Goal: Task Accomplishment & Management: Complete application form

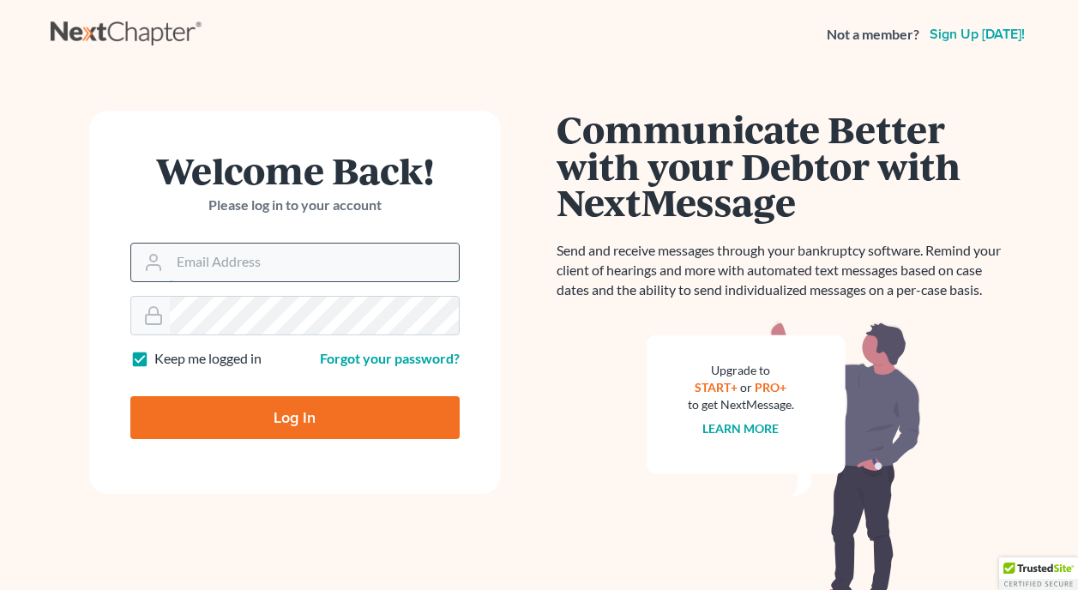
click at [303, 264] on input "Email Address" at bounding box center [314, 262] width 289 height 38
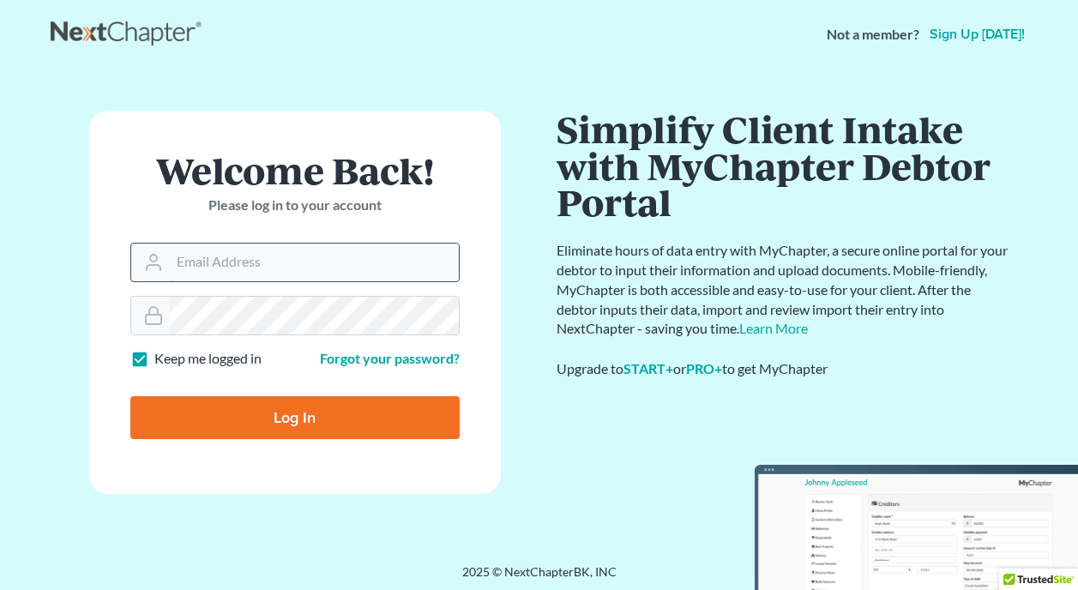
click at [303, 263] on input "Email Address" at bounding box center [314, 262] width 289 height 38
type input "[PERSON_NAME][EMAIL_ADDRESS][DOMAIN_NAME]"
type input "Thinking..."
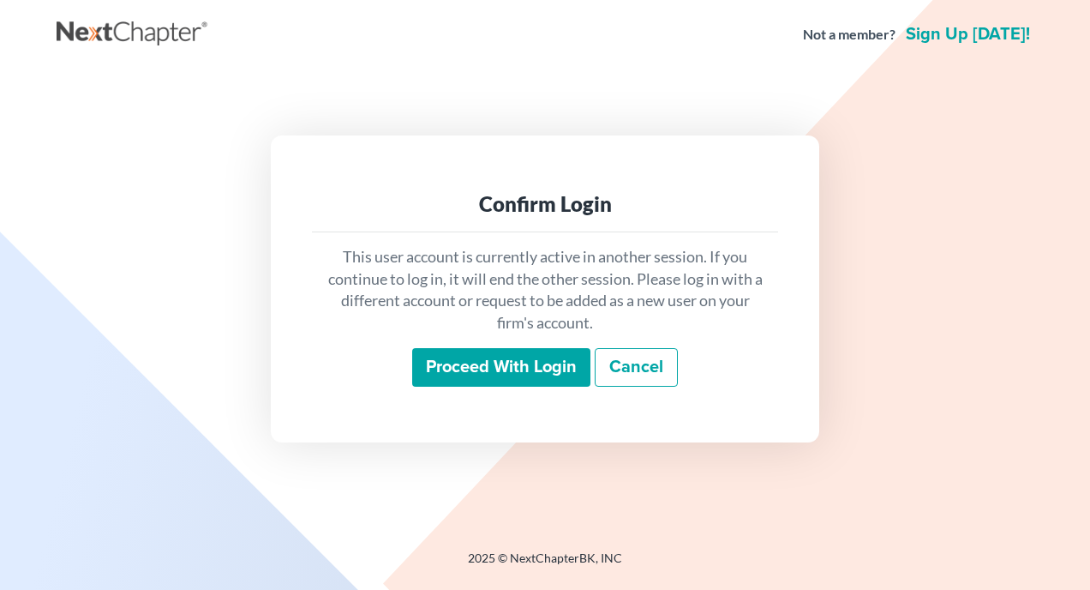
click at [514, 364] on input "Proceed with login" at bounding box center [501, 367] width 178 height 39
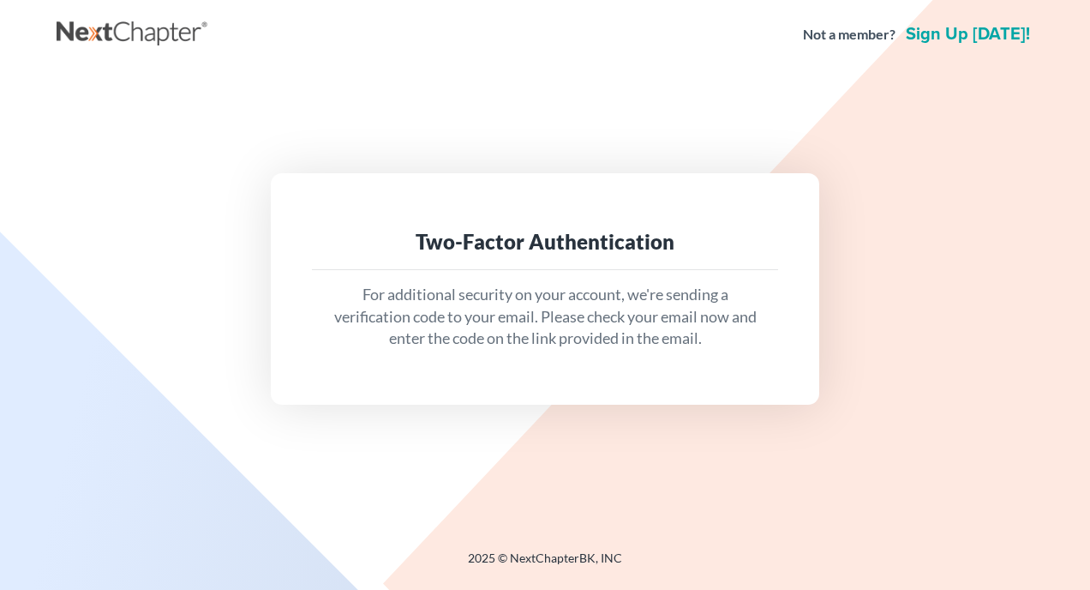
click at [574, 375] on div "Two-Factor Authentication For additional security on your account, we're sendin…" at bounding box center [545, 288] width 549 height 231
click at [656, 412] on div "Two-Factor Authentication For additional security on your account, we're sendin…" at bounding box center [545, 288] width 977 height 439
click at [646, 303] on p "For additional security on your account, we're sending a verification code to y…" at bounding box center [545, 317] width 439 height 66
click at [478, 241] on div "Two-Factor Authentication" at bounding box center [545, 241] width 439 height 27
click at [478, 318] on p "For additional security on your account, we're sending a verification code to y…" at bounding box center [545, 317] width 439 height 66
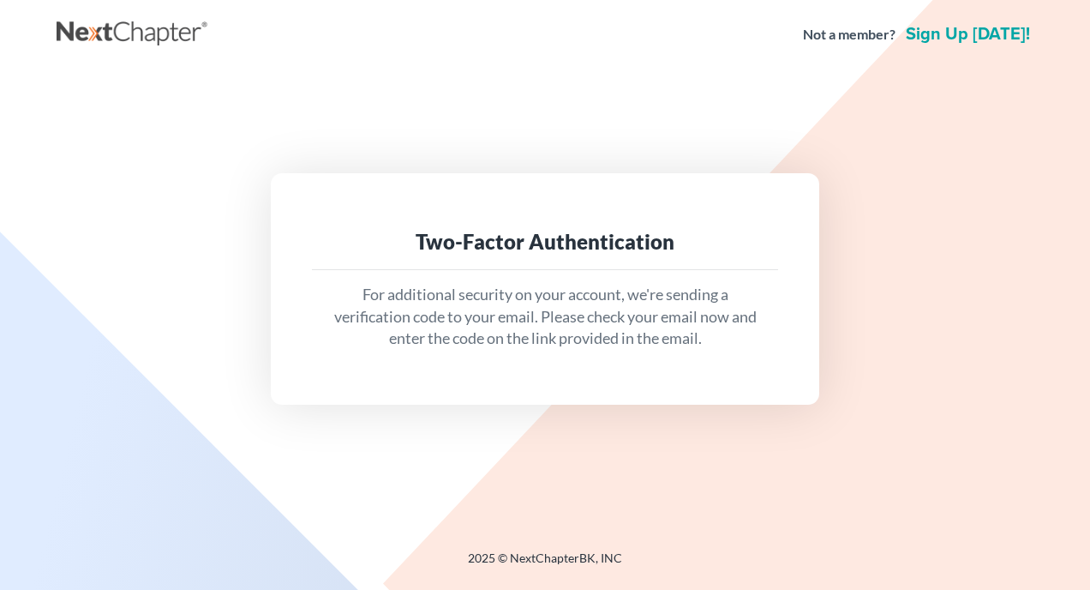
click at [549, 369] on div "Two-Factor Authentication For additional security on your account, we're sendin…" at bounding box center [545, 288] width 549 height 231
drag, startPoint x: 549, startPoint y: 369, endPoint x: 496, endPoint y: 375, distance: 53.5
click at [496, 375] on div "Two-Factor Authentication For additional security on your account, we're sendin…" at bounding box center [545, 288] width 549 height 231
click at [518, 360] on div "For additional security on your account, we're sending a verification code to y…" at bounding box center [545, 316] width 466 height 93
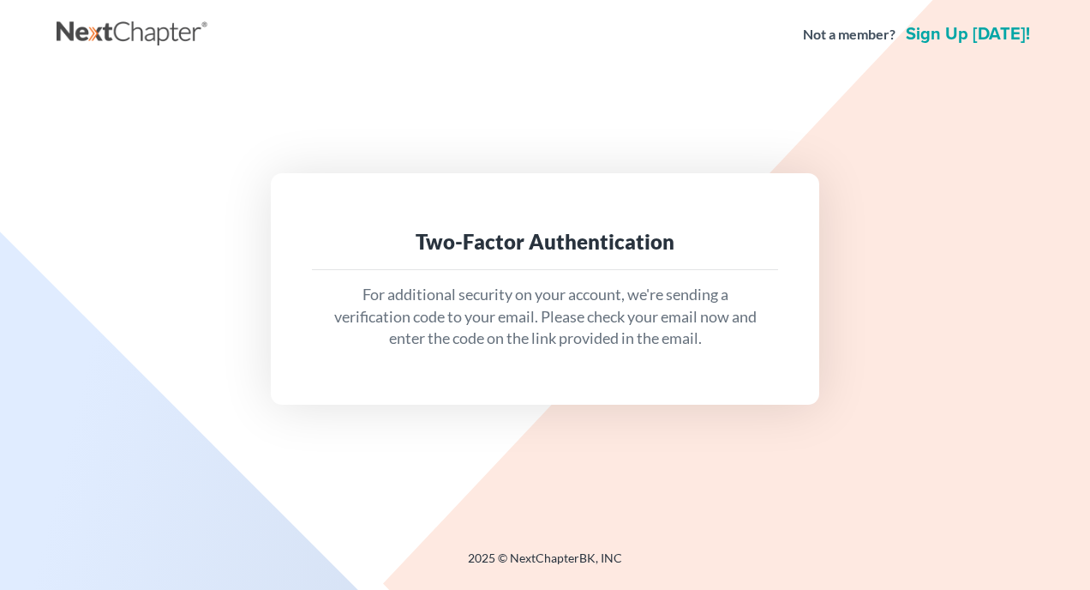
click at [752, 388] on div "Two-Factor Authentication For additional security on your account, we're sendin…" at bounding box center [545, 288] width 549 height 231
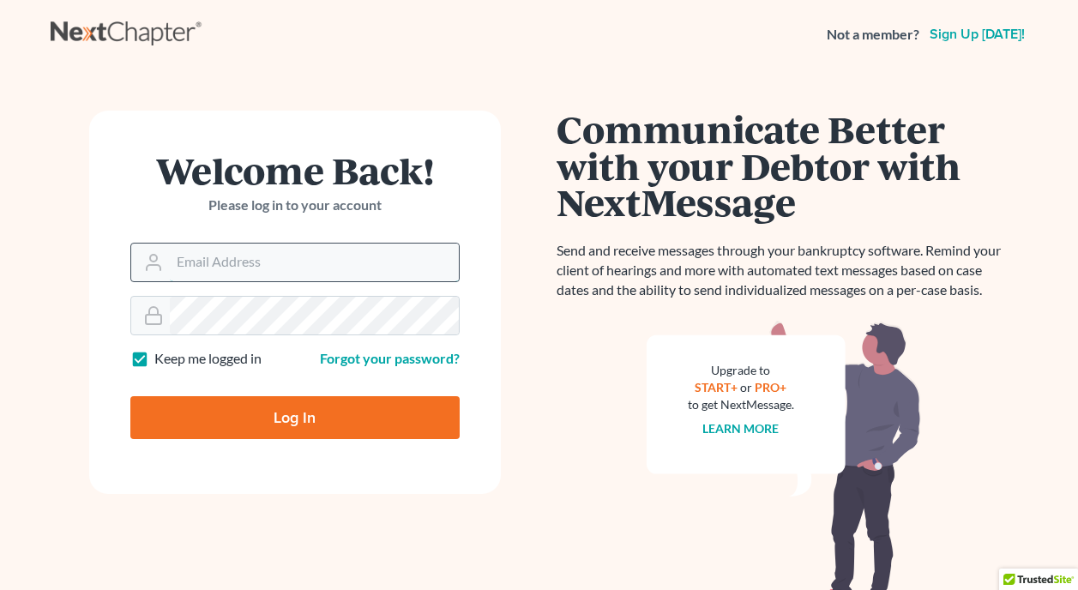
click at [369, 261] on input "Email Address" at bounding box center [314, 262] width 289 height 38
type input "[PERSON_NAME][EMAIL_ADDRESS][DOMAIN_NAME]"
type input "Thinking..."
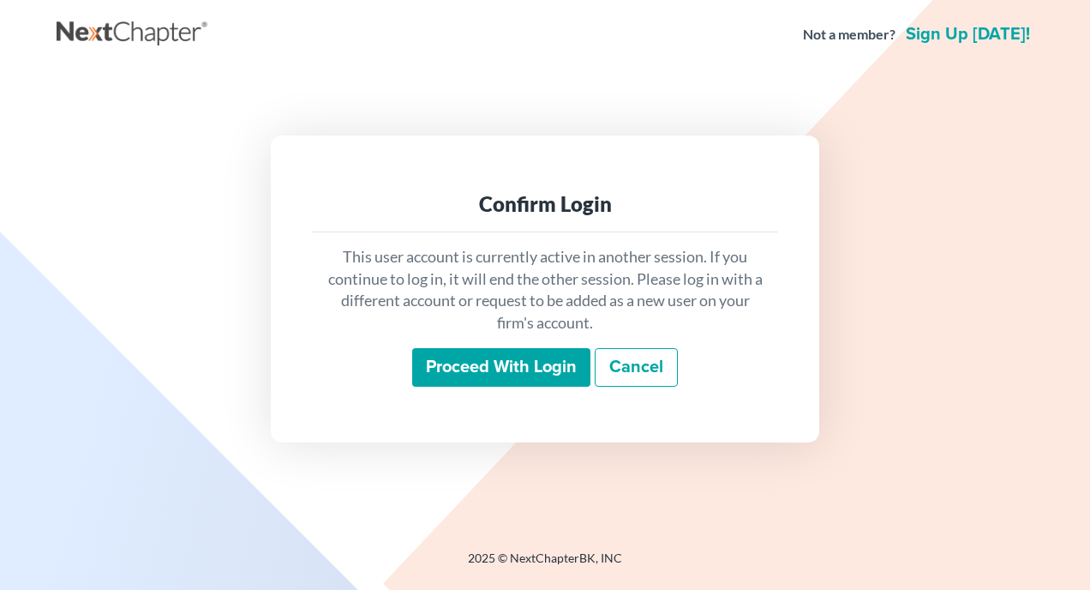
click at [511, 364] on input "Proceed with login" at bounding box center [501, 367] width 178 height 39
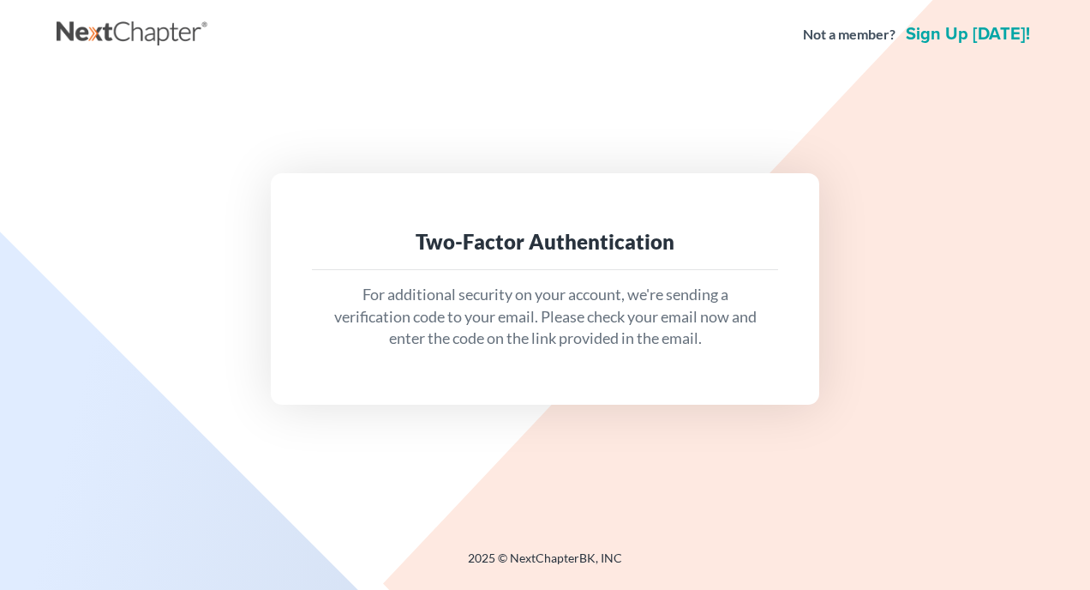
click at [531, 358] on div "For additional security on your account, we're sending a verification code to y…" at bounding box center [545, 316] width 466 height 93
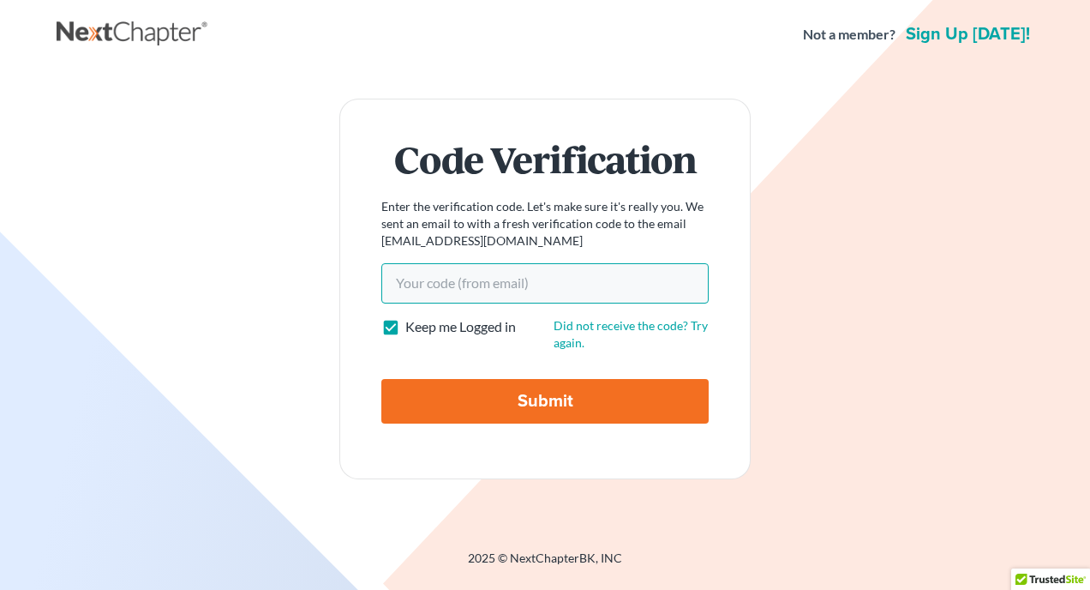
click at [562, 276] on input "Your code(from email)" at bounding box center [545, 282] width 327 height 39
paste input "6eddb4"
type input "6eddb4"
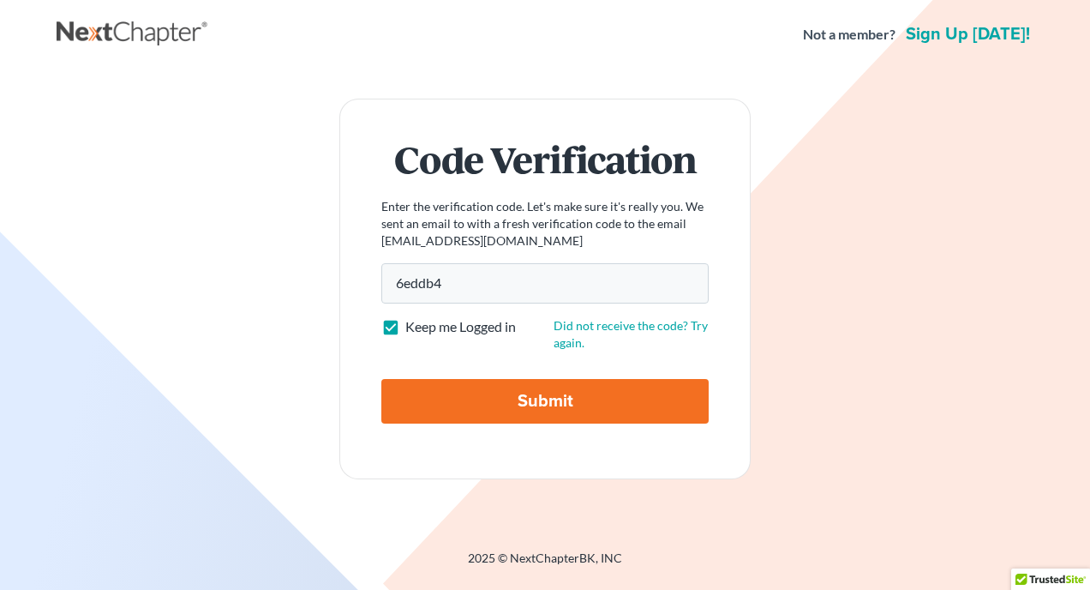
click at [537, 408] on input "Submit" at bounding box center [545, 401] width 327 height 45
type input "Thinking..."
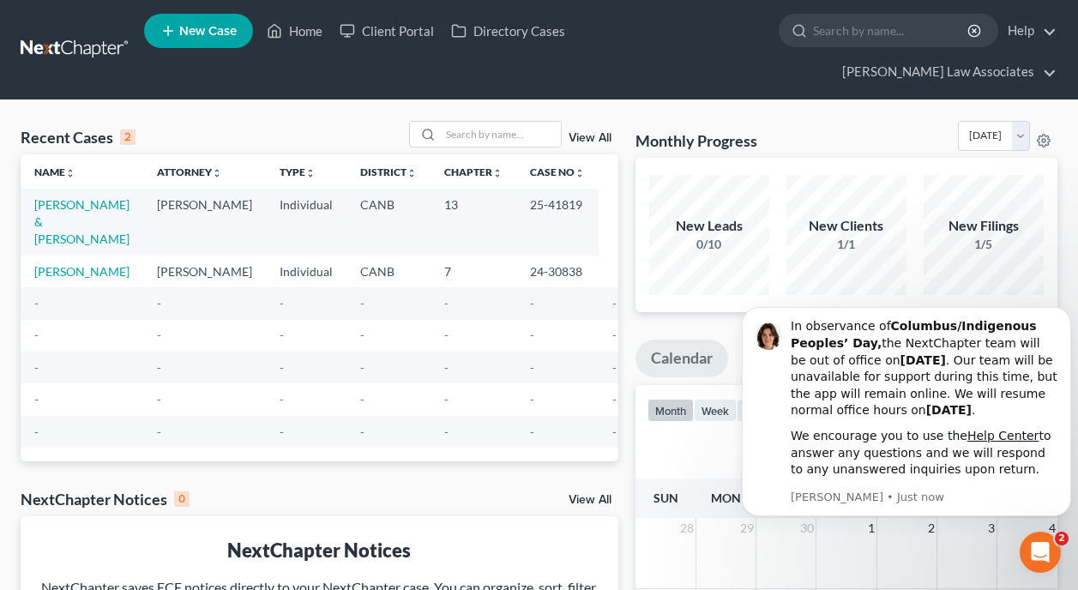
click at [677, 432] on div "October 2025" at bounding box center [846, 445] width 398 height 27
click at [1033, 541] on icon "Open Intercom Messenger" at bounding box center [1038, 550] width 28 height 28
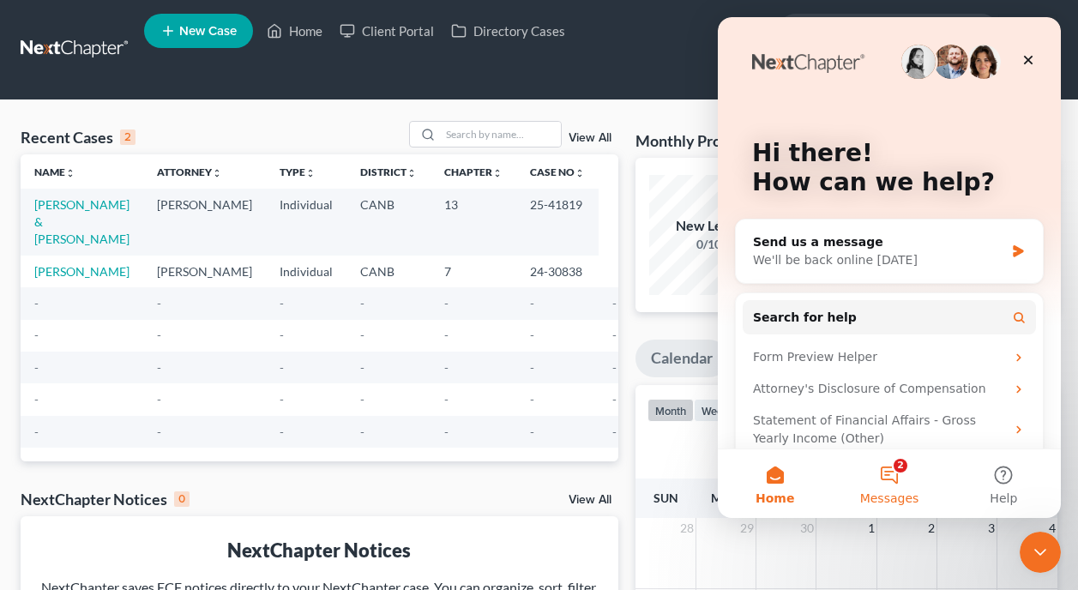
click at [886, 482] on button "2 Messages" at bounding box center [889, 483] width 114 height 69
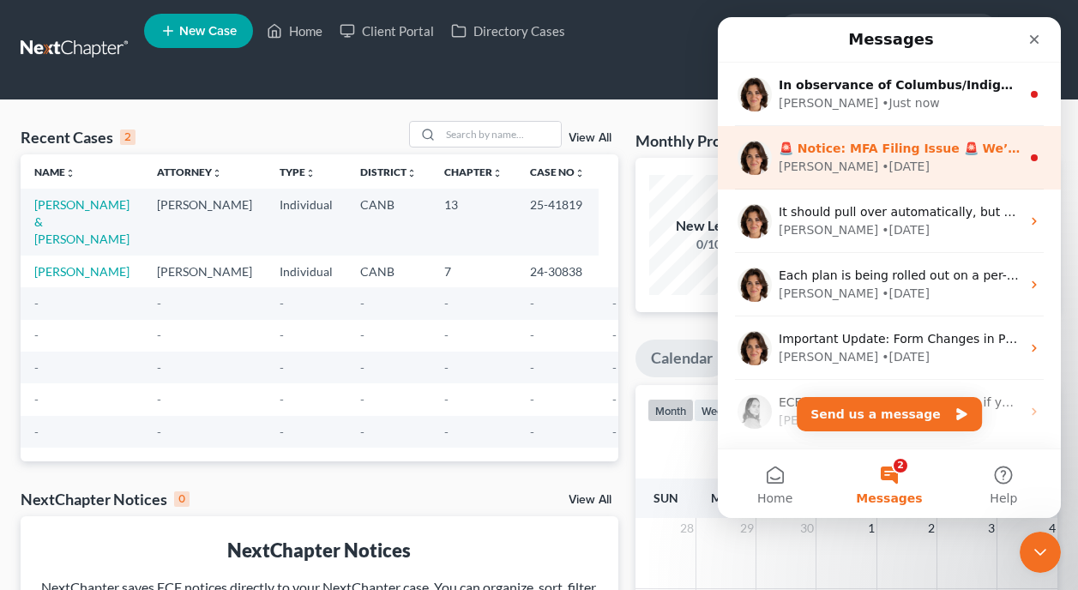
click at [905, 159] on div "Emma • 1w ago" at bounding box center [899, 167] width 242 height 18
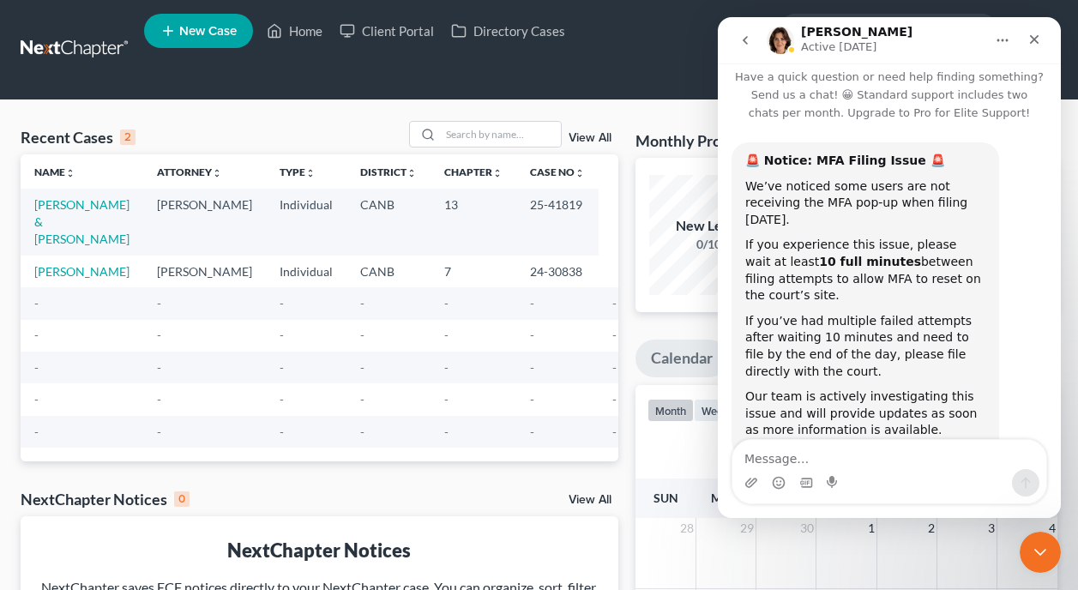
scroll to position [30, 0]
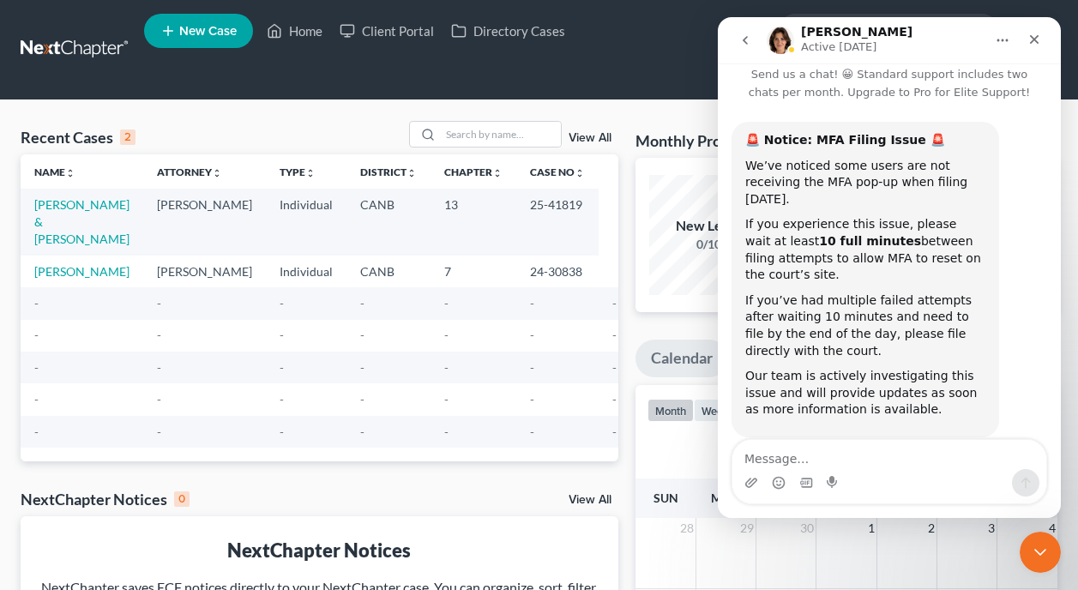
click at [745, 44] on icon "go back" at bounding box center [745, 40] width 14 height 14
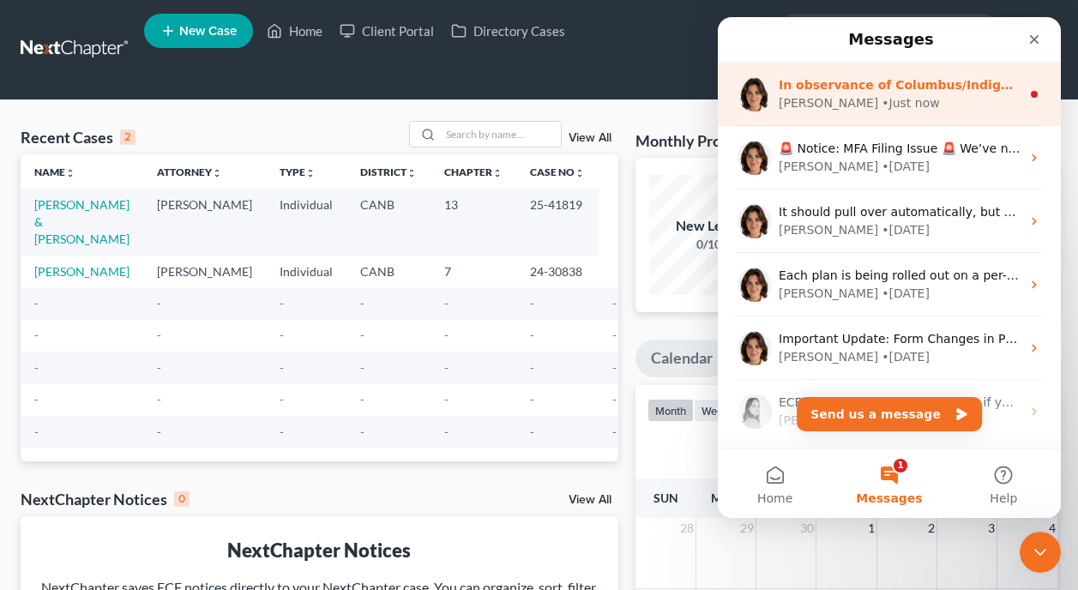
click at [881, 105] on div "• Just now" at bounding box center [909, 103] width 57 height 18
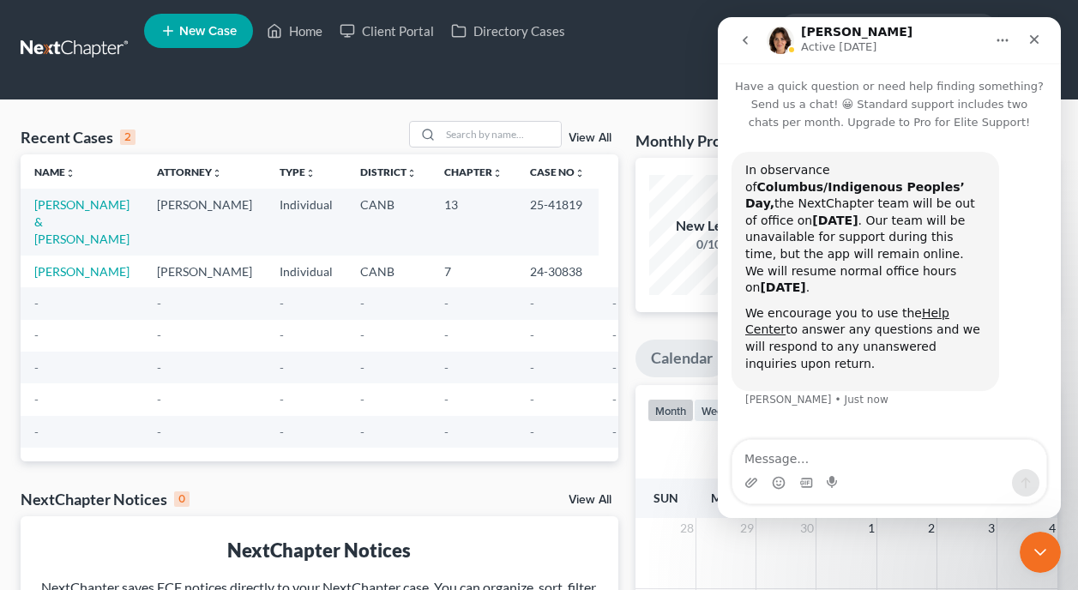
click at [744, 39] on icon "go back" at bounding box center [744, 40] width 5 height 9
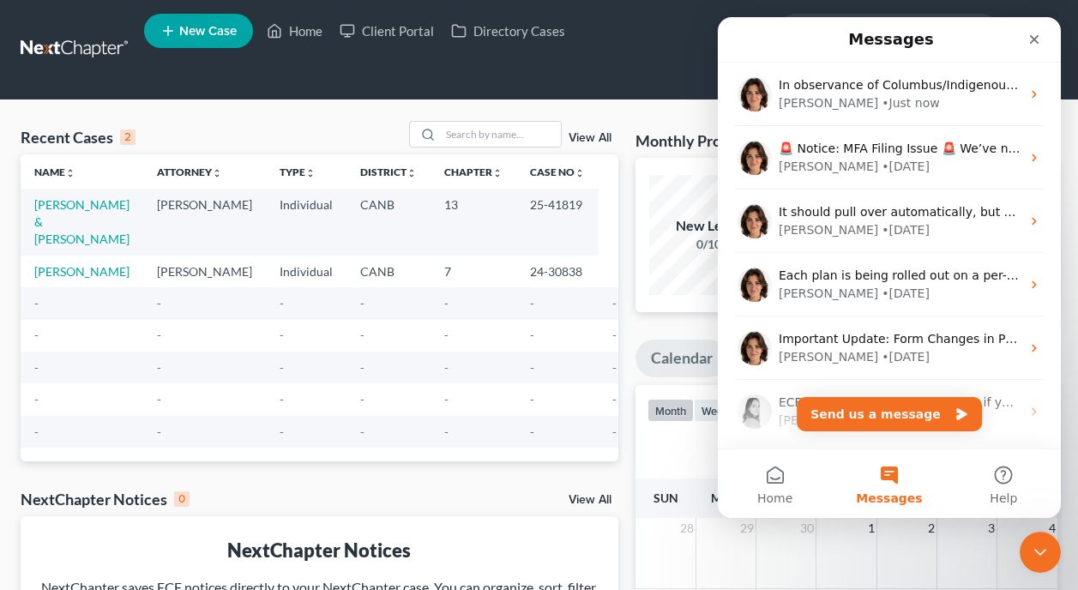
click at [501, 430] on div "Recent Cases 2 View All Name unfold_more expand_more expand_less Attorney unfol…" at bounding box center [319, 545] width 615 height 849
click at [659, 432] on div "[DATE]" at bounding box center [846, 445] width 398 height 27
click at [1036, 36] on icon "Close" at bounding box center [1034, 39] width 9 height 9
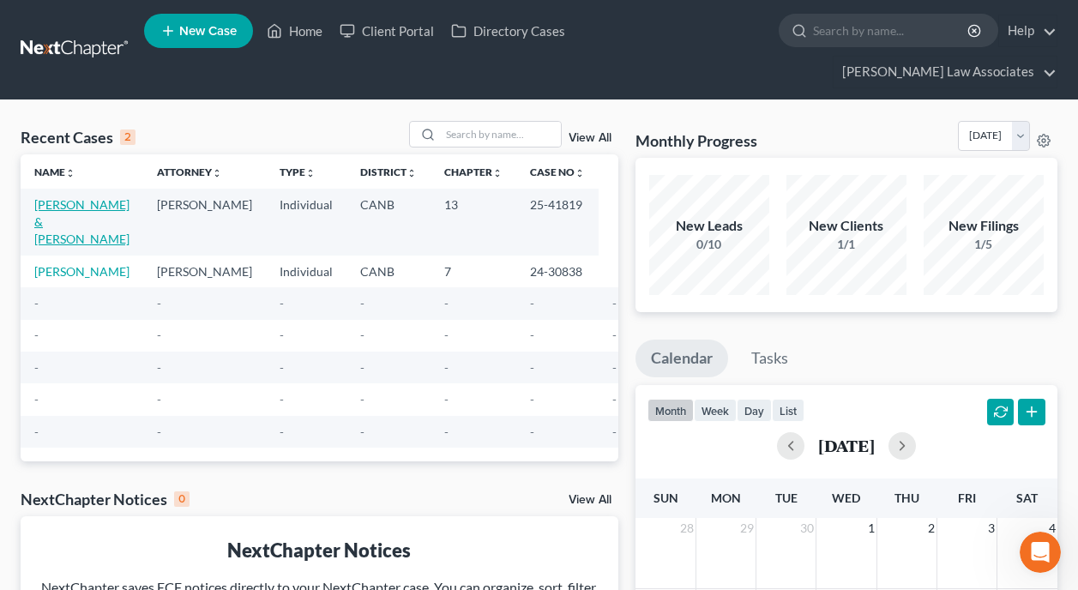
click at [78, 197] on link "Shah, Khurram & Syeda" at bounding box center [81, 221] width 95 height 49
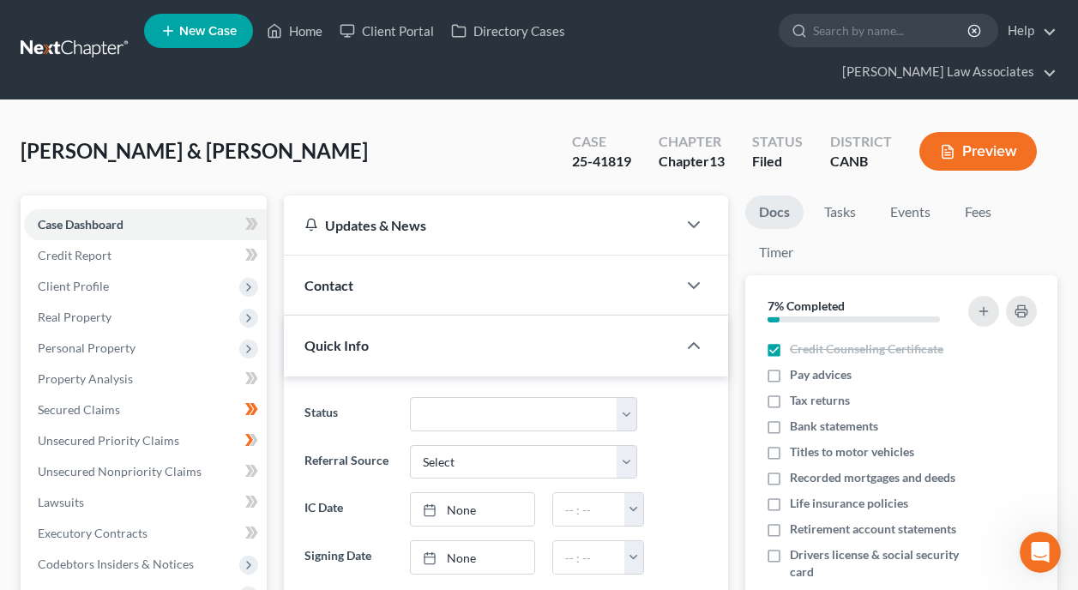
click at [694, 445] on div "Referral Source Select Word Of Mouth Previous Clients Direct Mail Website Googl…" at bounding box center [506, 462] width 420 height 34
click at [664, 445] on div "Referral Source Select Word Of Mouth Previous Clients Direct Mail Website Googl…" at bounding box center [506, 462] width 420 height 34
click at [711, 492] on div at bounding box center [681, 509] width 70 height 34
click at [712, 445] on div "Referral Source Select Word Of Mouth Previous Clients Direct Mail Website Googl…" at bounding box center [506, 462] width 420 height 34
click at [954, 57] on link "Kirk Law Associates" at bounding box center [944, 72] width 223 height 31
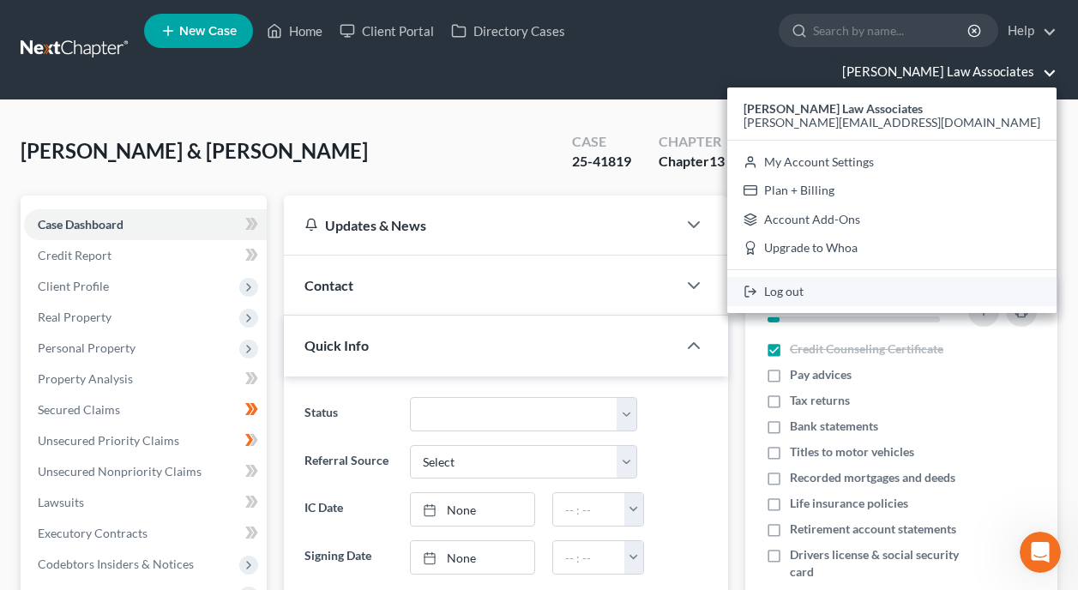
click at [930, 277] on link "Log out" at bounding box center [891, 291] width 329 height 29
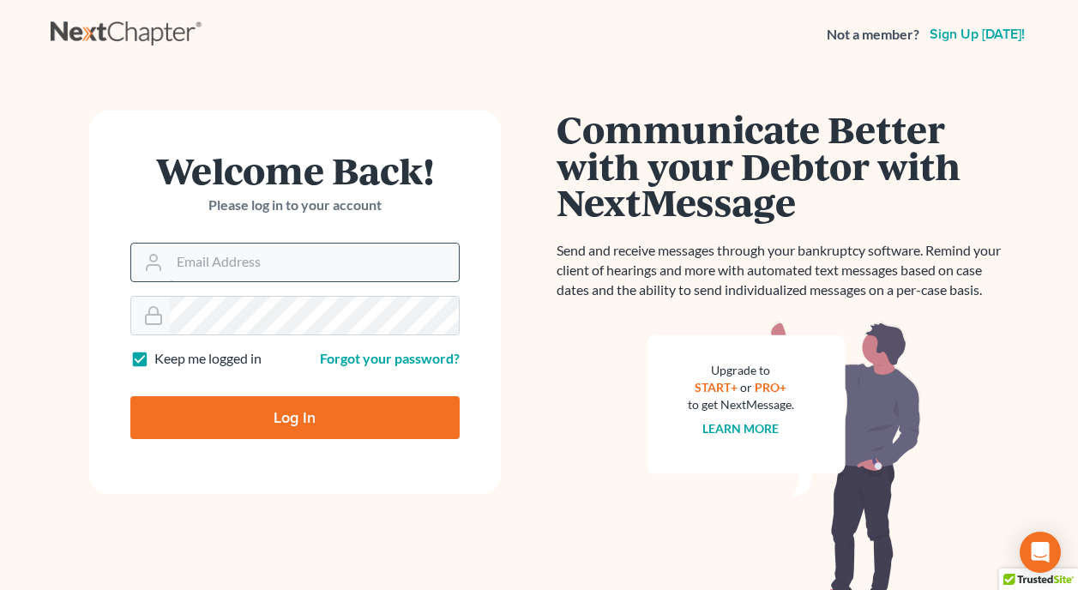
click at [290, 273] on input "Email Address" at bounding box center [314, 262] width 289 height 38
type input "[PERSON_NAME][EMAIL_ADDRESS][DOMAIN_NAME]"
type input "Thinking..."
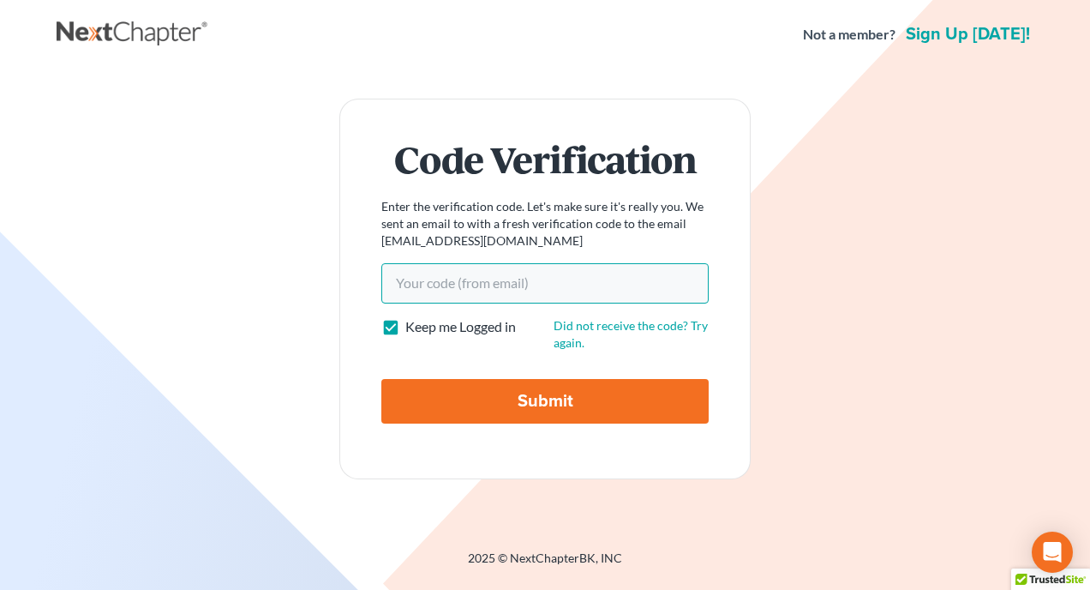
click at [511, 285] on input "Your code(from email)" at bounding box center [545, 282] width 327 height 39
paste input "4f2ac2"
type input "4f2ac2"
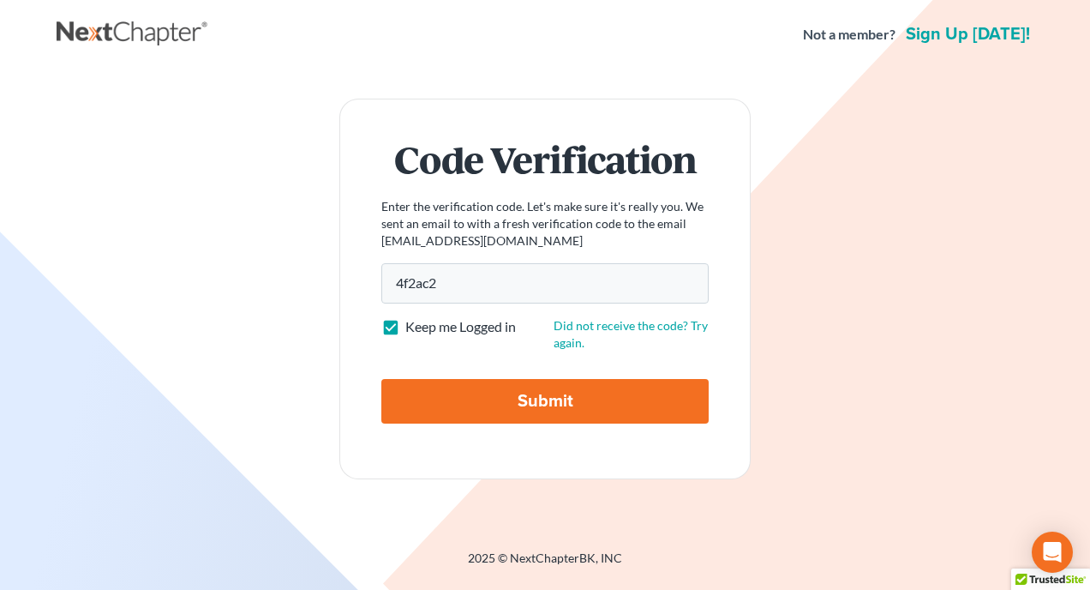
click at [533, 397] on input "Submit" at bounding box center [545, 401] width 327 height 45
type input "Thinking..."
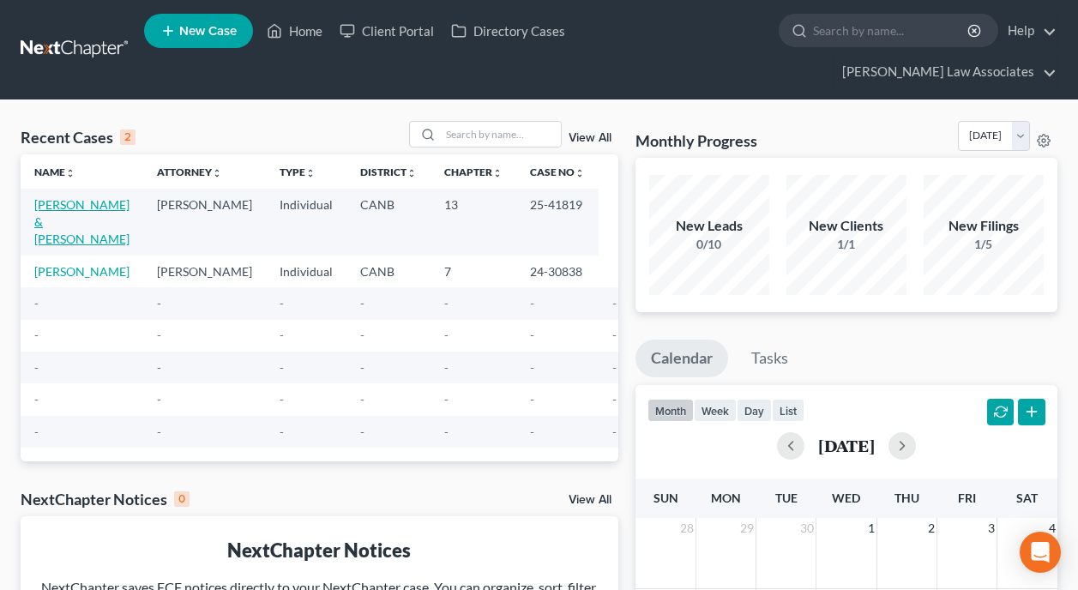
click at [77, 197] on link "[PERSON_NAME] & [PERSON_NAME]" at bounding box center [81, 221] width 95 height 49
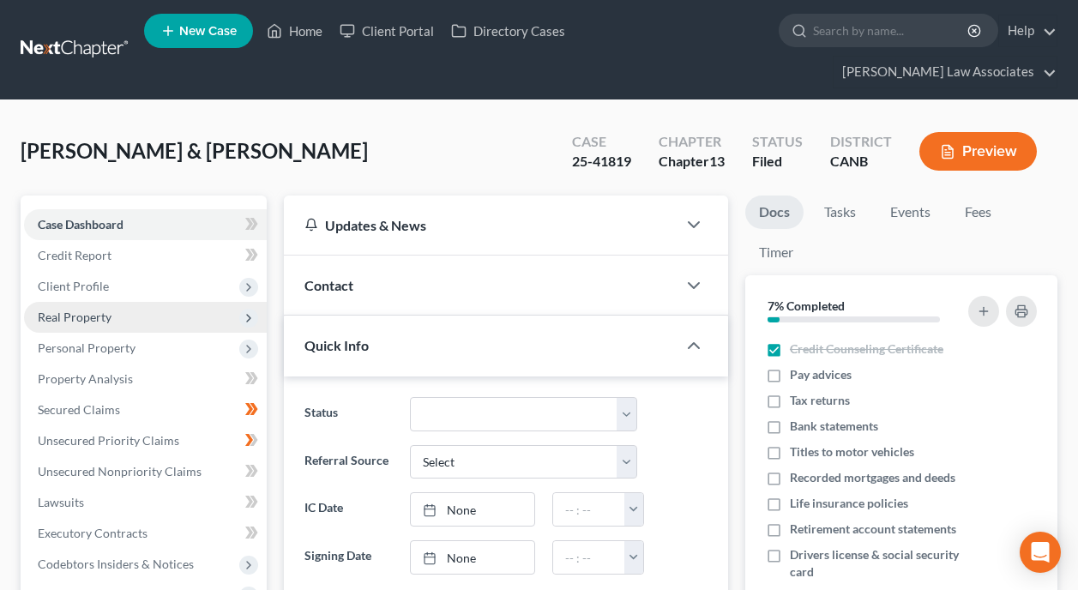
click at [125, 302] on span "Real Property" at bounding box center [145, 317] width 243 height 31
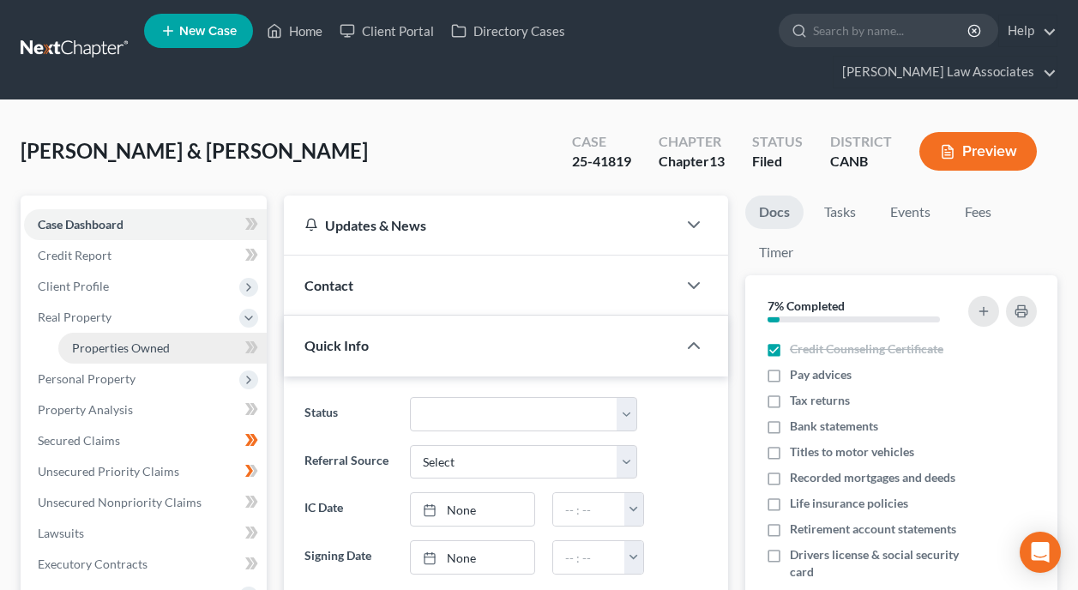
click at [133, 340] on span "Properties Owned" at bounding box center [121, 347] width 98 height 15
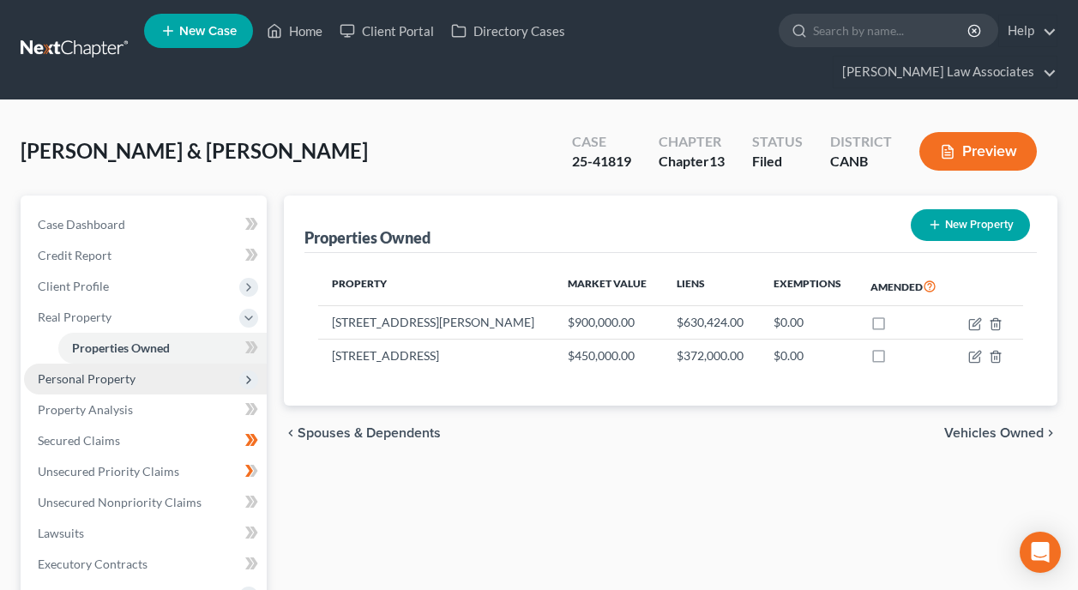
click at [202, 363] on span "Personal Property" at bounding box center [145, 378] width 243 height 31
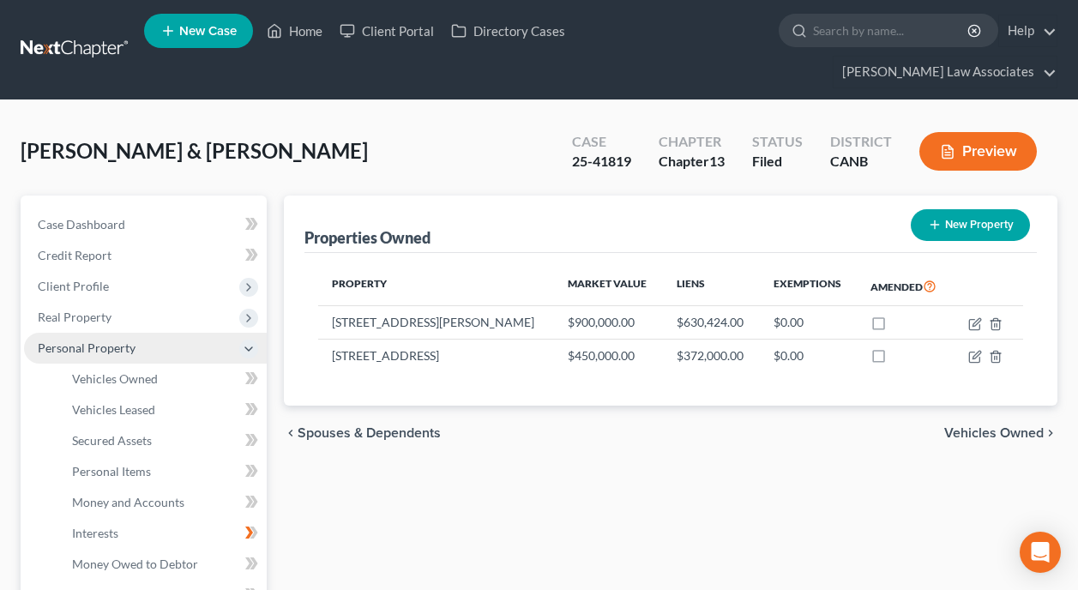
click at [202, 348] on span "Personal Property" at bounding box center [145, 348] width 243 height 31
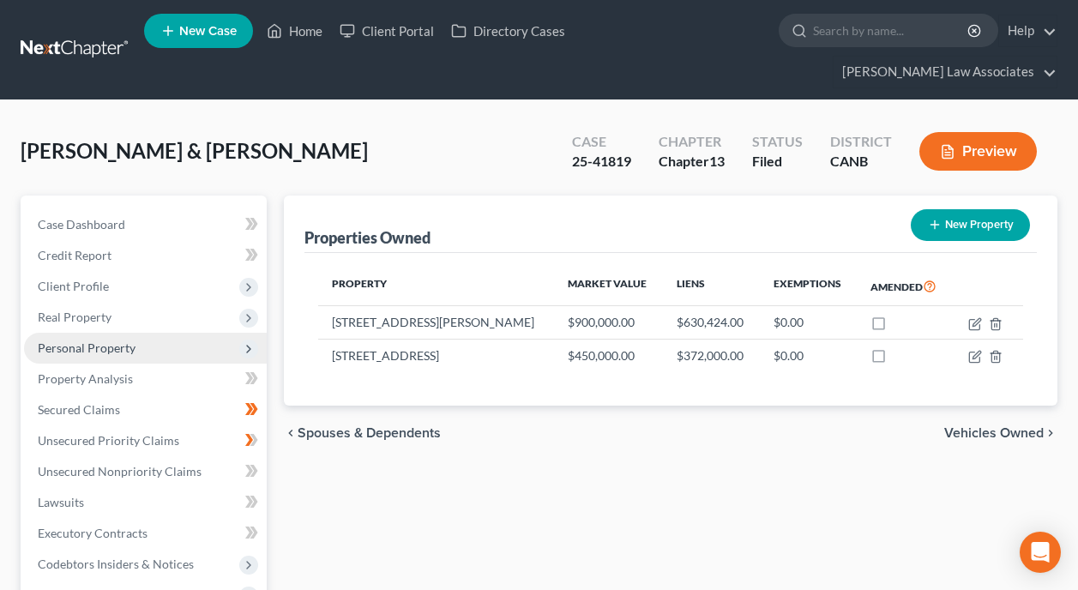
click at [223, 333] on span "Personal Property" at bounding box center [145, 348] width 243 height 31
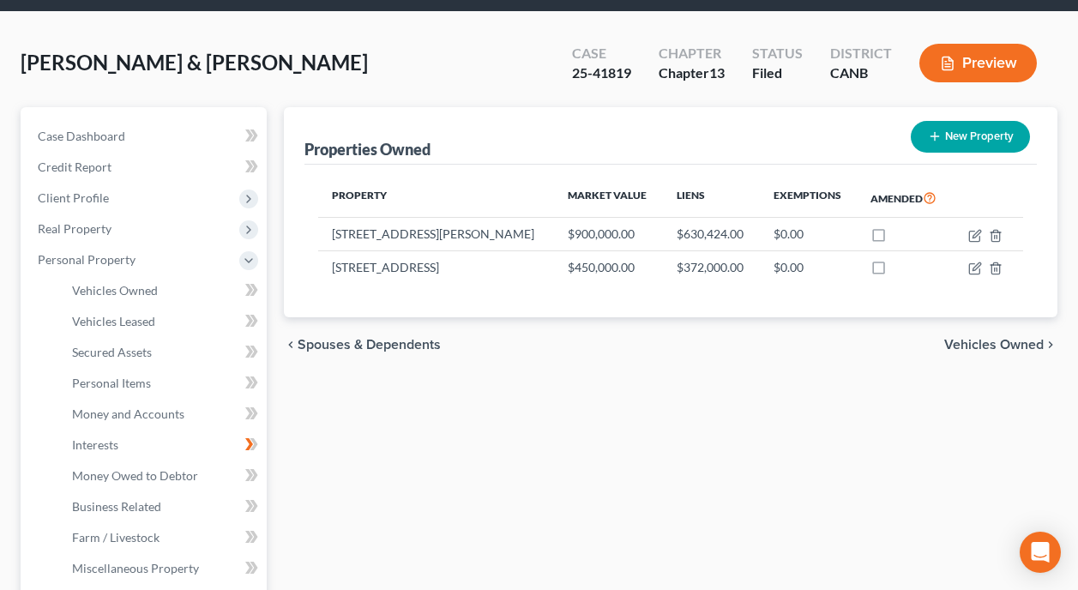
scroll to position [86, 0]
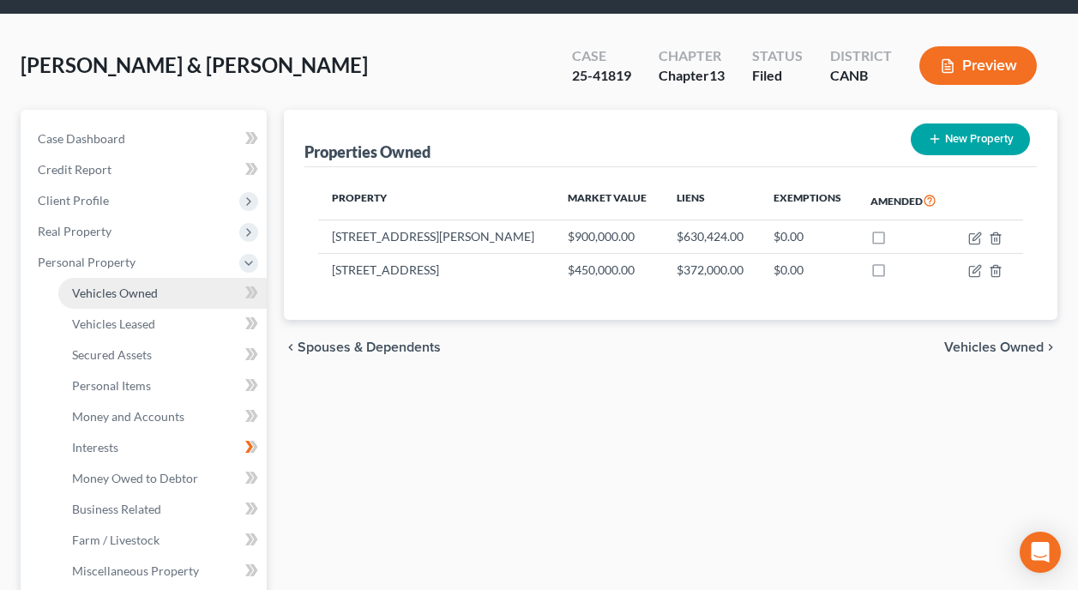
click at [150, 285] on span "Vehicles Owned" at bounding box center [115, 292] width 86 height 15
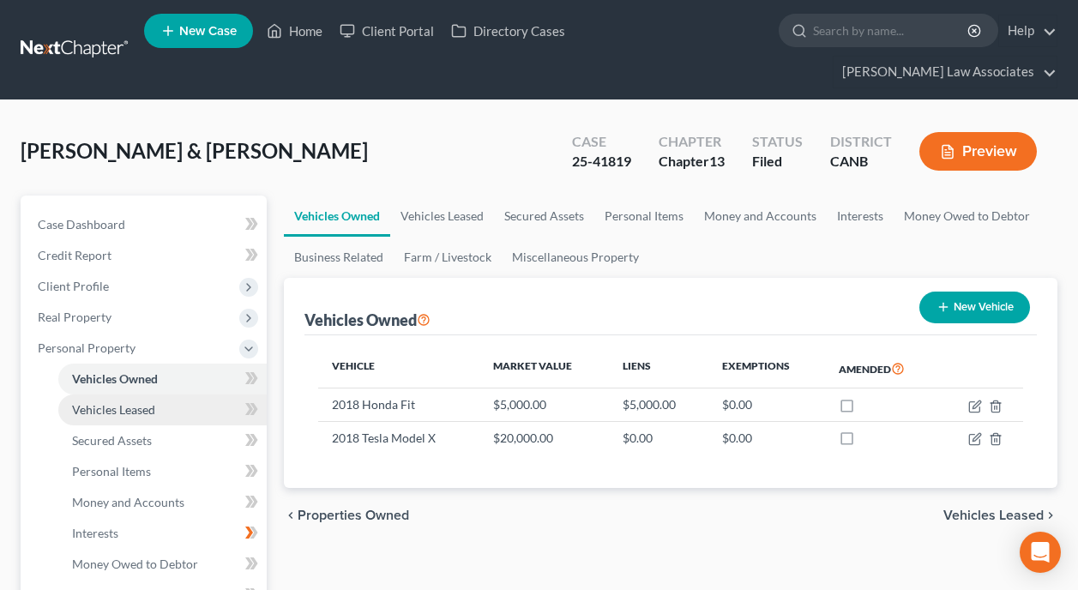
click at [141, 402] on span "Vehicles Leased" at bounding box center [113, 409] width 83 height 15
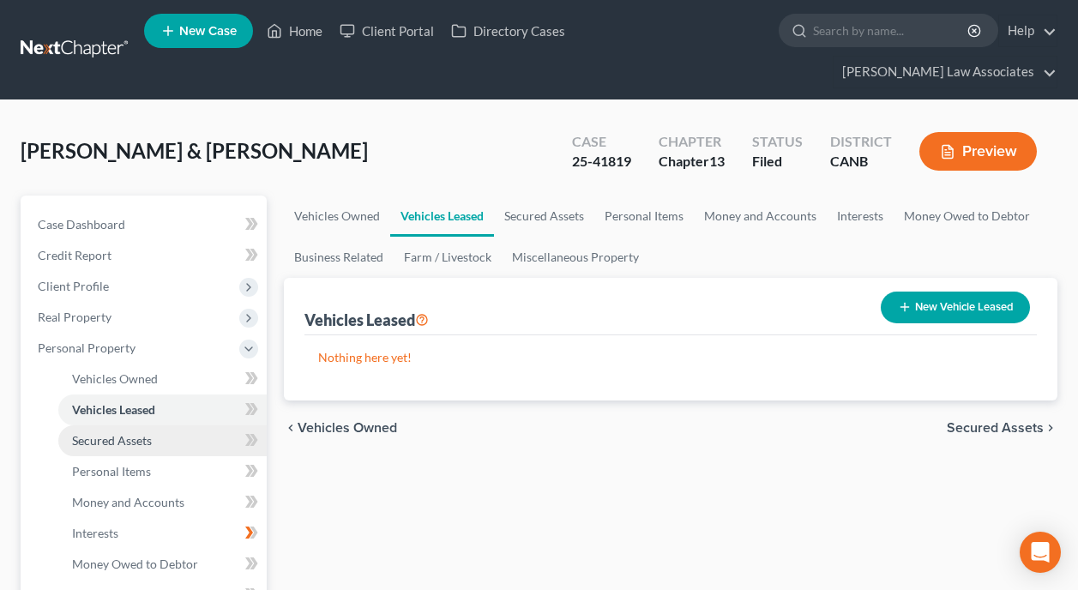
click at [144, 433] on span "Secured Assets" at bounding box center [112, 440] width 80 height 15
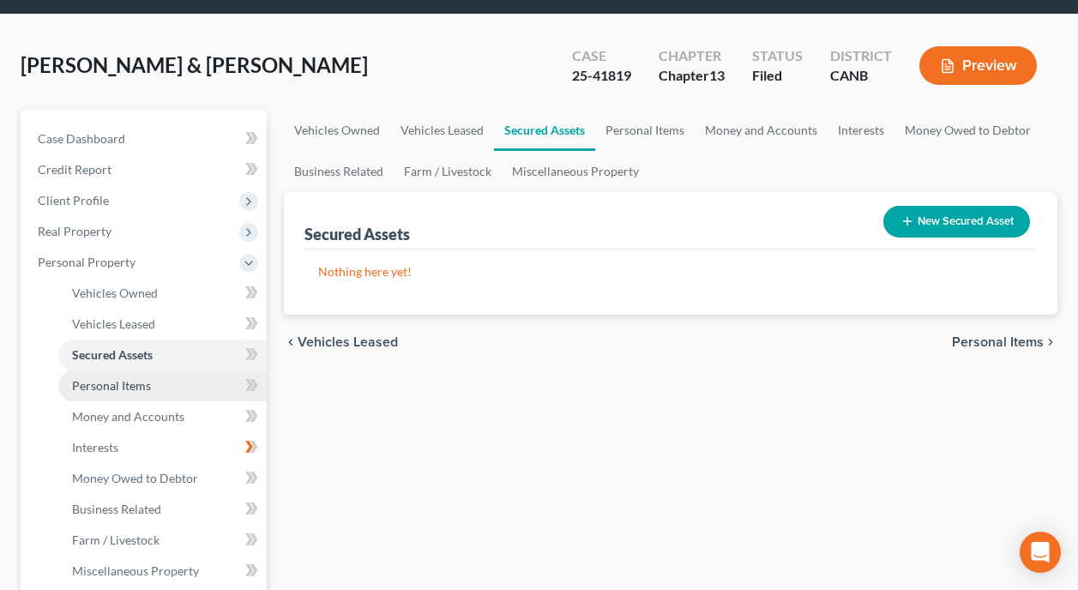
click at [155, 370] on link "Personal Items" at bounding box center [162, 385] width 208 height 31
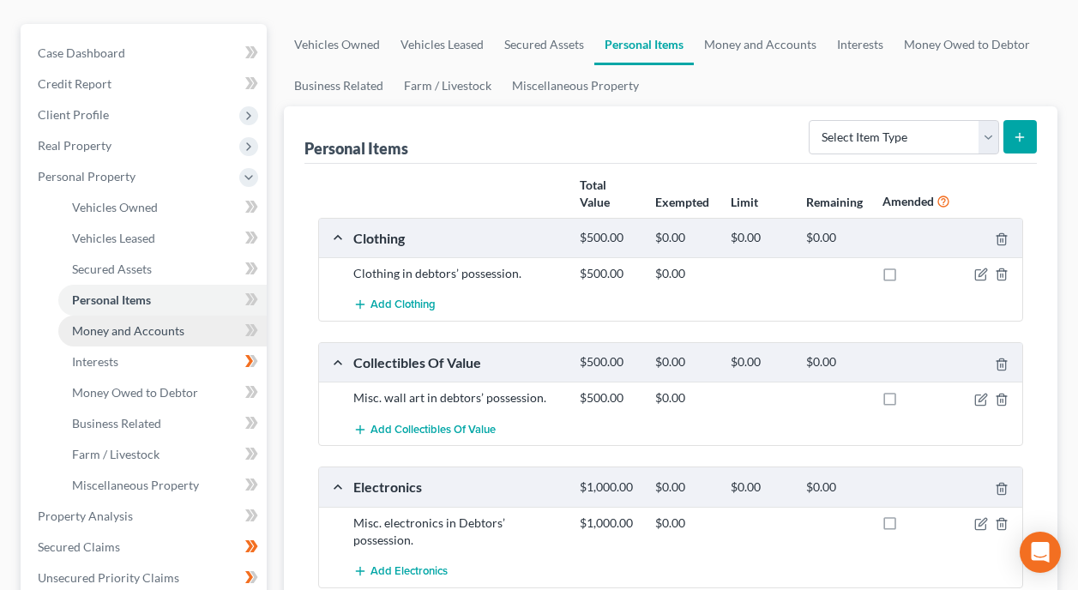
click at [156, 323] on span "Money and Accounts" at bounding box center [128, 330] width 112 height 15
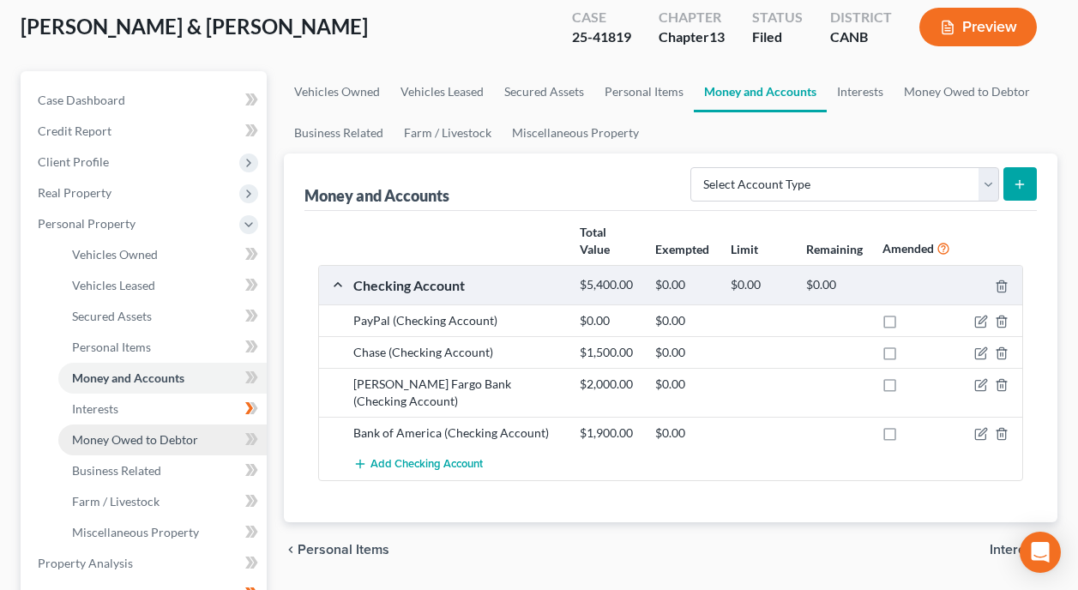
scroll to position [171, 0]
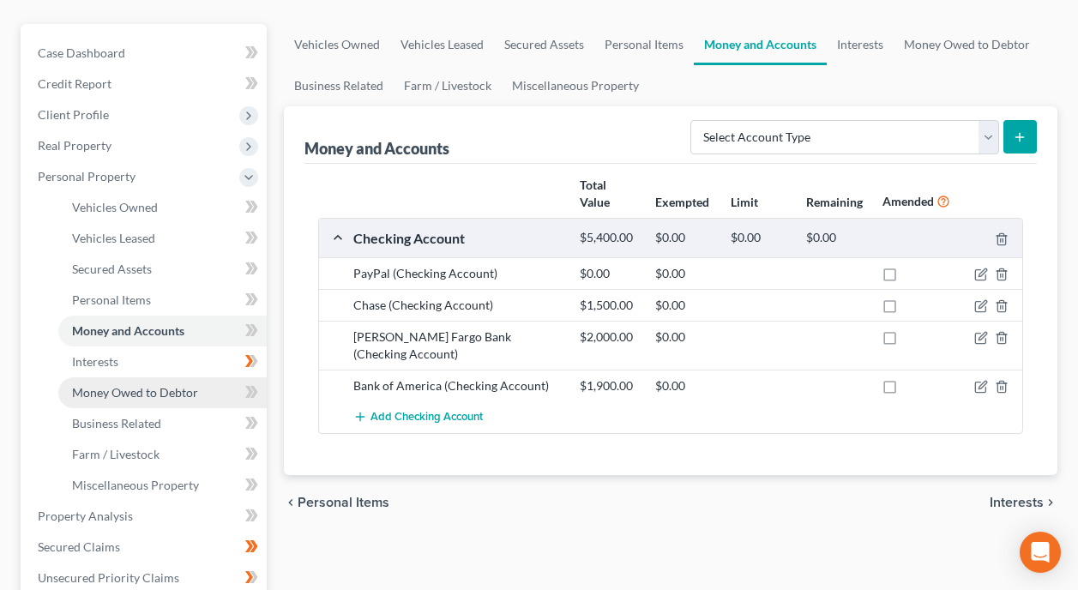
click at [181, 385] on span "Money Owed to Debtor" at bounding box center [135, 392] width 126 height 15
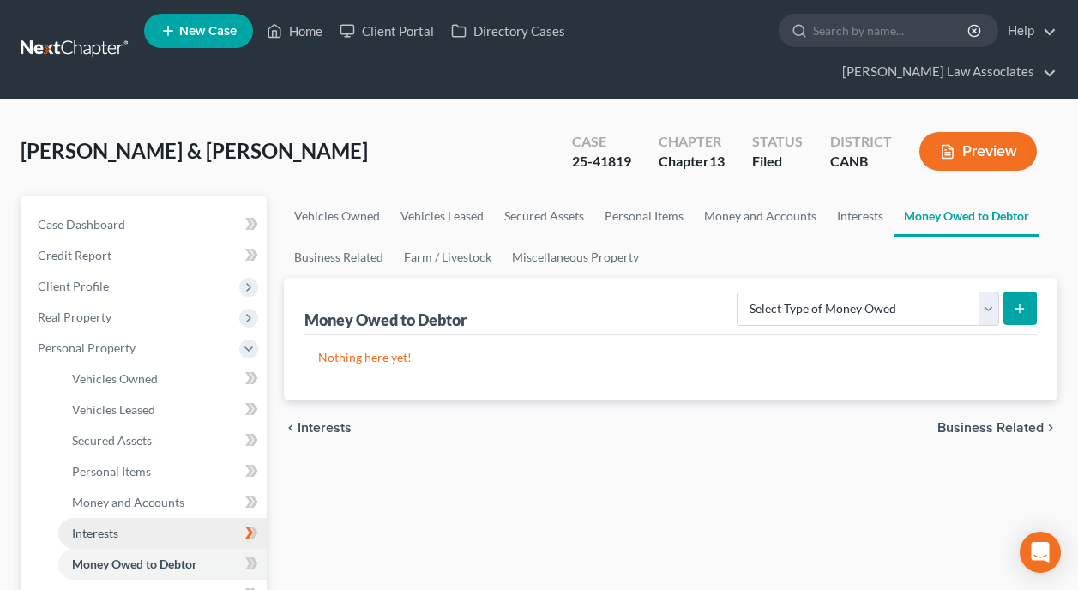
click at [139, 518] on link "Interests" at bounding box center [162, 533] width 208 height 31
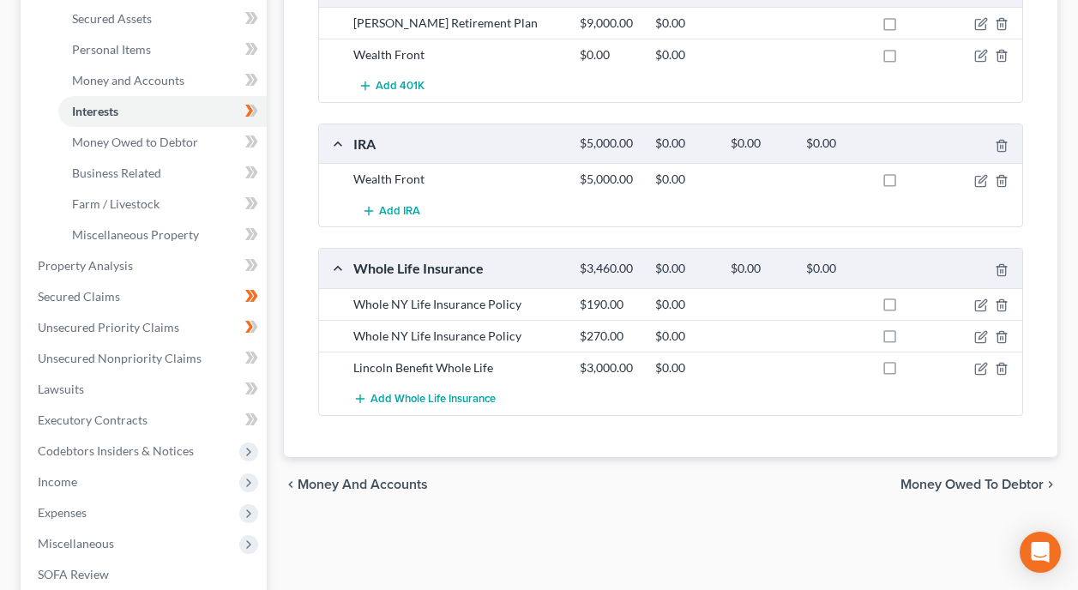
scroll to position [429, 0]
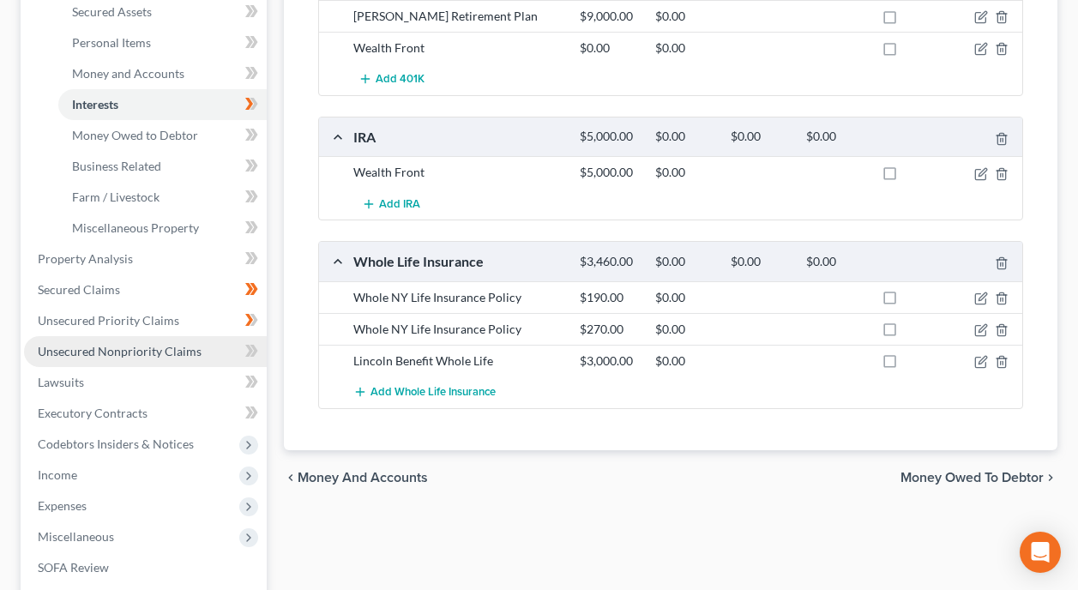
click at [171, 344] on span "Unsecured Nonpriority Claims" at bounding box center [120, 351] width 164 height 15
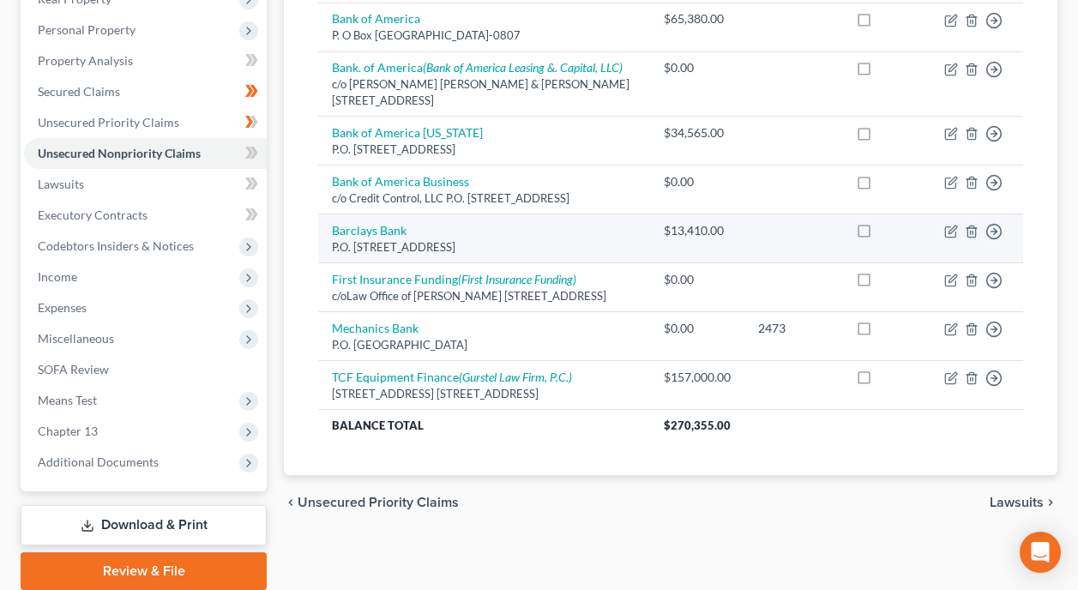
scroll to position [343, 0]
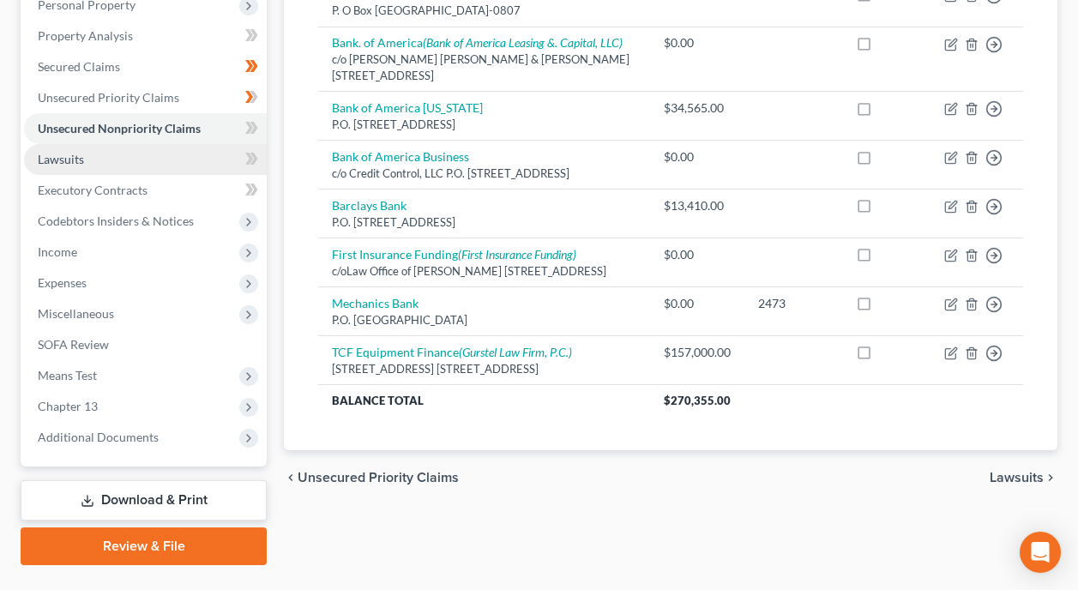
click at [102, 144] on link "Lawsuits" at bounding box center [145, 159] width 243 height 31
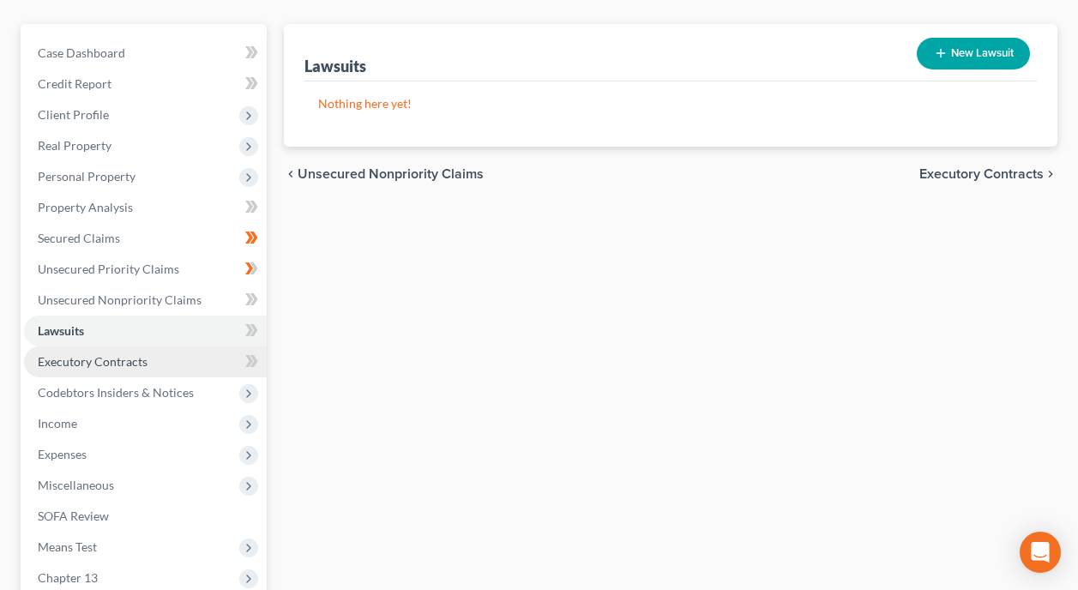
click at [161, 346] on link "Executory Contracts" at bounding box center [145, 361] width 243 height 31
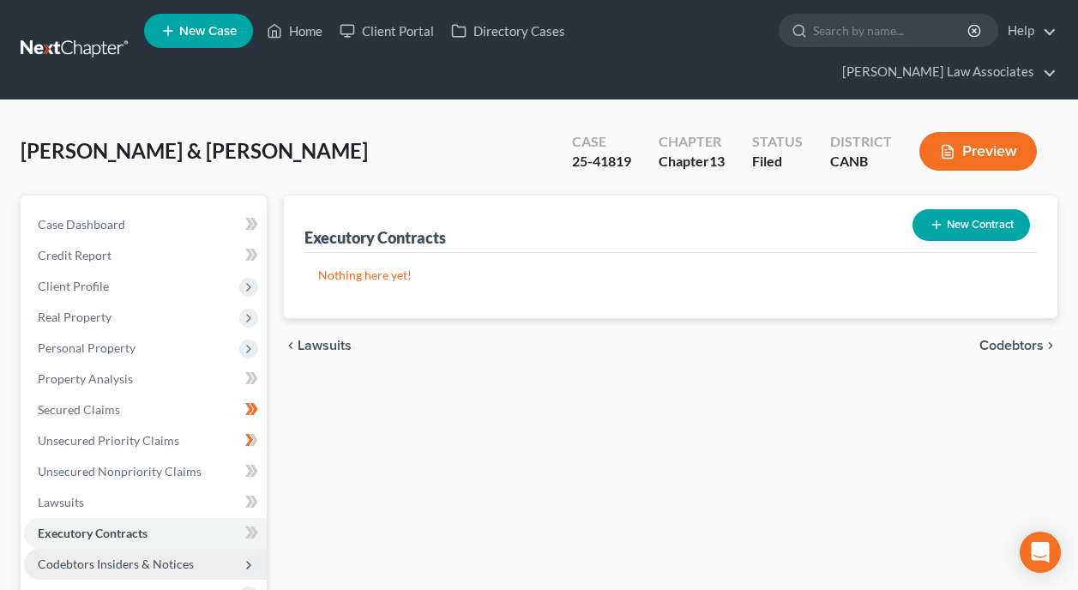
click at [139, 556] on span "Codebtors Insiders & Notices" at bounding box center [116, 563] width 156 height 15
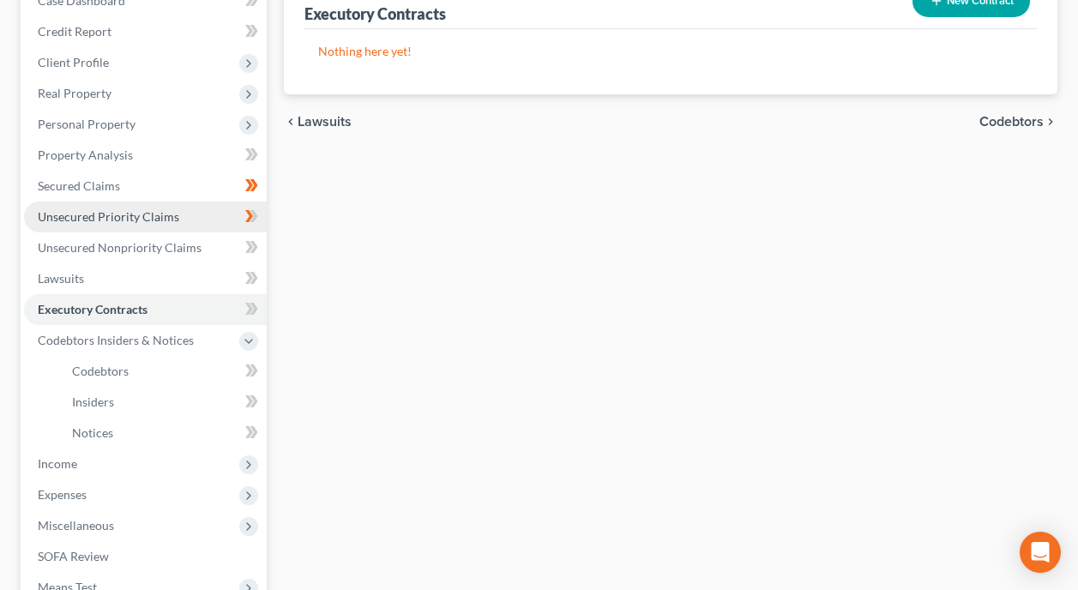
scroll to position [257, 0]
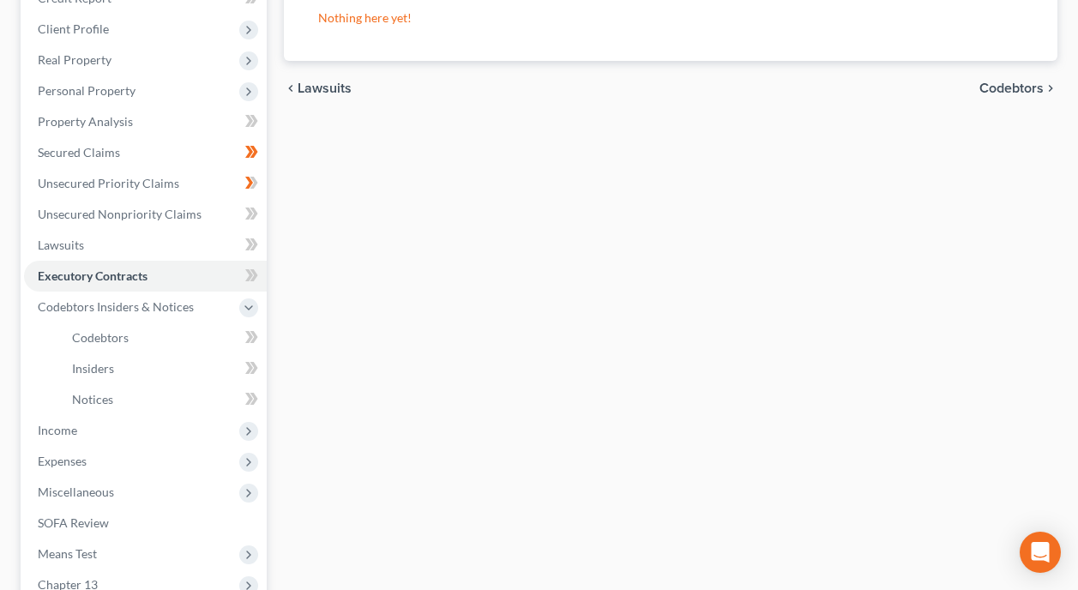
click at [504, 335] on div "Executory Contracts New Contract Nothing here yet! chevron_left Lawsuits Codebt…" at bounding box center [670, 340] width 790 height 805
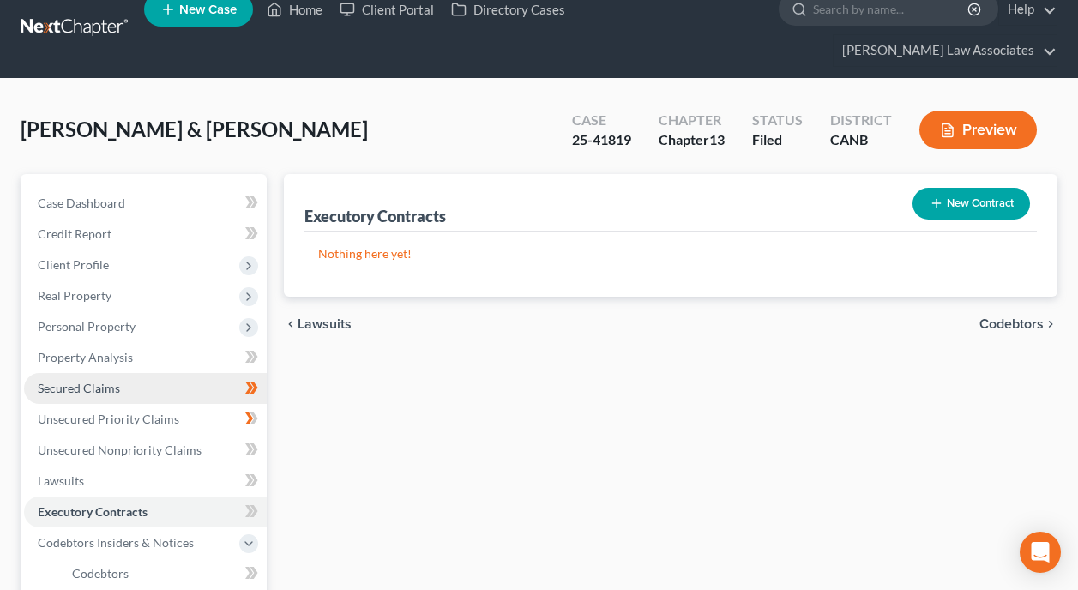
scroll to position [0, 0]
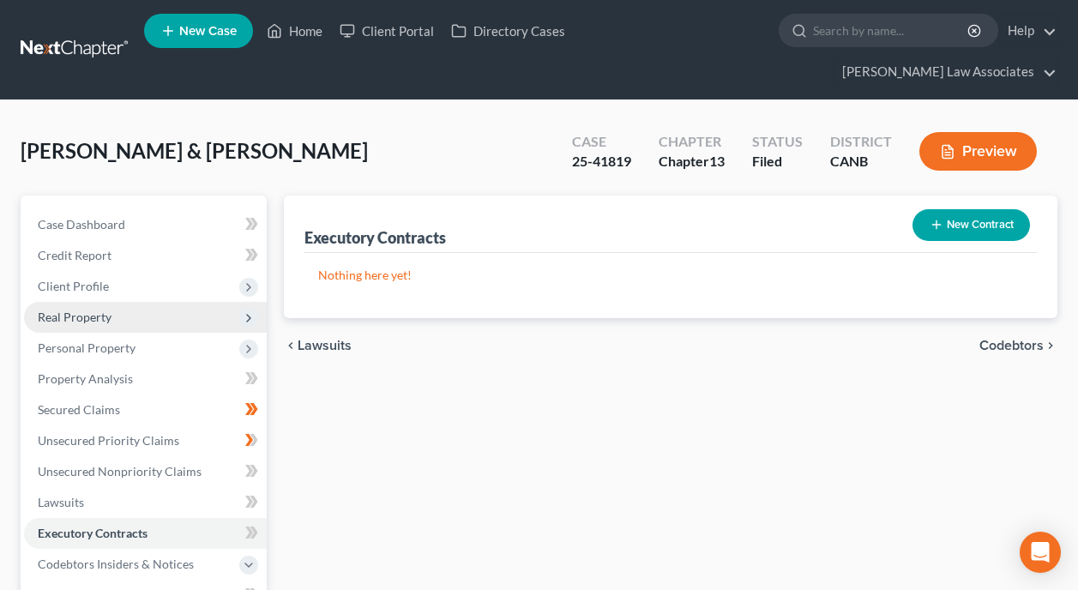
click at [165, 302] on span "Real Property" at bounding box center [145, 317] width 243 height 31
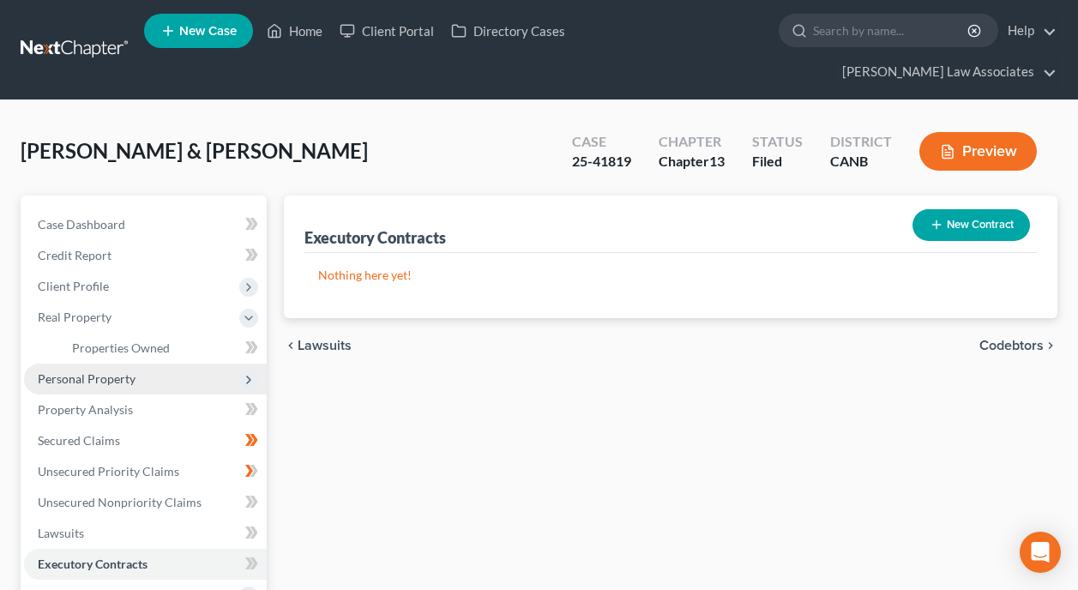
click at [138, 363] on span "Personal Property" at bounding box center [145, 378] width 243 height 31
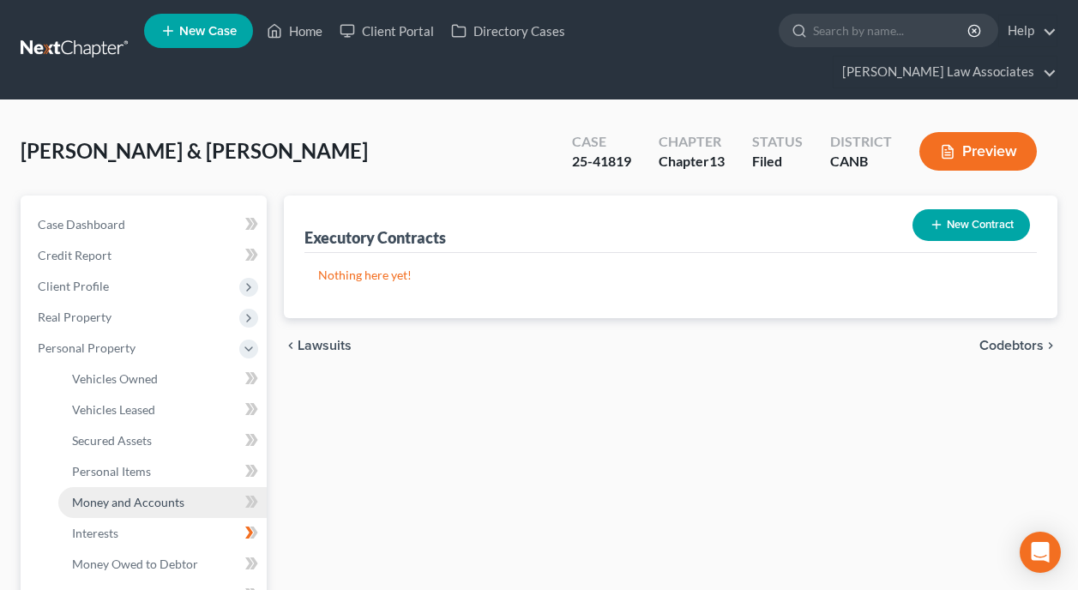
click at [154, 495] on span "Money and Accounts" at bounding box center [128, 502] width 112 height 15
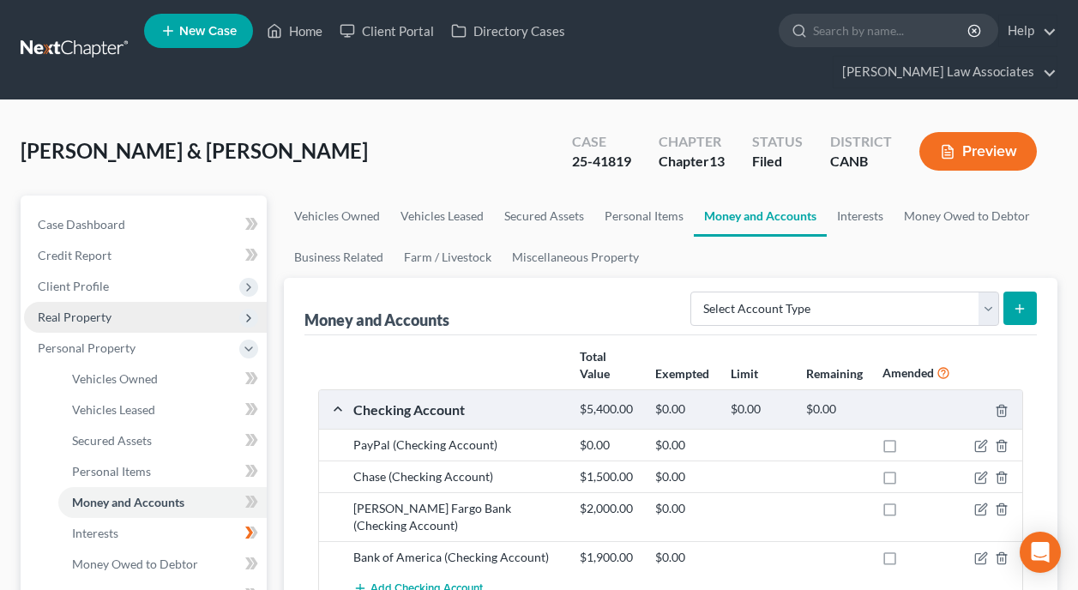
click at [112, 302] on span "Real Property" at bounding box center [145, 317] width 243 height 31
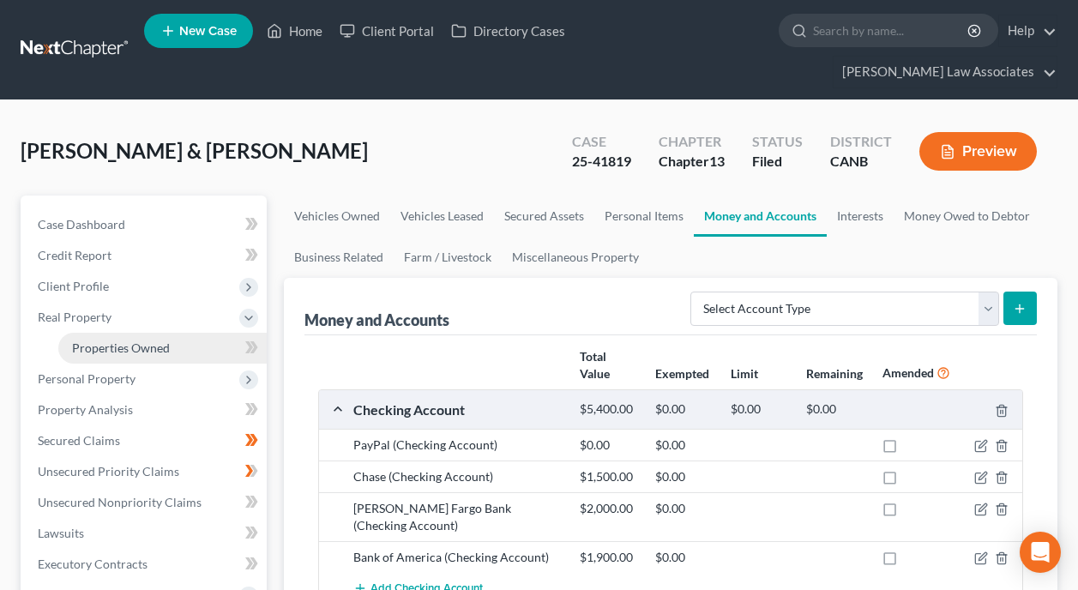
click at [124, 340] on span "Properties Owned" at bounding box center [121, 347] width 98 height 15
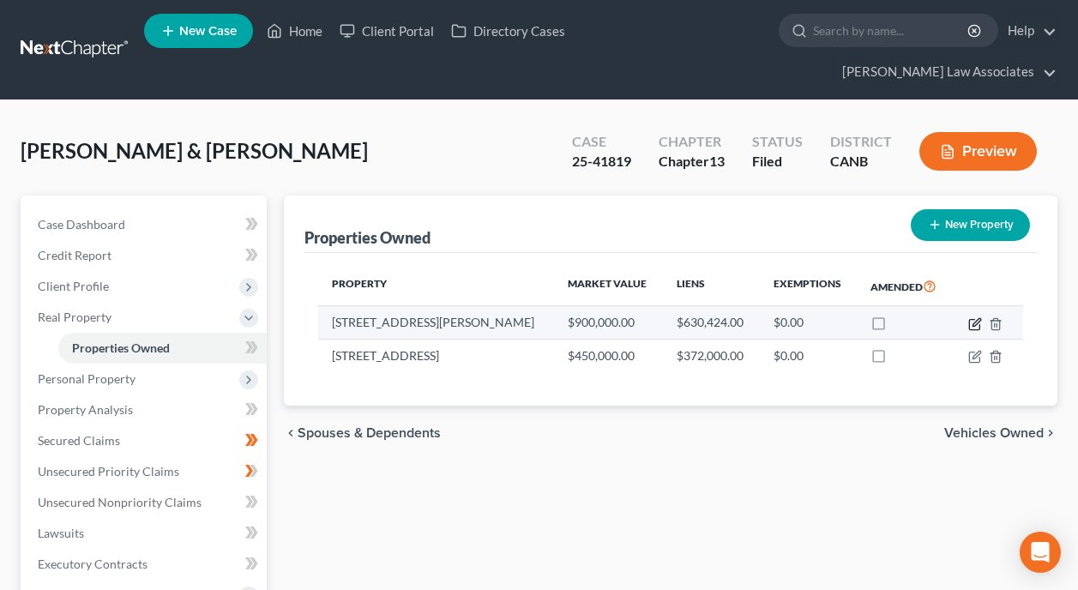
click at [974, 317] on icon "button" at bounding box center [975, 324] width 14 height 14
select select "4"
select select "2"
select select "0"
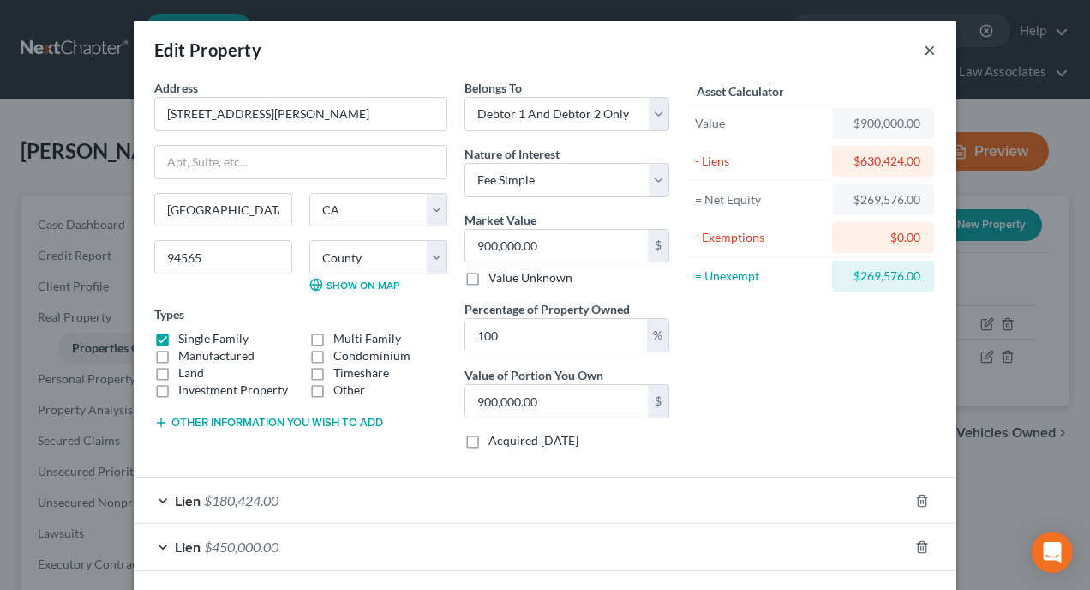
click at [928, 51] on button "×" at bounding box center [930, 49] width 12 height 21
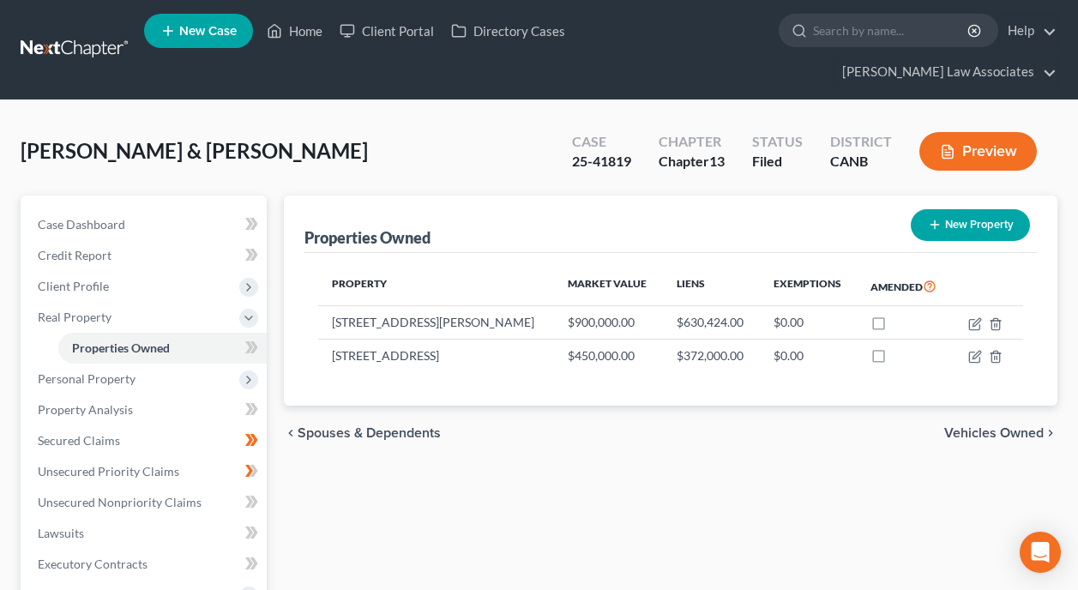
click at [394, 460] on div "Properties Owned New Property Property Market Value Liens Exemptions Amended 18…" at bounding box center [670, 566] width 790 height 743
click at [136, 363] on span "Personal Property" at bounding box center [145, 378] width 243 height 31
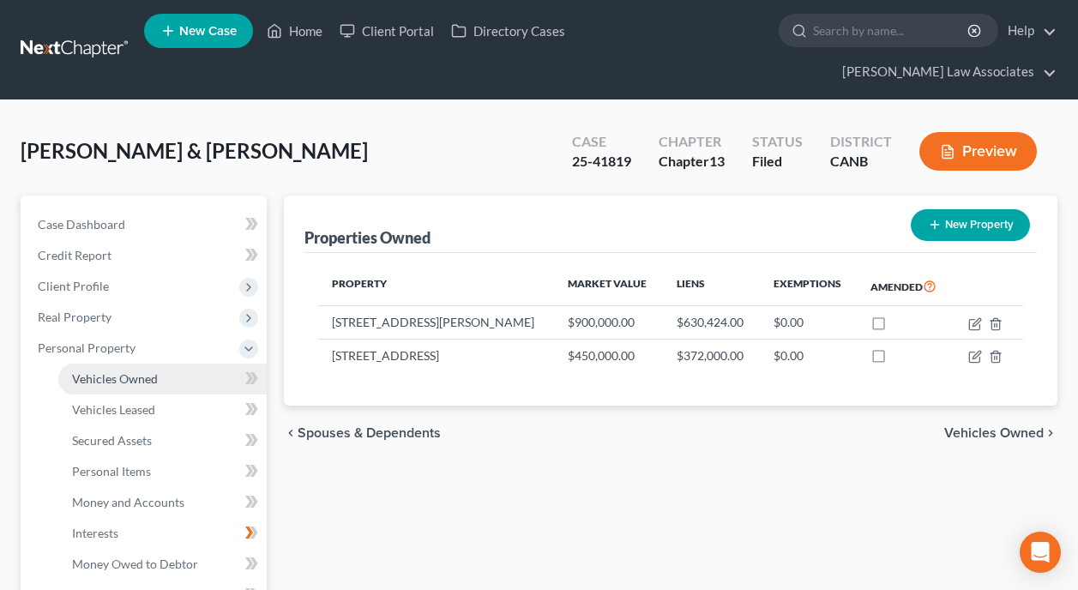
click at [152, 371] on span "Vehicles Owned" at bounding box center [115, 378] width 86 height 15
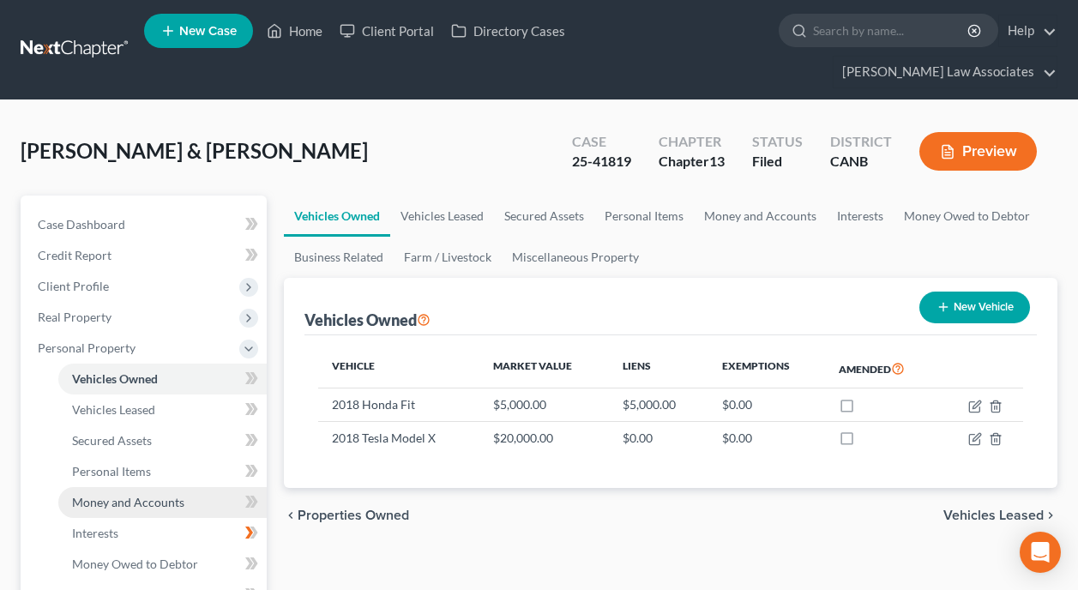
click at [117, 495] on span "Money and Accounts" at bounding box center [128, 502] width 112 height 15
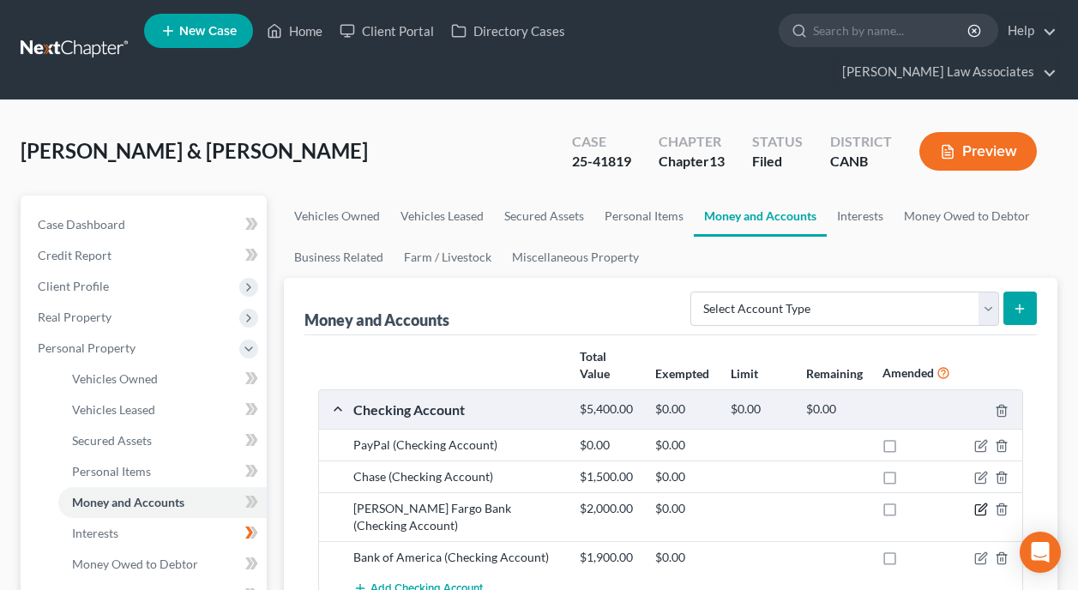
click at [981, 504] on icon "button" at bounding box center [982, 508] width 8 height 8
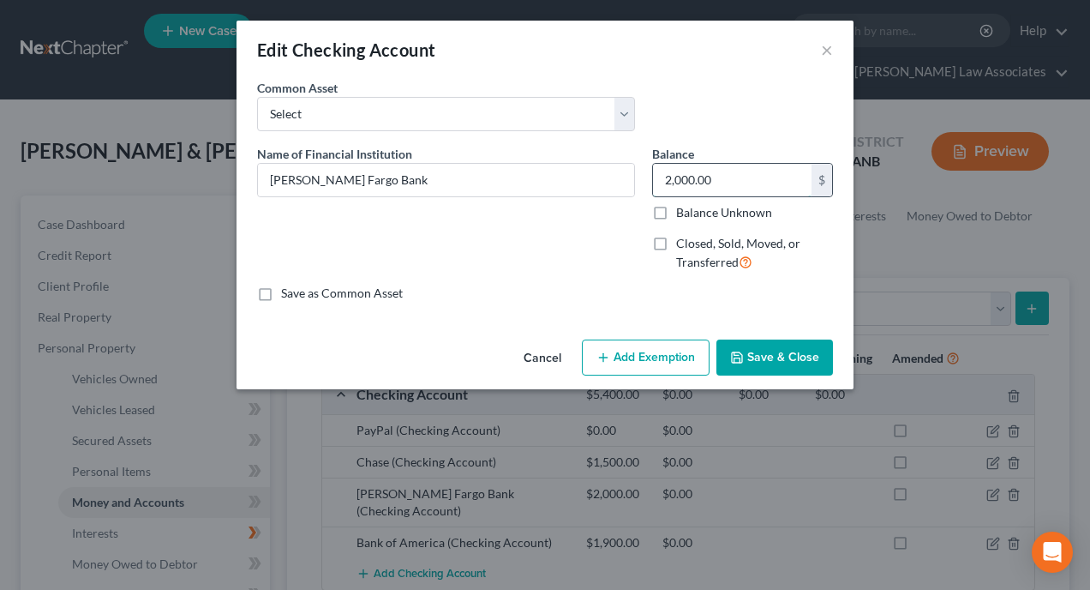
click at [729, 181] on input "2,000.00" at bounding box center [732, 180] width 159 height 33
type input "30,000"
click at [771, 355] on button "Save & Close" at bounding box center [775, 357] width 117 height 36
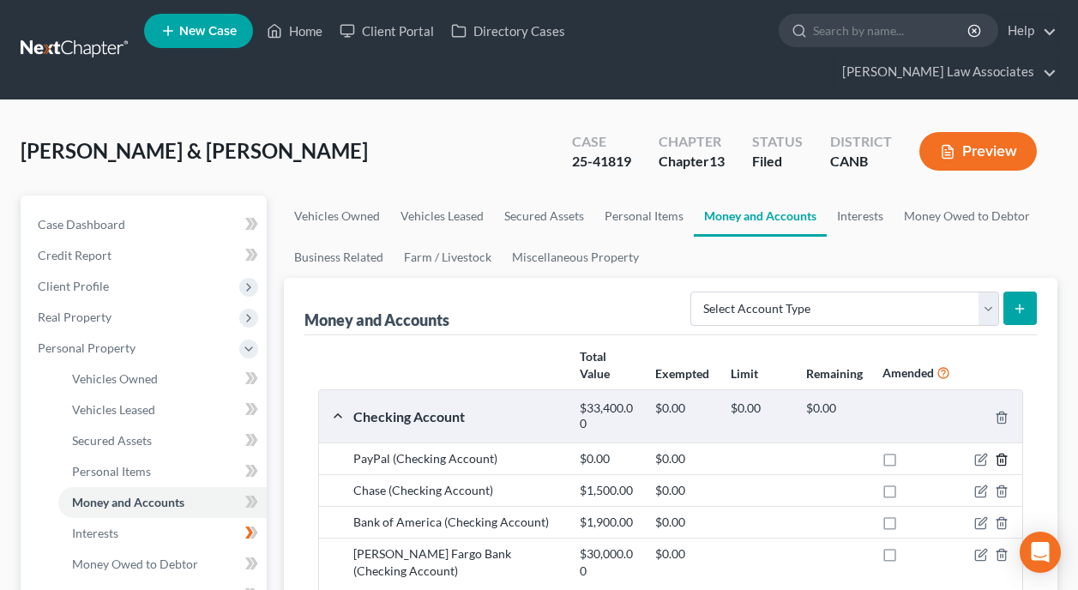
click at [1000, 456] on polyline "button" at bounding box center [1001, 456] width 10 height 0
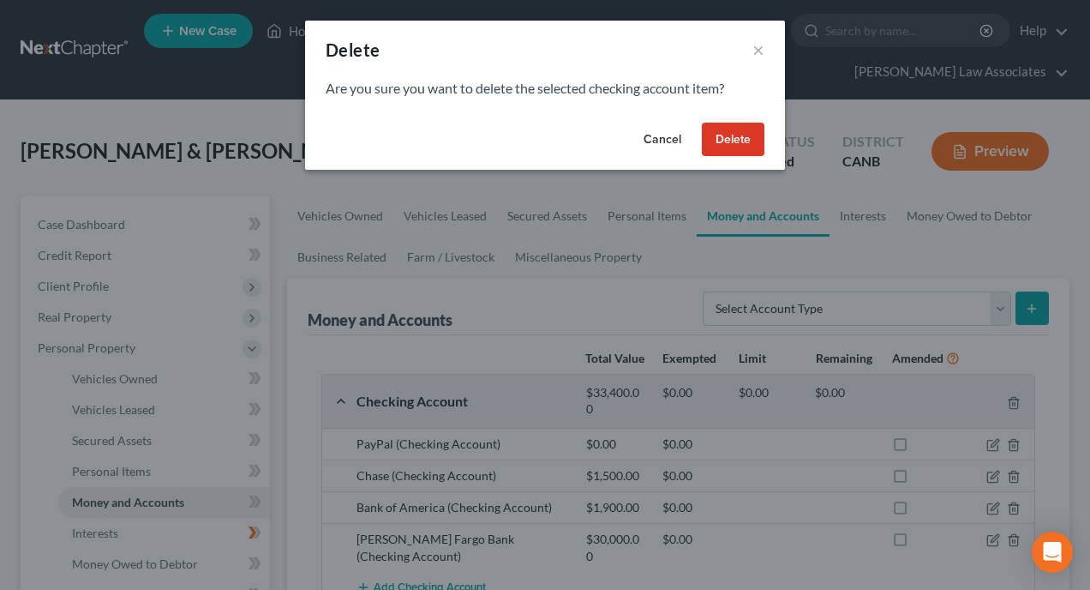
click at [736, 135] on button "Delete" at bounding box center [733, 140] width 63 height 34
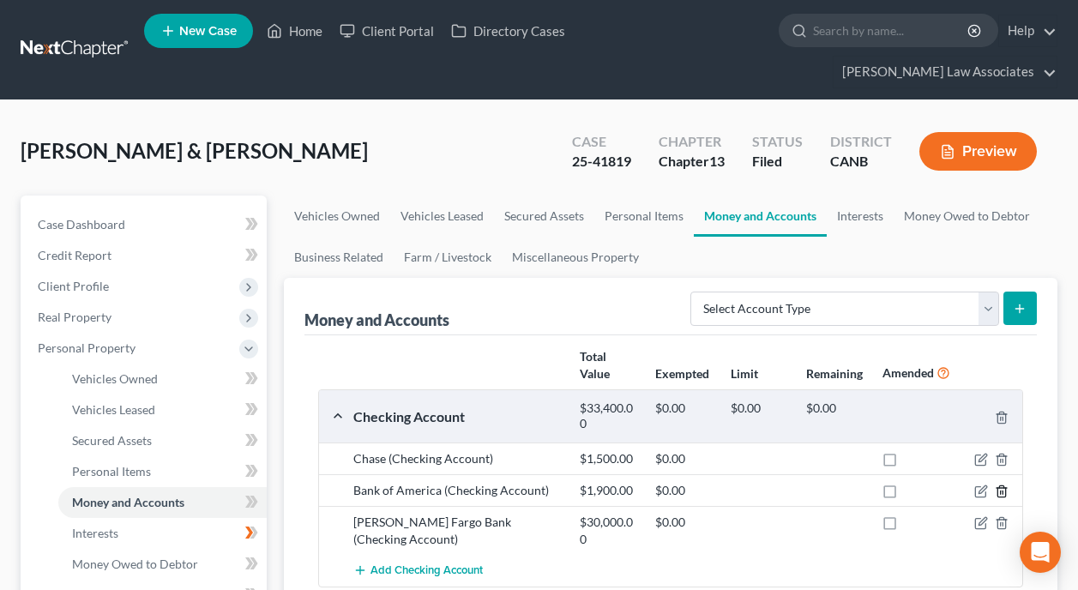
click at [1005, 486] on icon "button" at bounding box center [1001, 491] width 8 height 11
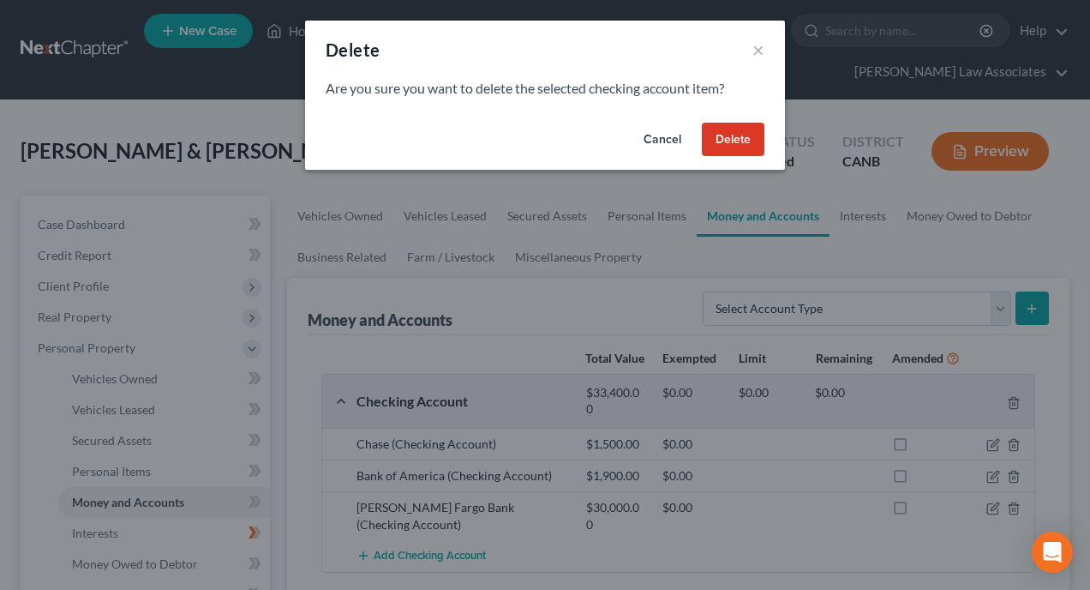
click at [748, 138] on button "Delete" at bounding box center [733, 140] width 63 height 34
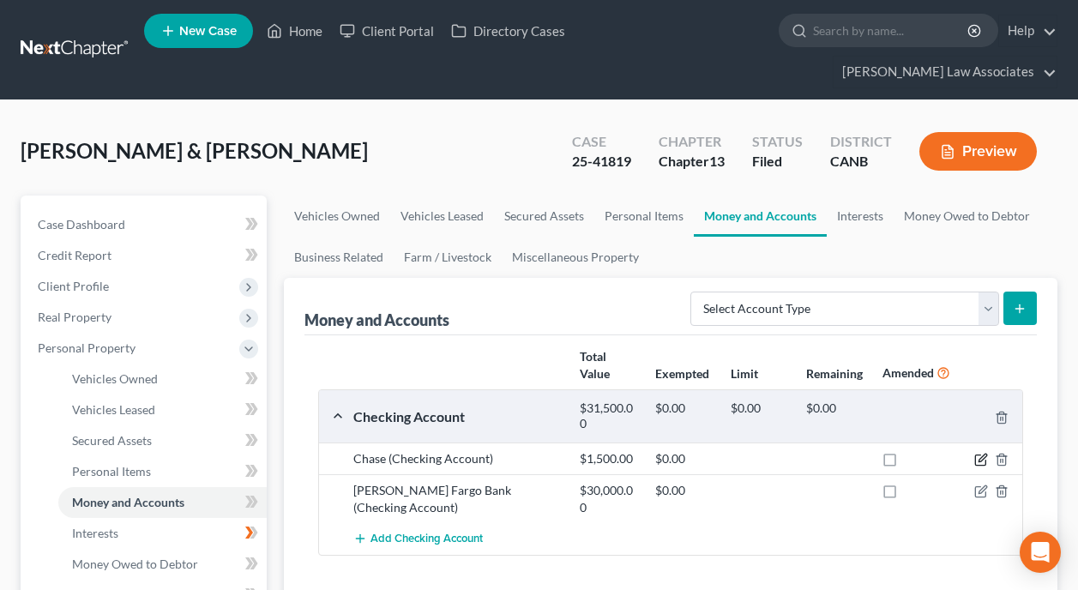
click at [986, 453] on icon "button" at bounding box center [981, 460] width 14 height 14
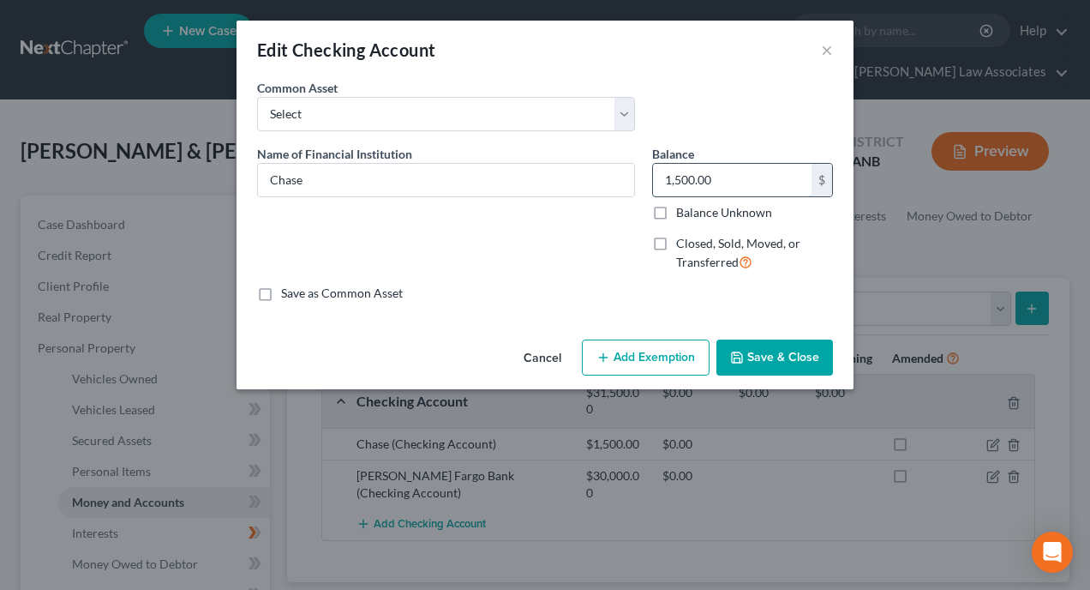
click at [729, 169] on input "1,500.00" at bounding box center [732, 180] width 159 height 33
type input "10,000"
click at [785, 356] on button "Save & Close" at bounding box center [775, 357] width 117 height 36
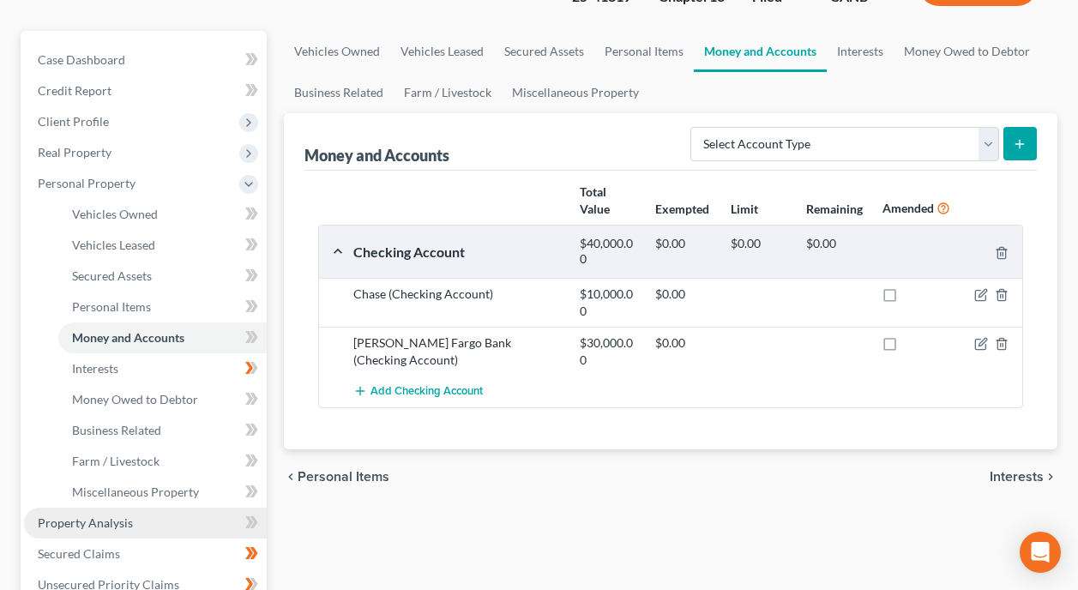
scroll to position [171, 0]
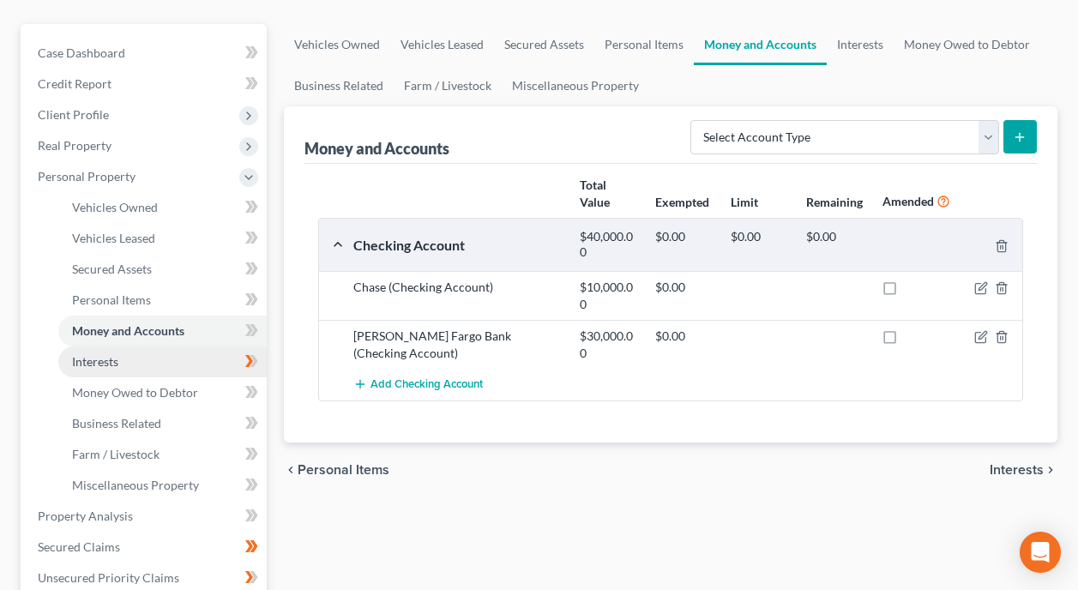
click at [139, 346] on link "Interests" at bounding box center [162, 361] width 208 height 31
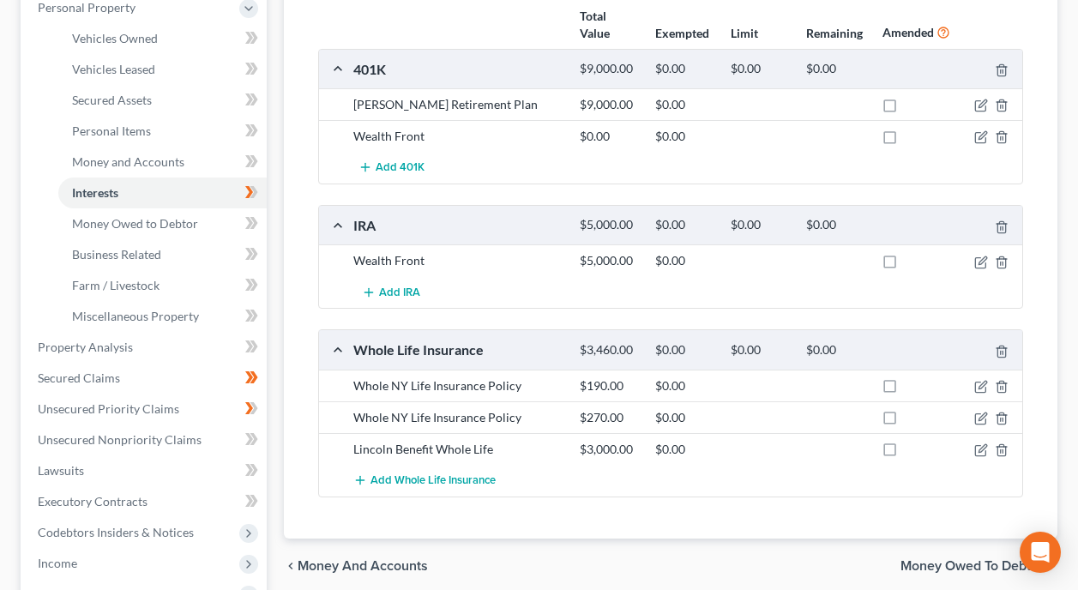
scroll to position [343, 0]
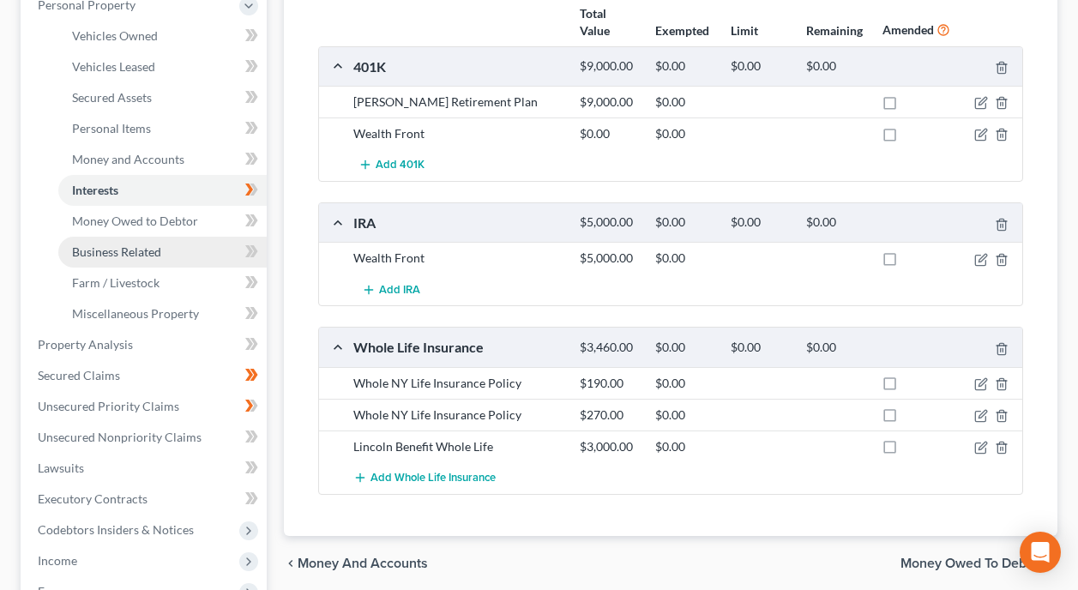
click at [159, 244] on span "Business Related" at bounding box center [116, 251] width 89 height 15
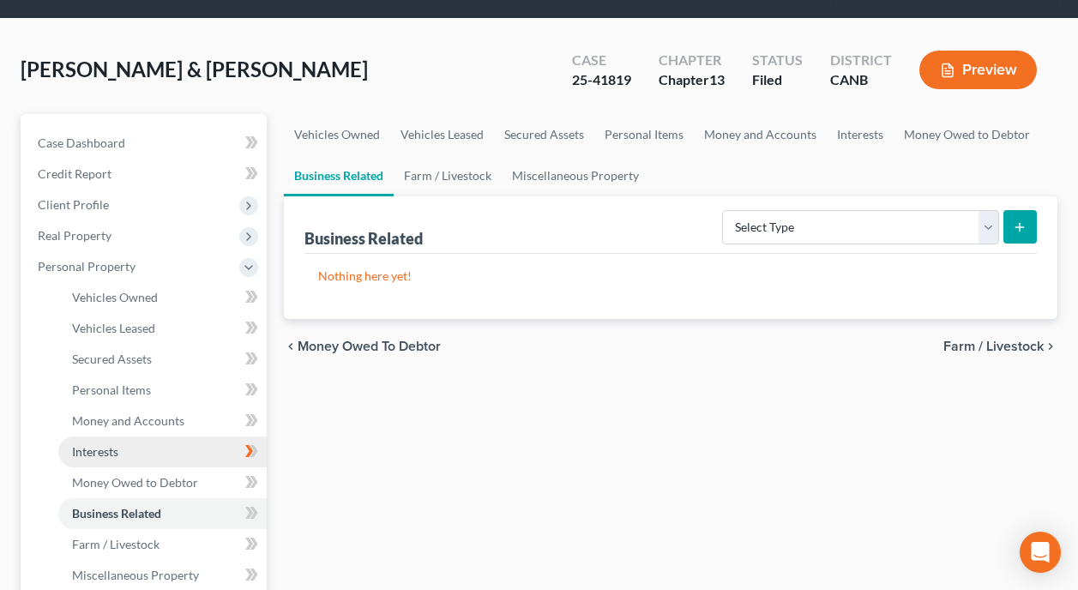
scroll to position [86, 0]
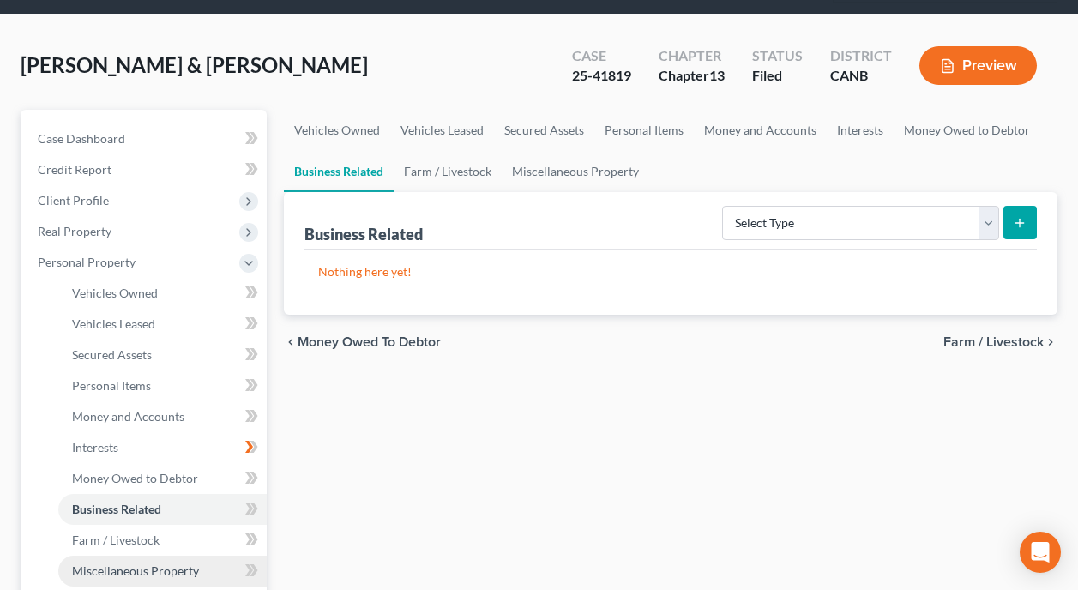
click at [158, 563] on span "Miscellaneous Property" at bounding box center [135, 570] width 127 height 15
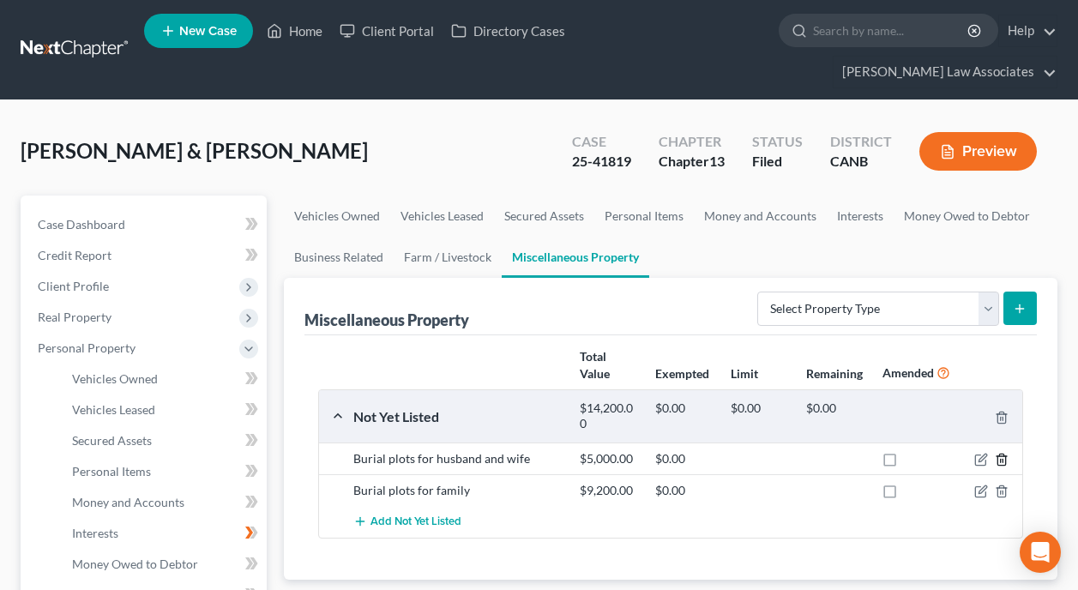
click at [1005, 454] on icon "button" at bounding box center [1001, 459] width 8 height 11
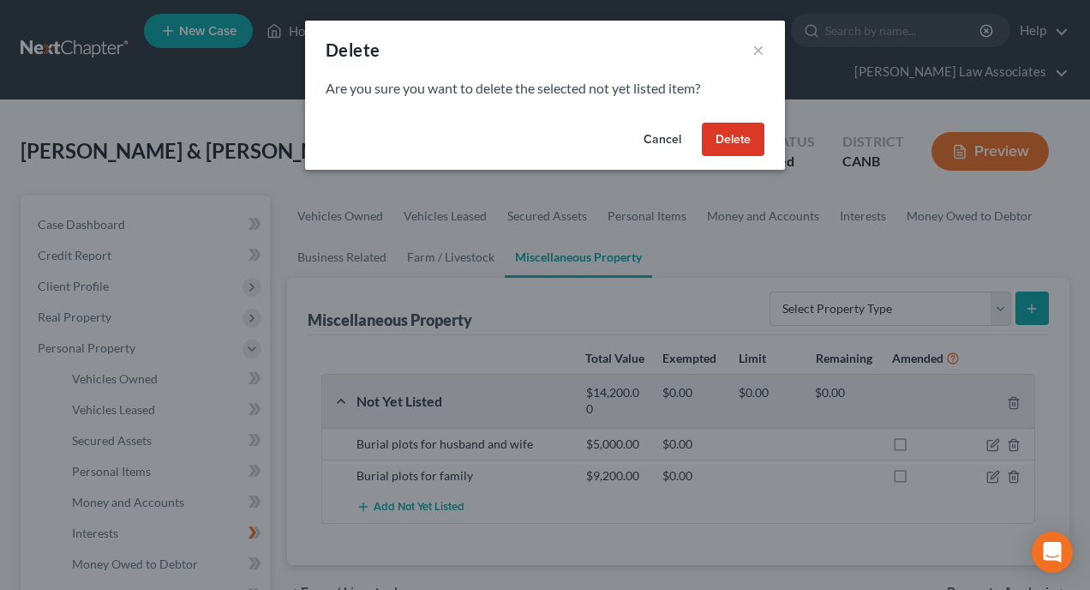
click at [743, 137] on button "Delete" at bounding box center [733, 140] width 63 height 34
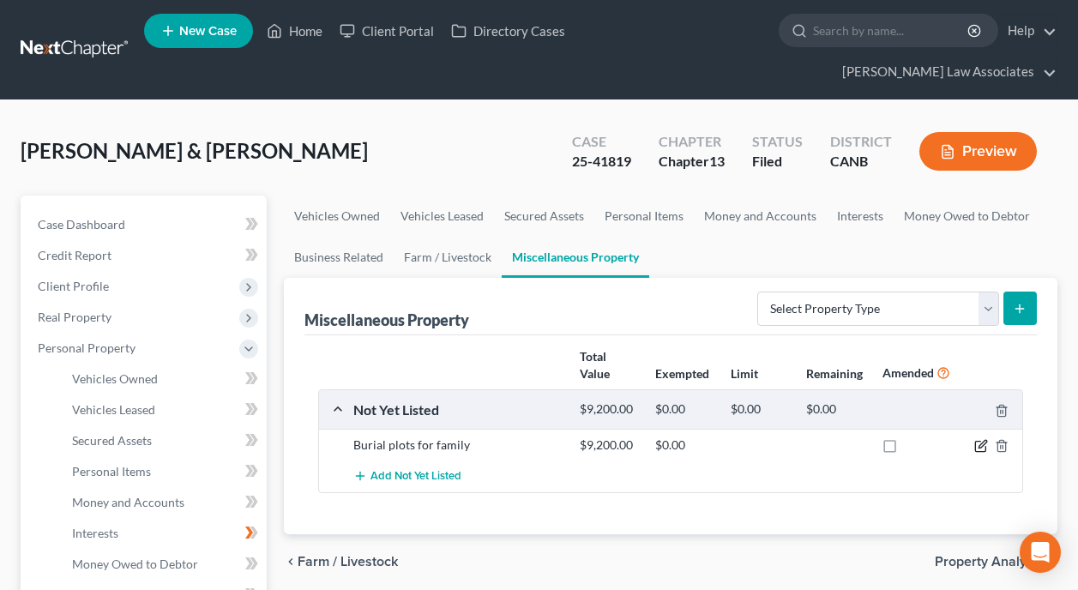
click at [982, 441] on icon "button" at bounding box center [982, 445] width 8 height 8
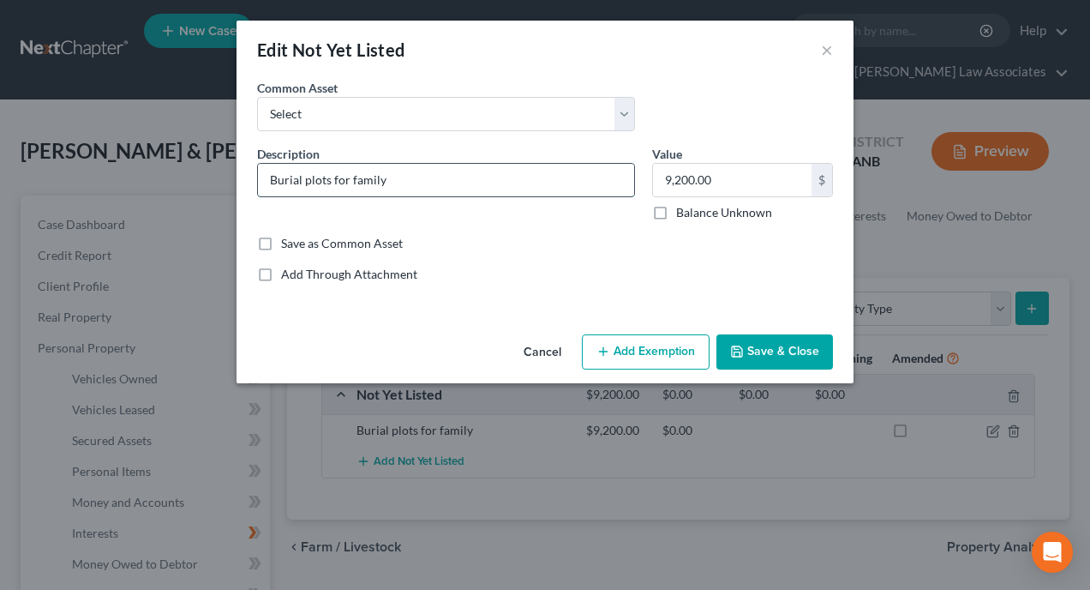
click at [450, 176] on input "Burial plots for family" at bounding box center [446, 180] width 376 height 33
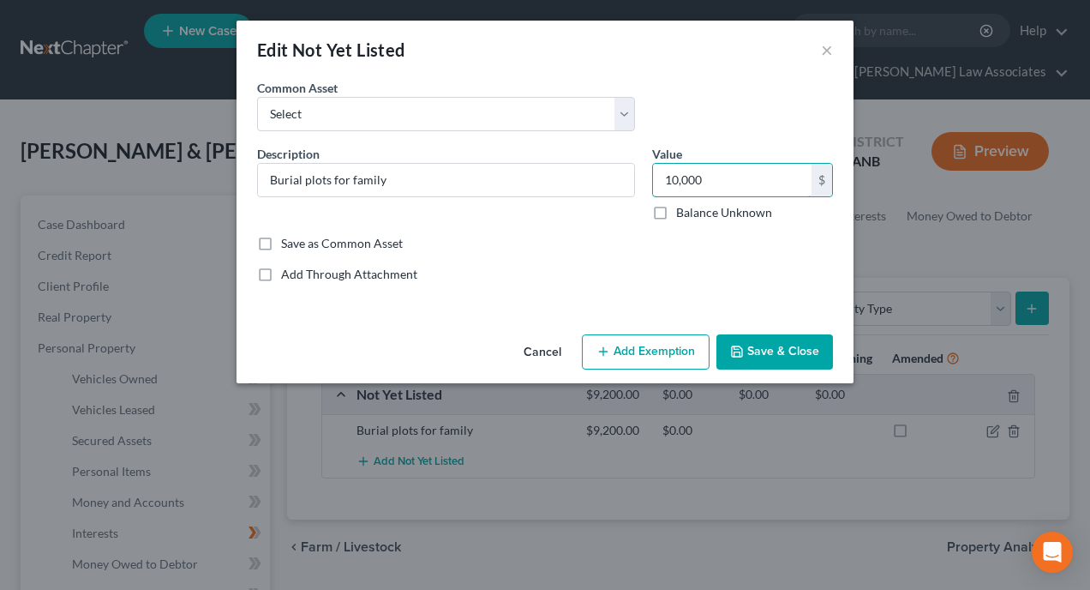
type input "10,000"
click at [759, 351] on button "Save & Close" at bounding box center [775, 352] width 117 height 36
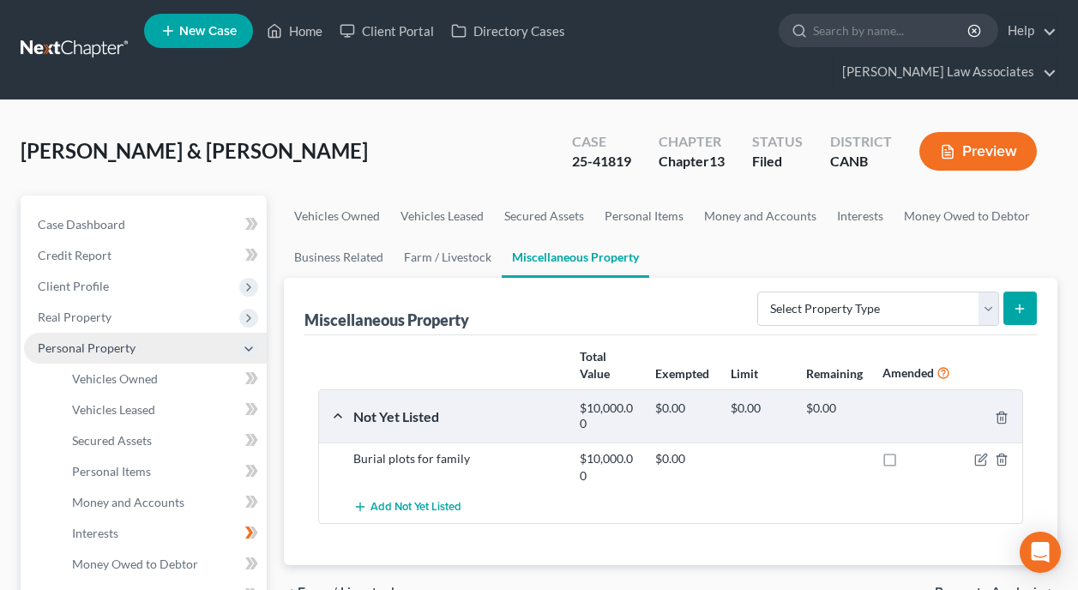
click at [244, 342] on icon at bounding box center [249, 349] width 14 height 14
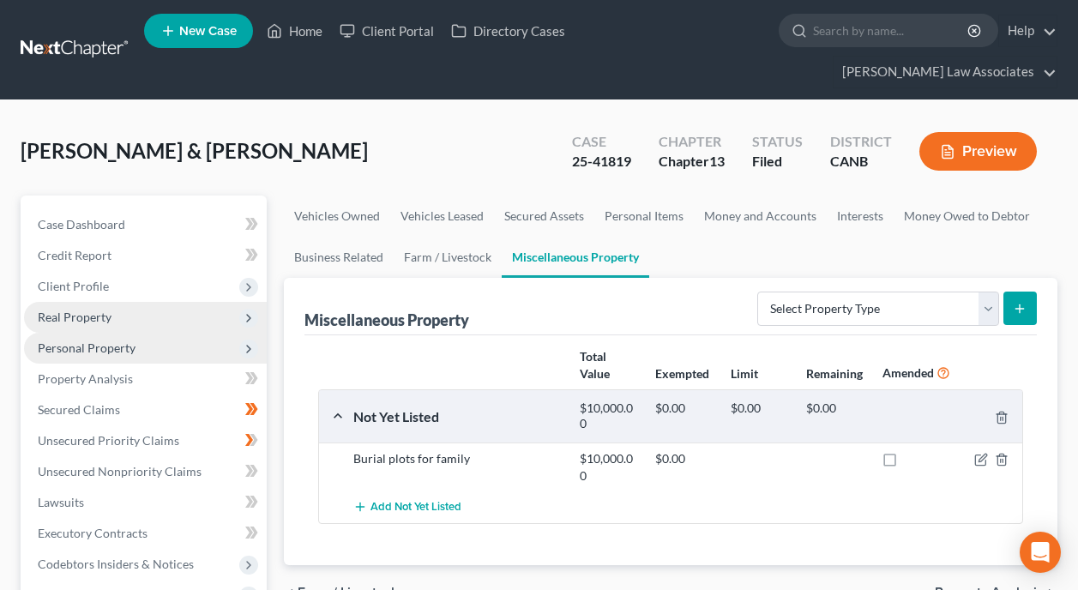
click at [163, 302] on span "Real Property" at bounding box center [145, 317] width 243 height 31
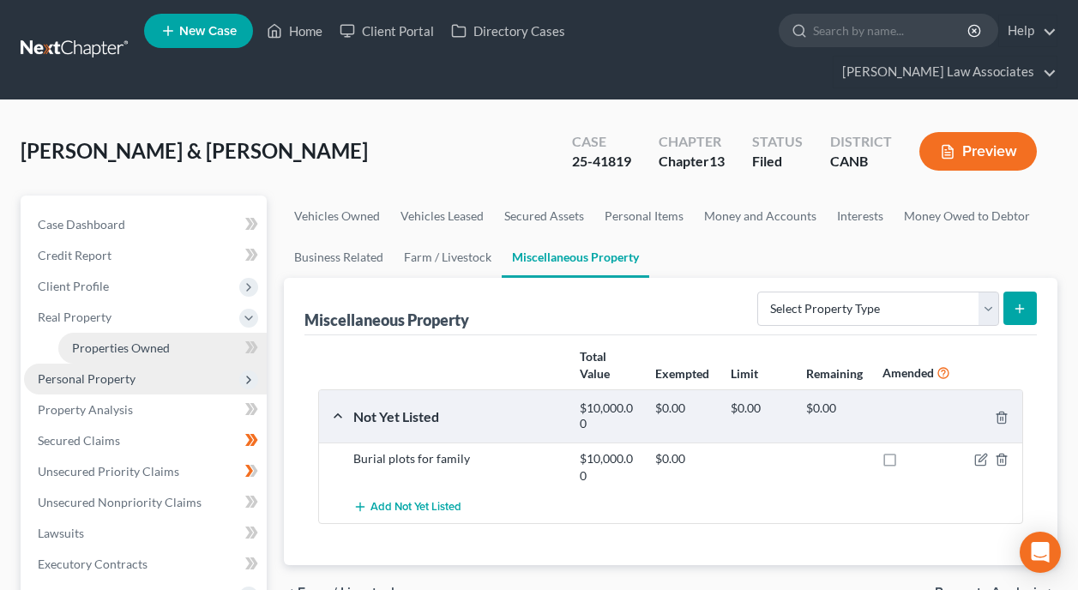
click at [155, 340] on span "Properties Owned" at bounding box center [121, 347] width 98 height 15
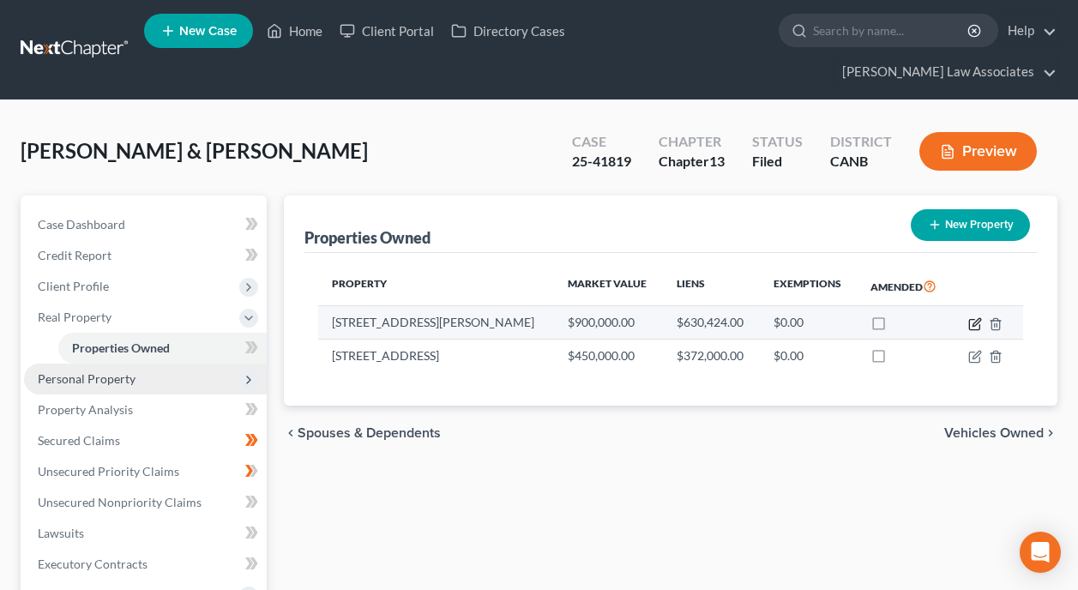
click at [974, 317] on icon "button" at bounding box center [975, 324] width 14 height 14
select select "4"
select select "0"
select select "2"
select select "0"
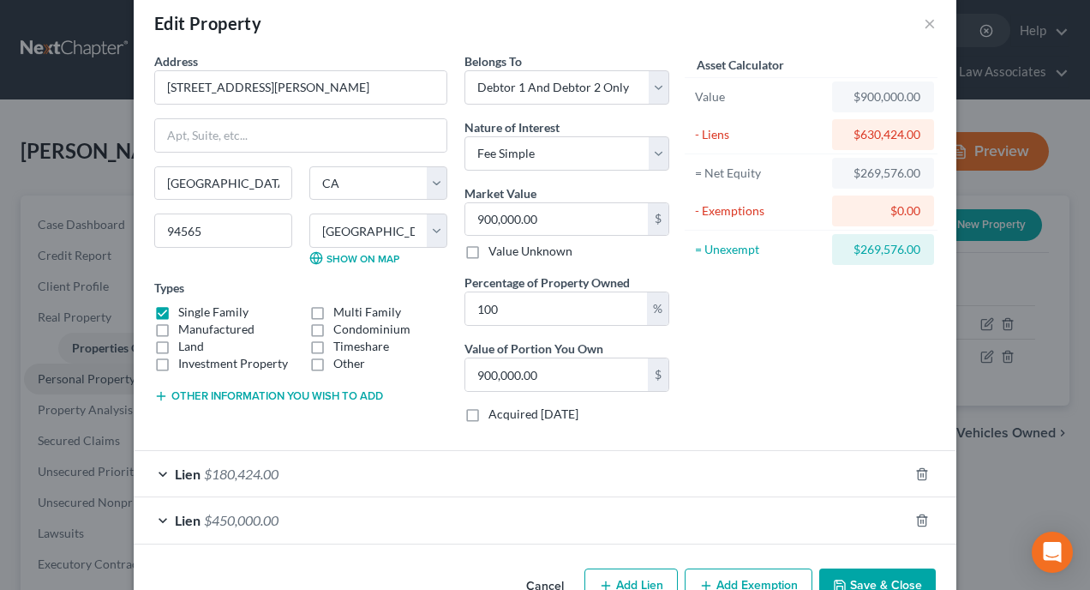
scroll to position [75, 0]
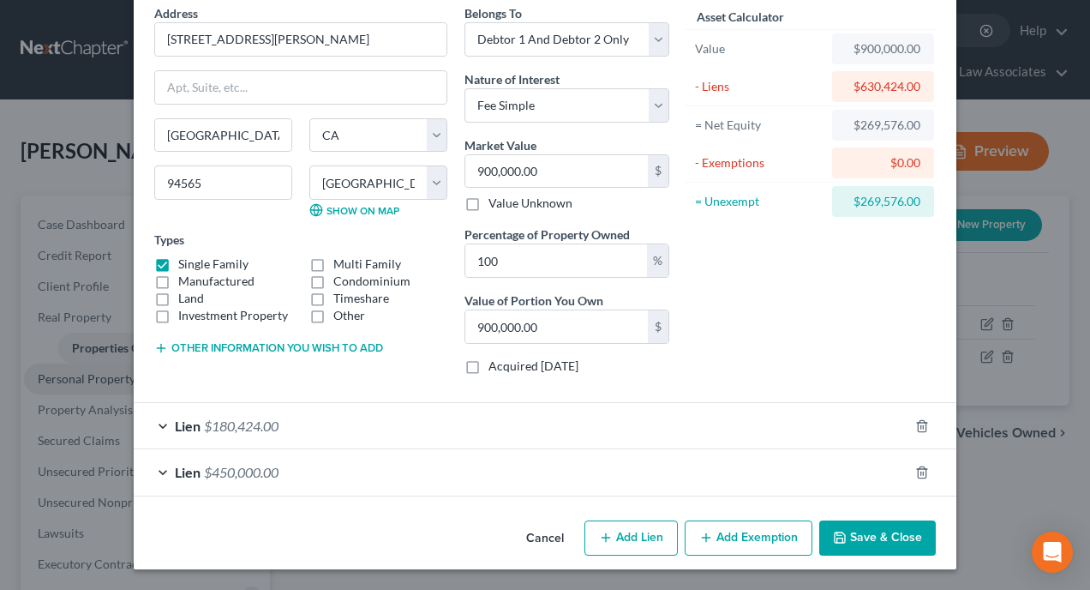
click at [726, 531] on button "Add Exemption" at bounding box center [749, 538] width 128 height 36
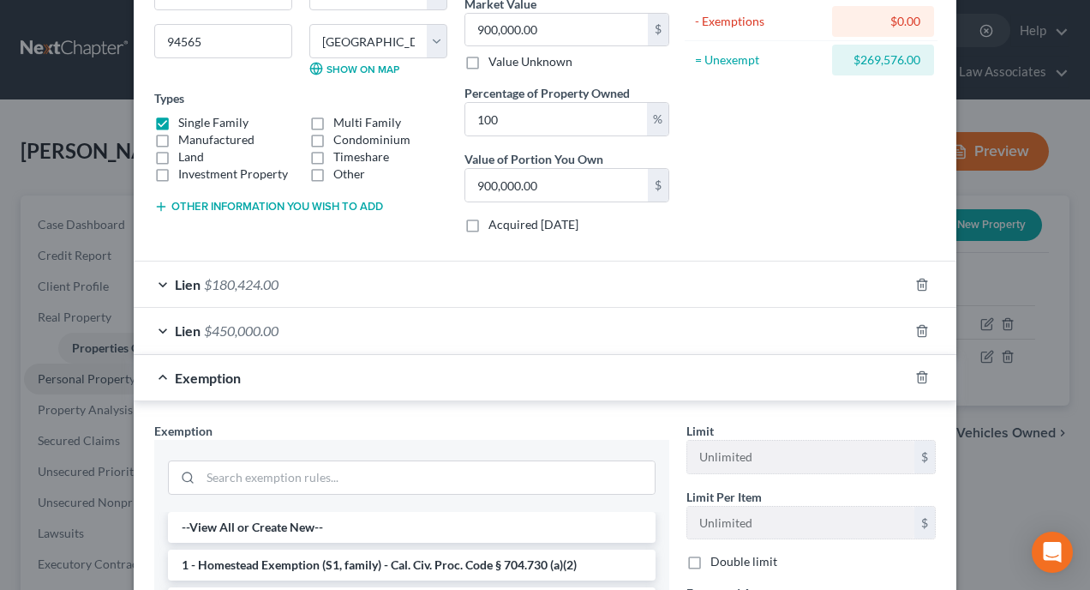
scroll to position [246, 0]
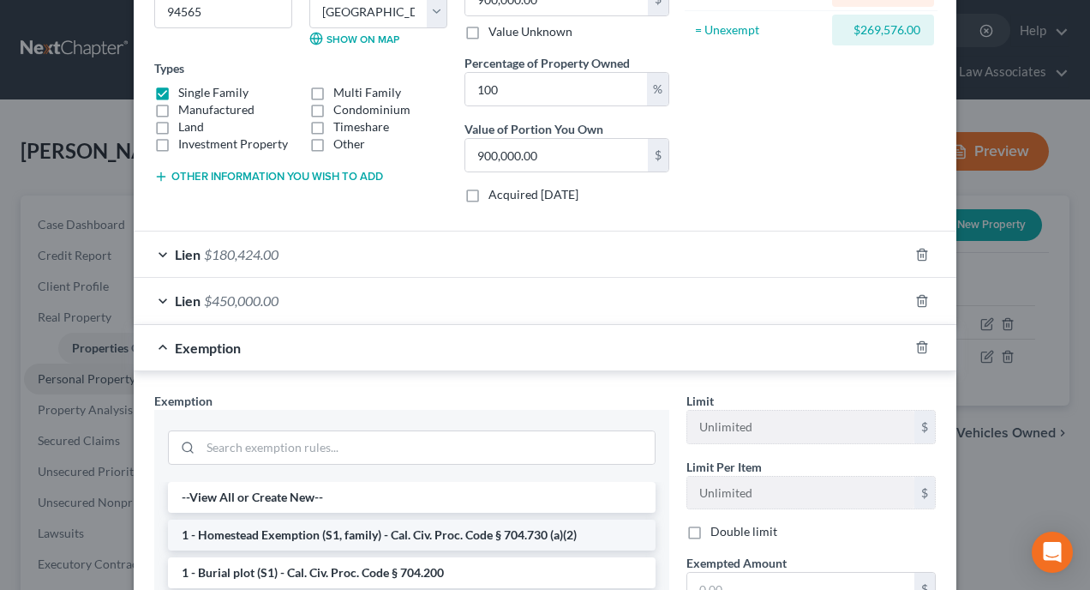
click at [454, 537] on li "1 - Homestead Exemption (S1, family) - Cal. Civ. Proc. Code § 704.730 (a)(2)" at bounding box center [412, 535] width 488 height 31
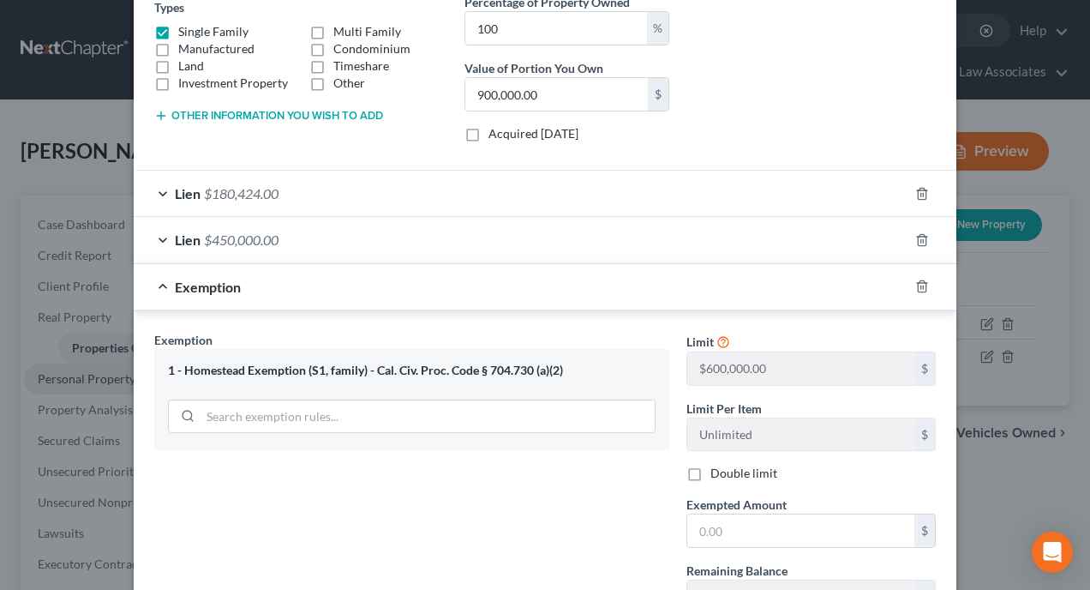
scroll to position [343, 0]
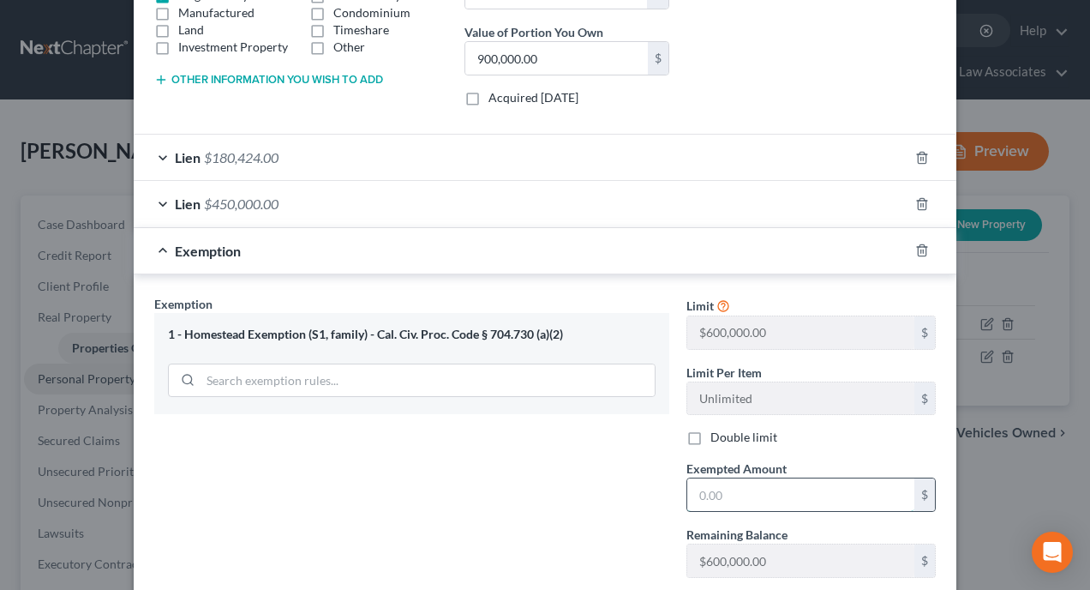
click at [774, 490] on input "text" at bounding box center [801, 494] width 227 height 33
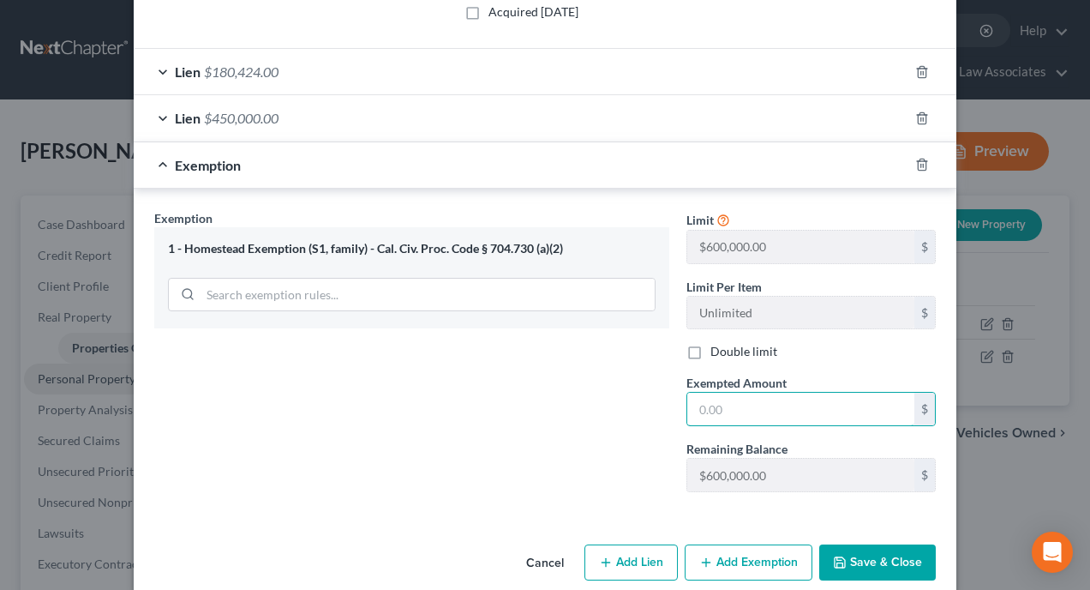
scroll to position [454, 0]
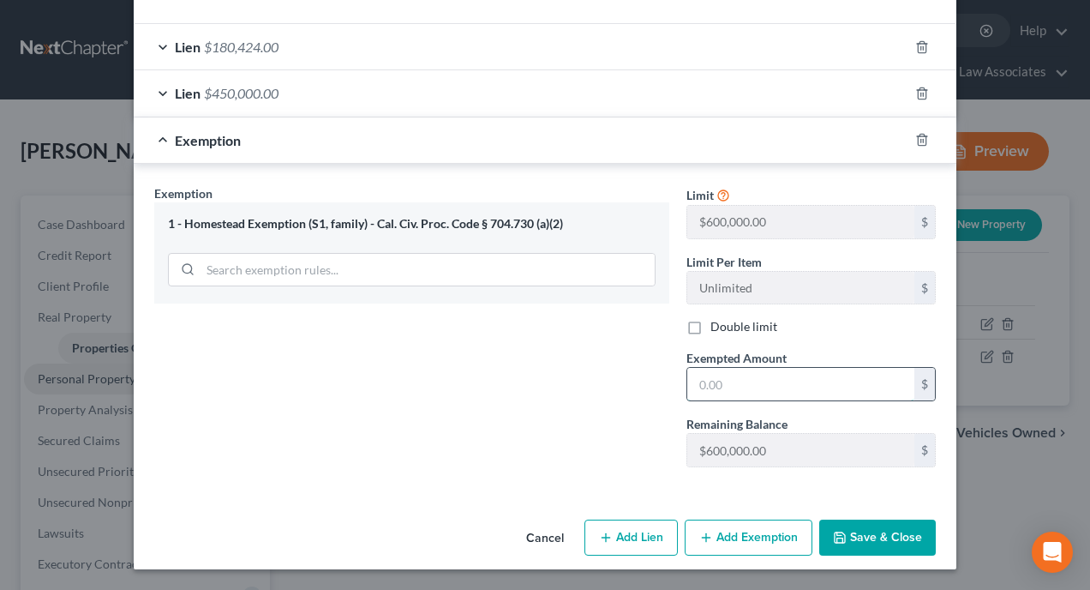
click at [784, 387] on input "text" at bounding box center [801, 384] width 227 height 33
click at [752, 382] on input "text" at bounding box center [801, 384] width 227 height 33
click at [754, 383] on input "text" at bounding box center [801, 384] width 227 height 33
click at [553, 273] on input "search" at bounding box center [428, 270] width 454 height 33
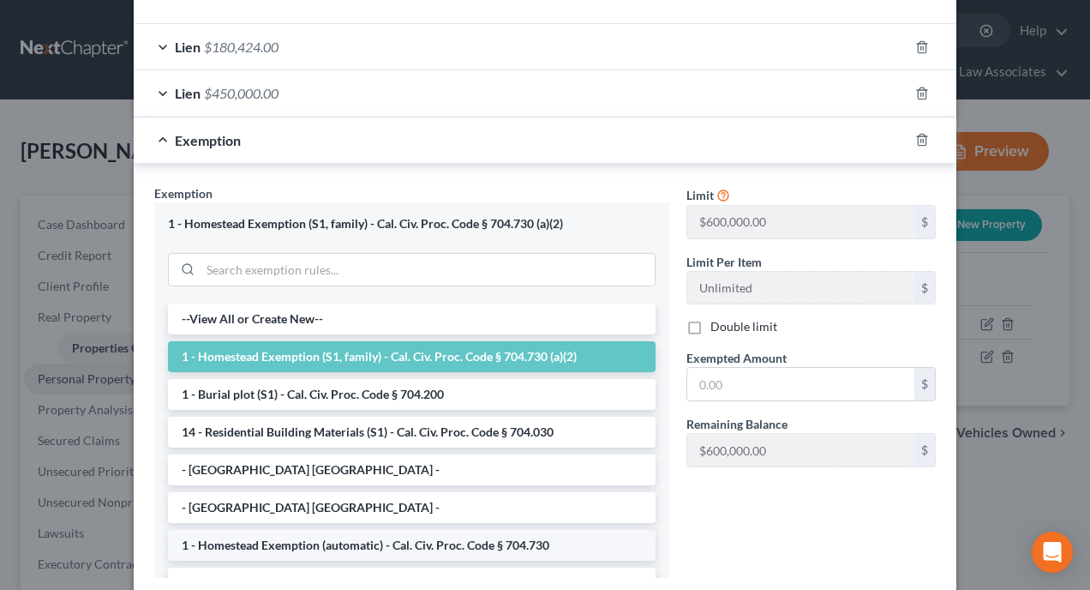
click at [429, 553] on li "1 - Homestead Exemption (automatic) - Cal. Civ. Proc. Code § 704.730" at bounding box center [412, 545] width 488 height 31
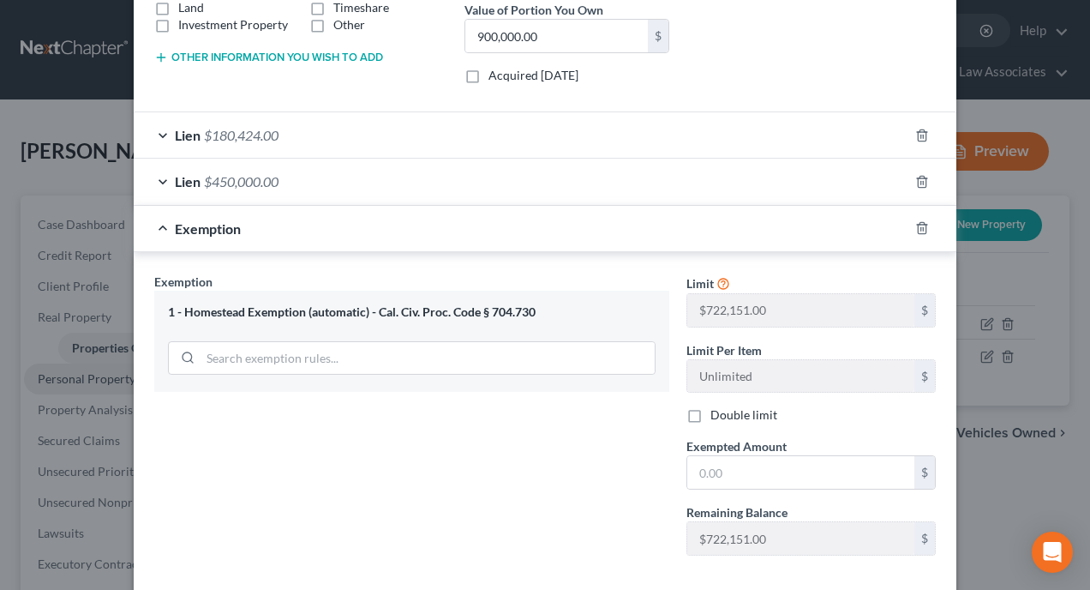
scroll to position [368, 0]
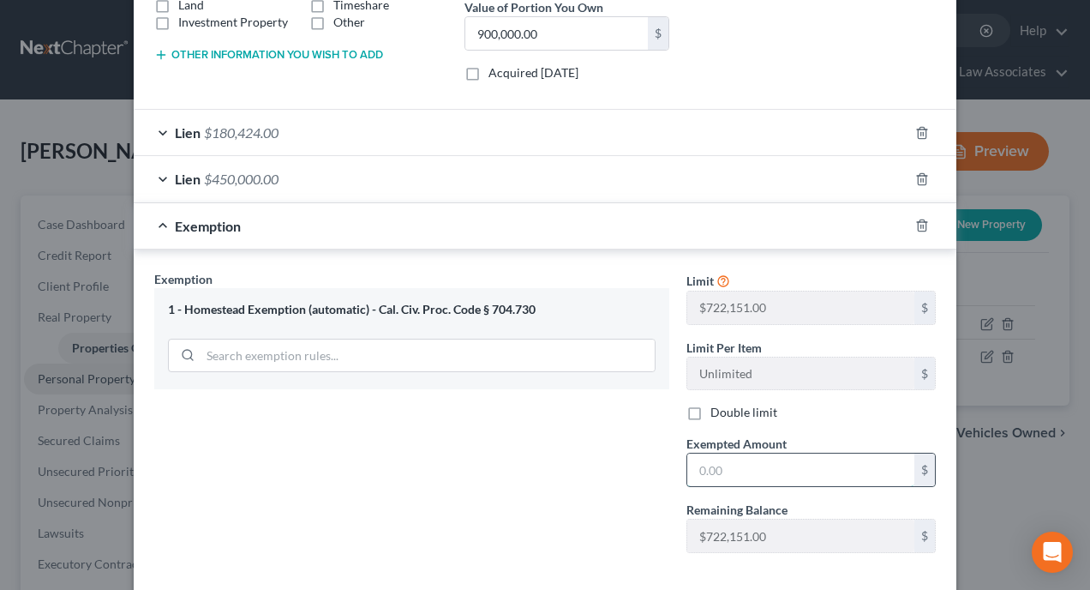
click at [732, 468] on input "text" at bounding box center [801, 470] width 227 height 33
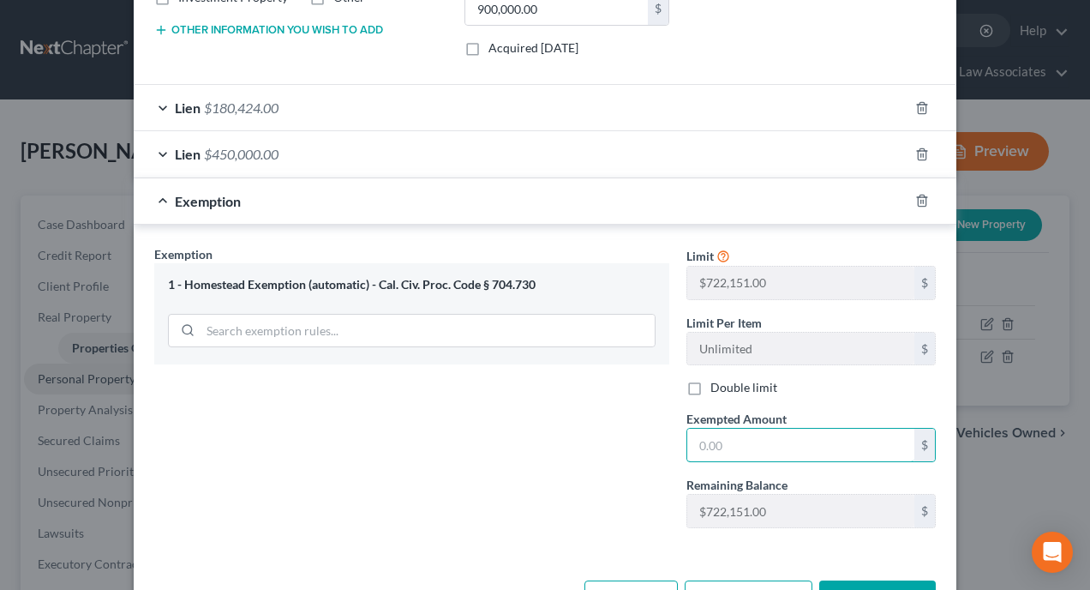
scroll to position [429, 0]
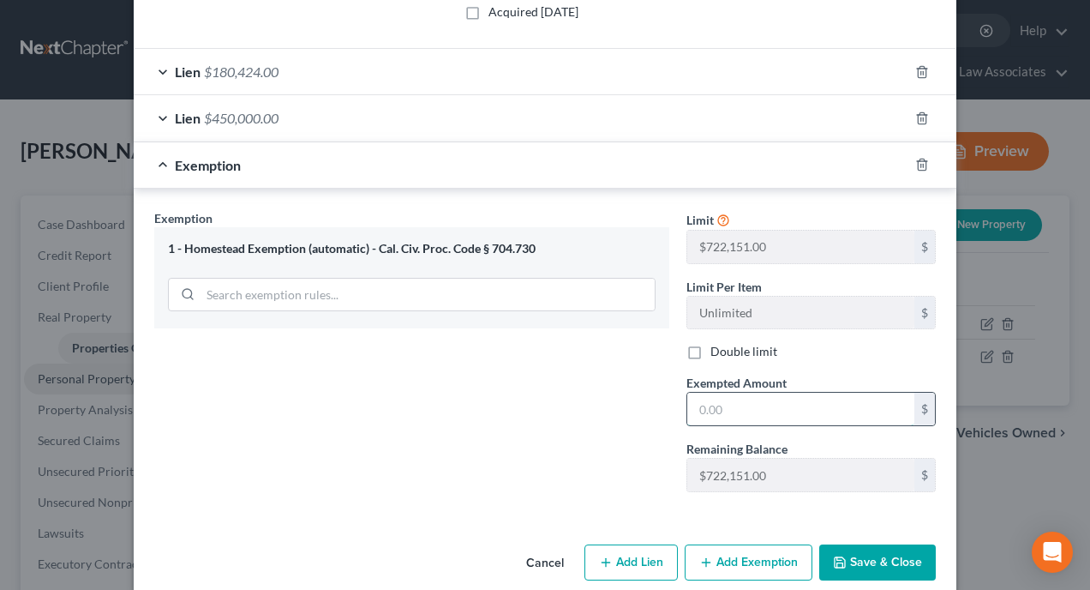
click at [726, 414] on input "text" at bounding box center [801, 409] width 227 height 33
type input "3"
click at [785, 406] on input "text" at bounding box center [801, 409] width 227 height 33
type input "269,576"
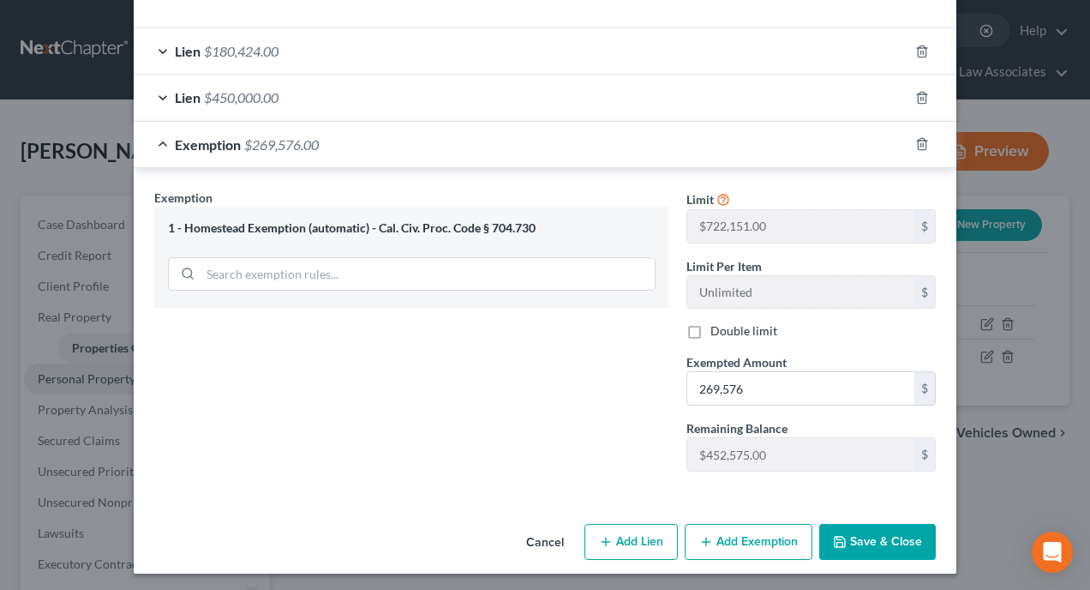
scroll to position [454, 0]
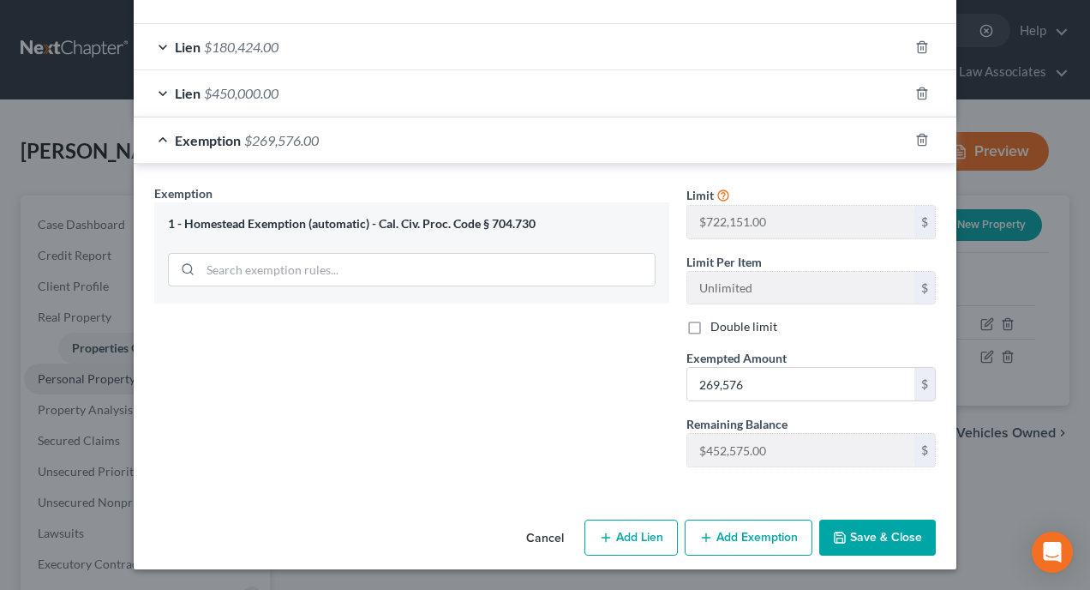
click at [878, 532] on button "Save & Close" at bounding box center [878, 538] width 117 height 36
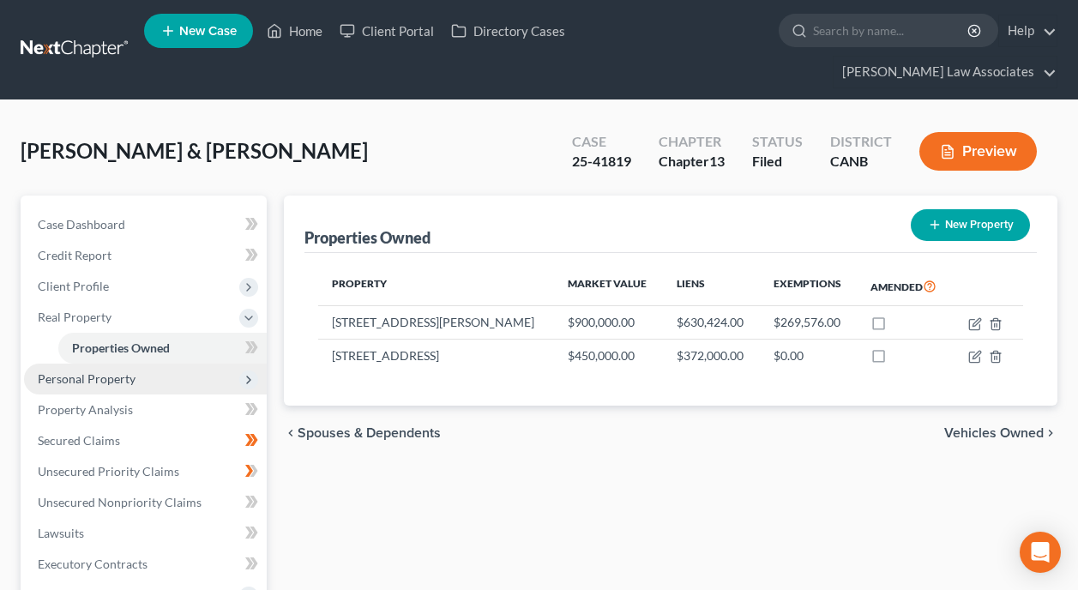
click at [154, 363] on span "Personal Property" at bounding box center [145, 378] width 243 height 31
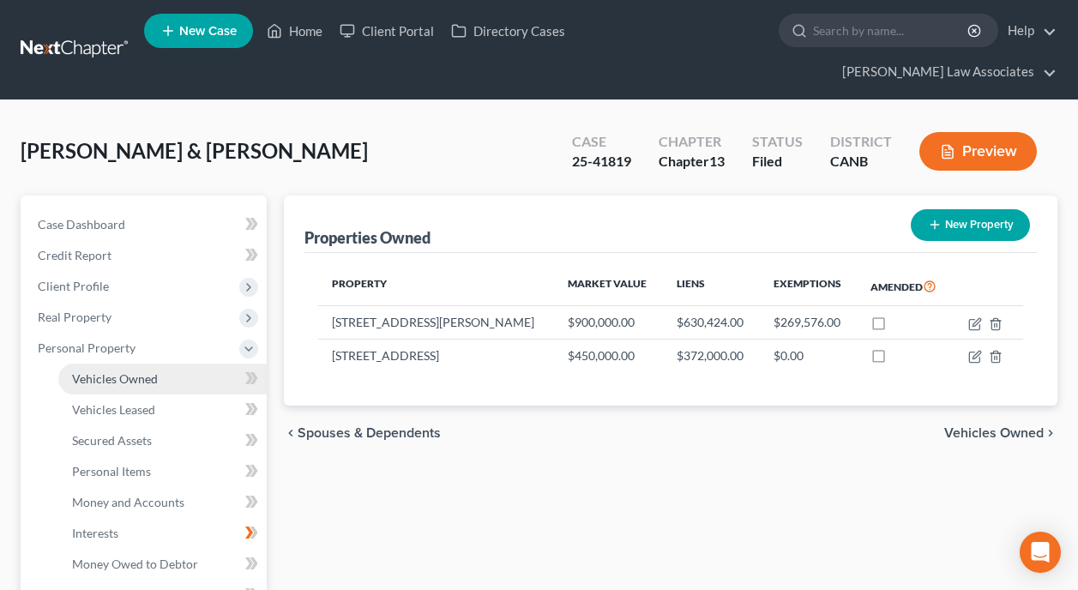
click at [166, 363] on link "Vehicles Owned" at bounding box center [162, 378] width 208 height 31
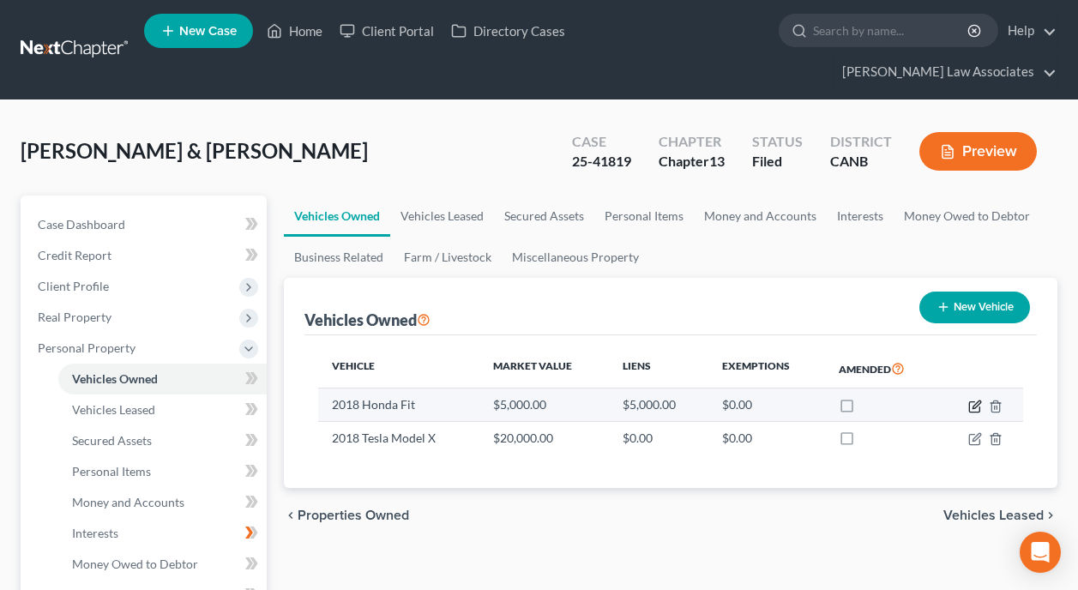
click at [974, 400] on icon "button" at bounding box center [975, 407] width 14 height 14
select select "0"
select select "8"
select select "2"
select select "4"
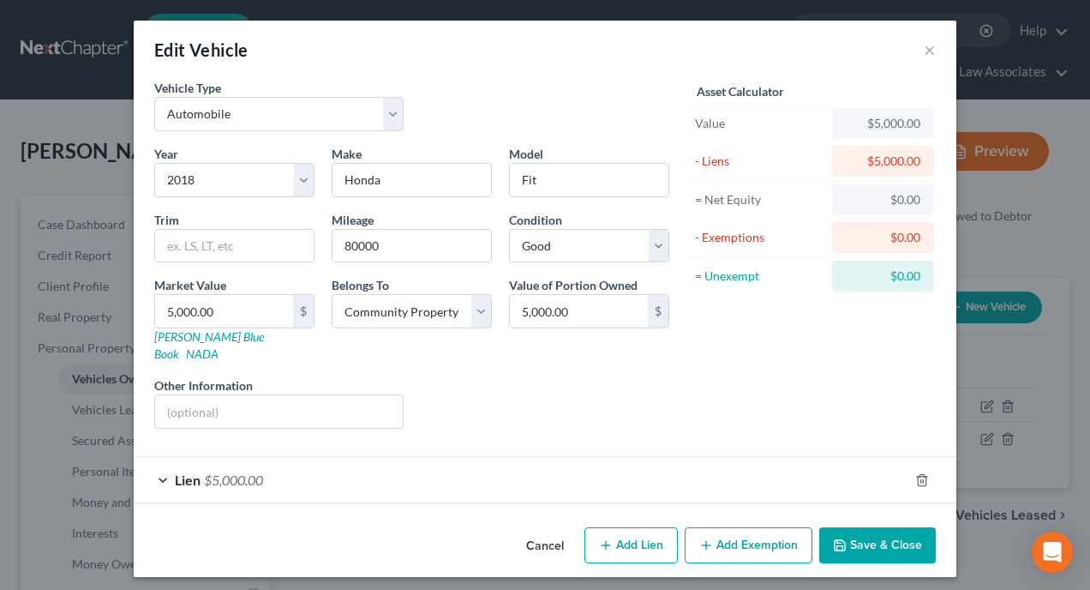
click at [737, 533] on button "Add Exemption" at bounding box center [749, 545] width 128 height 36
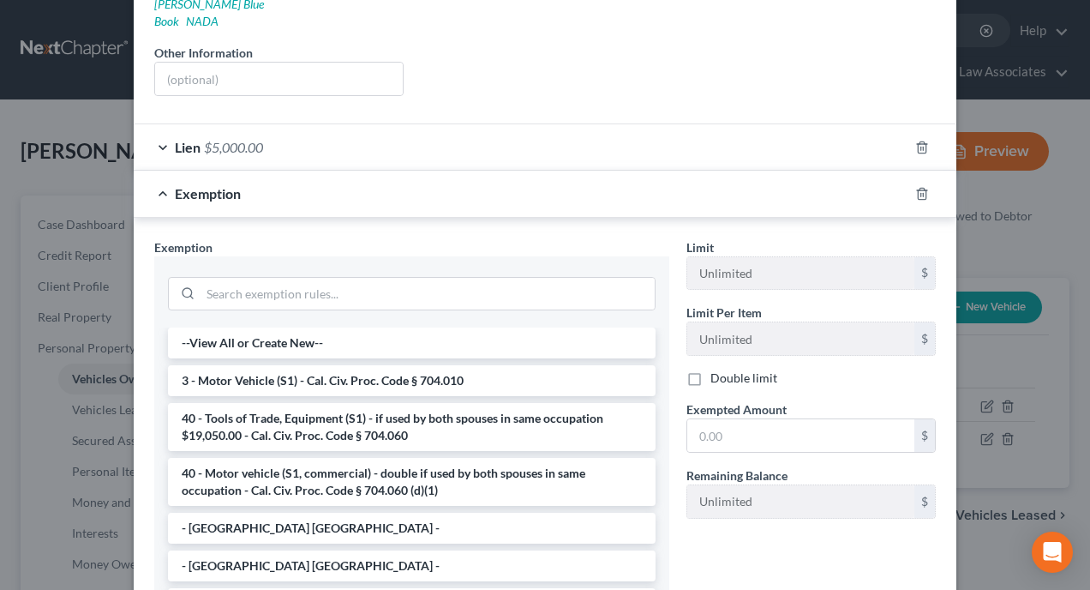
scroll to position [343, 0]
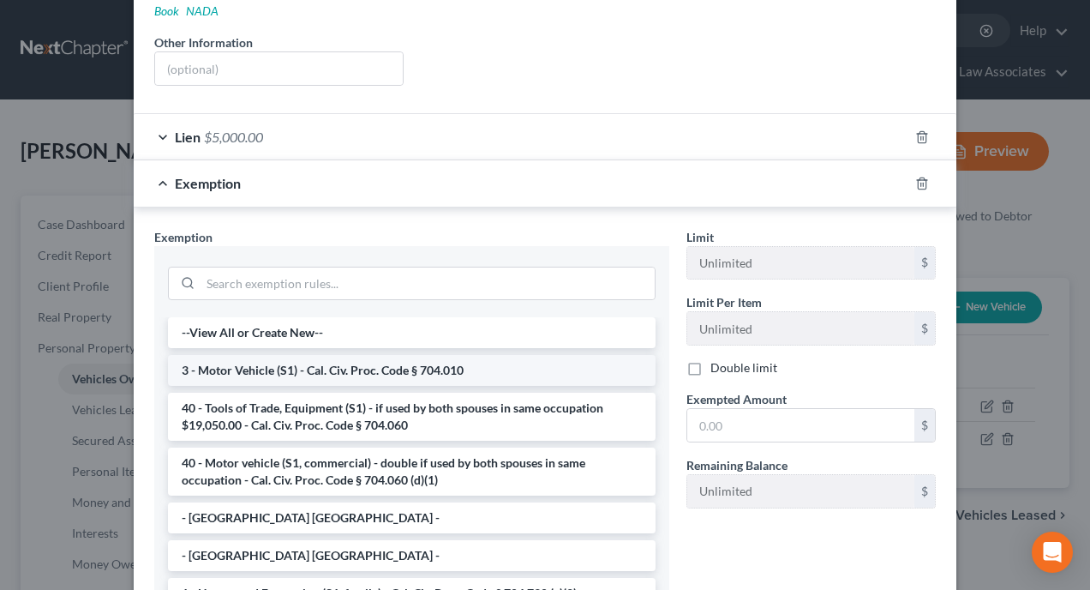
click at [387, 355] on li "3 - Motor Vehicle (S1) - Cal. Civ. Proc. Code § 704.010" at bounding box center [412, 370] width 488 height 31
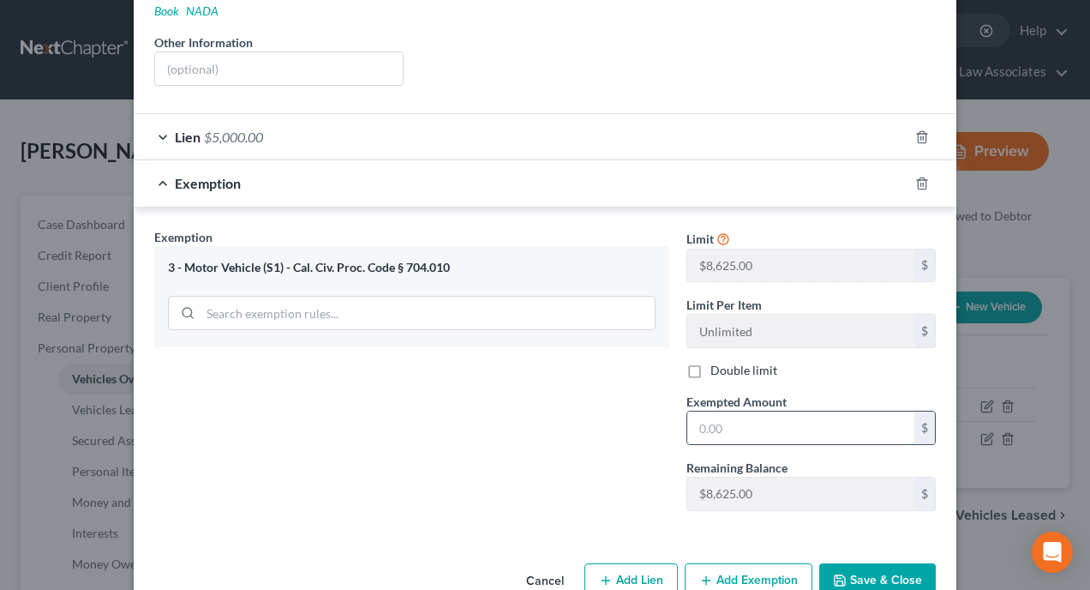
click at [743, 413] on input "text" at bounding box center [801, 428] width 227 height 33
type input "5,000"
click at [868, 568] on button "Save & Close" at bounding box center [878, 581] width 117 height 36
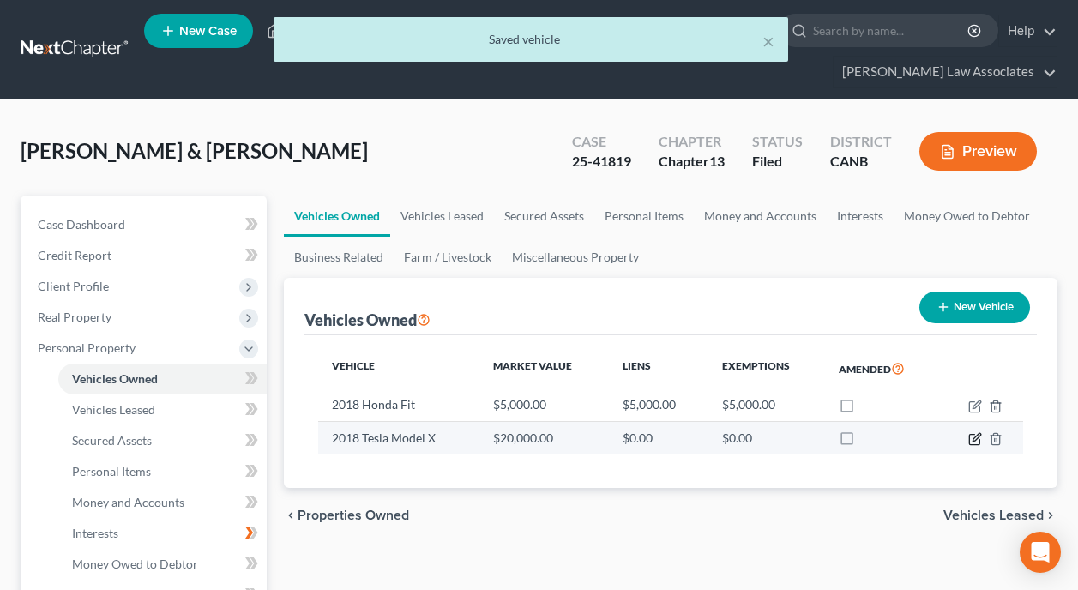
click at [976, 432] on icon "button" at bounding box center [975, 439] width 14 height 14
select select "0"
select select "8"
select select "2"
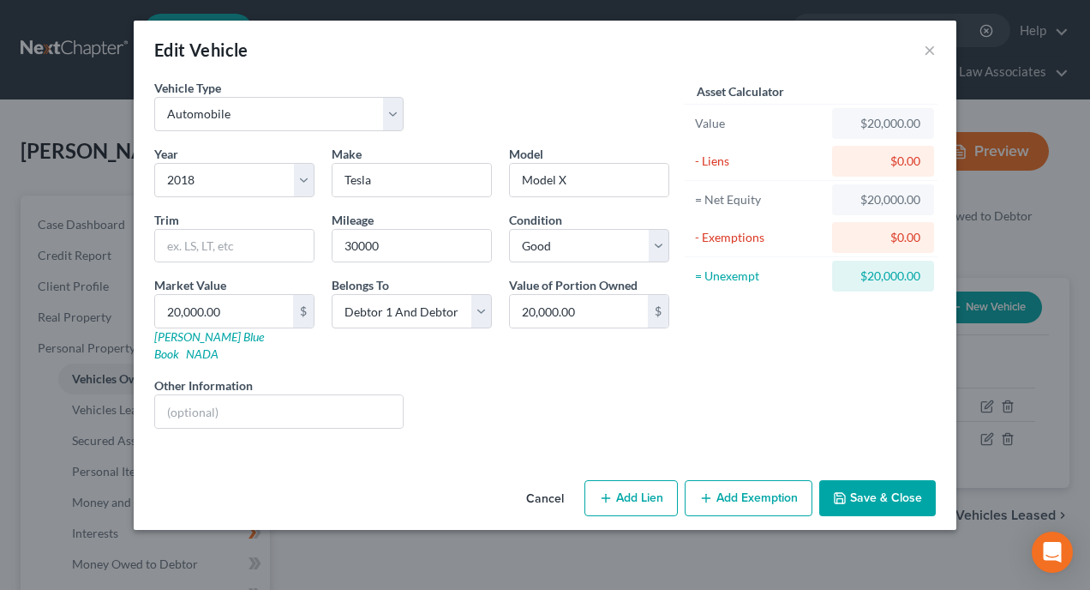
click at [763, 481] on button "Add Exemption" at bounding box center [749, 498] width 128 height 36
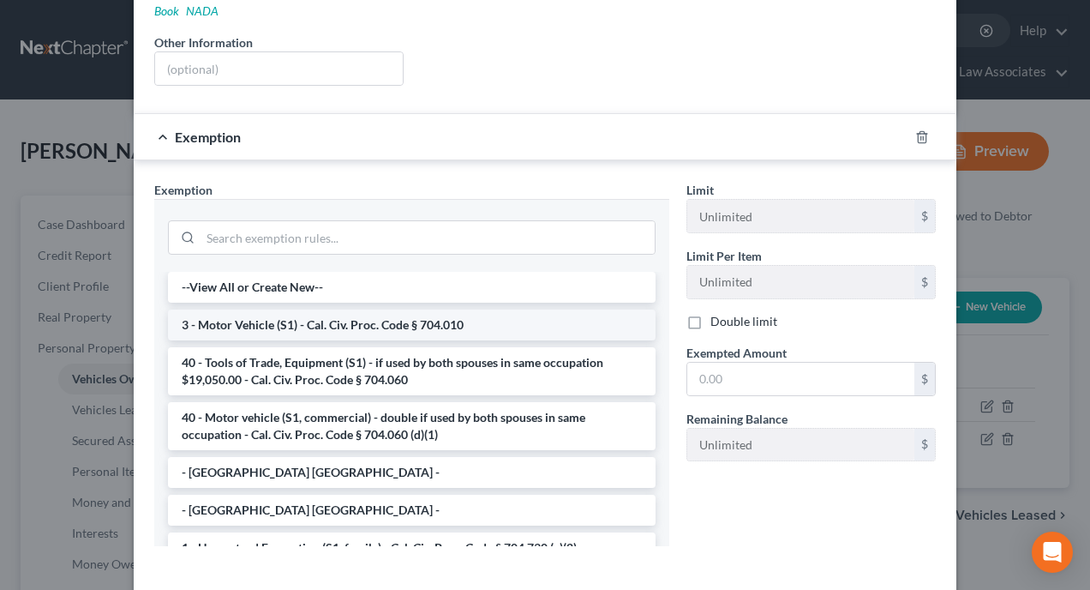
click at [352, 310] on li "3 - Motor Vehicle (S1) - Cal. Civ. Proc. Code § 704.010" at bounding box center [412, 324] width 488 height 31
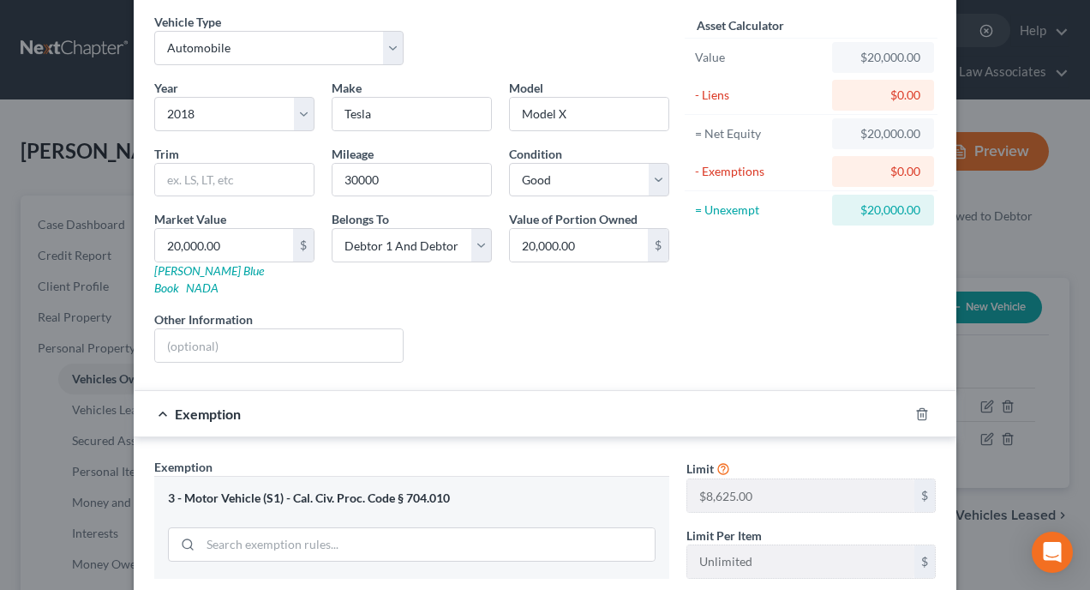
scroll to position [65, 0]
click at [744, 327] on div "Asset Calculator Value $20,000.00 - Liens $0.00 = Net Equity $20,000.00 - Exemp…" at bounding box center [811, 195] width 267 height 363
click at [476, 313] on div "Liens Select" at bounding box center [545, 337] width 267 height 52
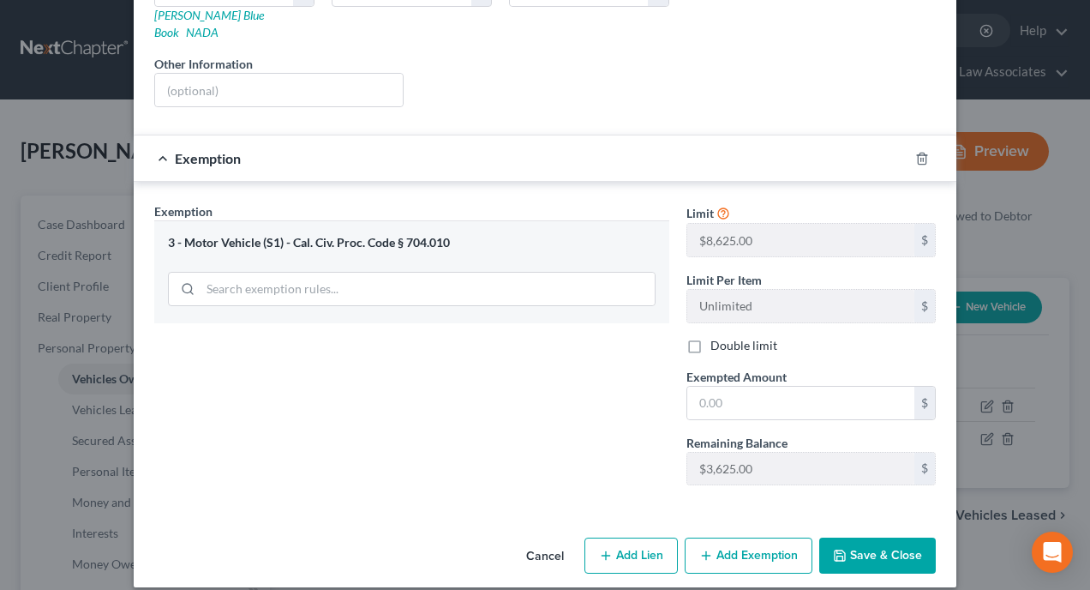
scroll to position [322, 0]
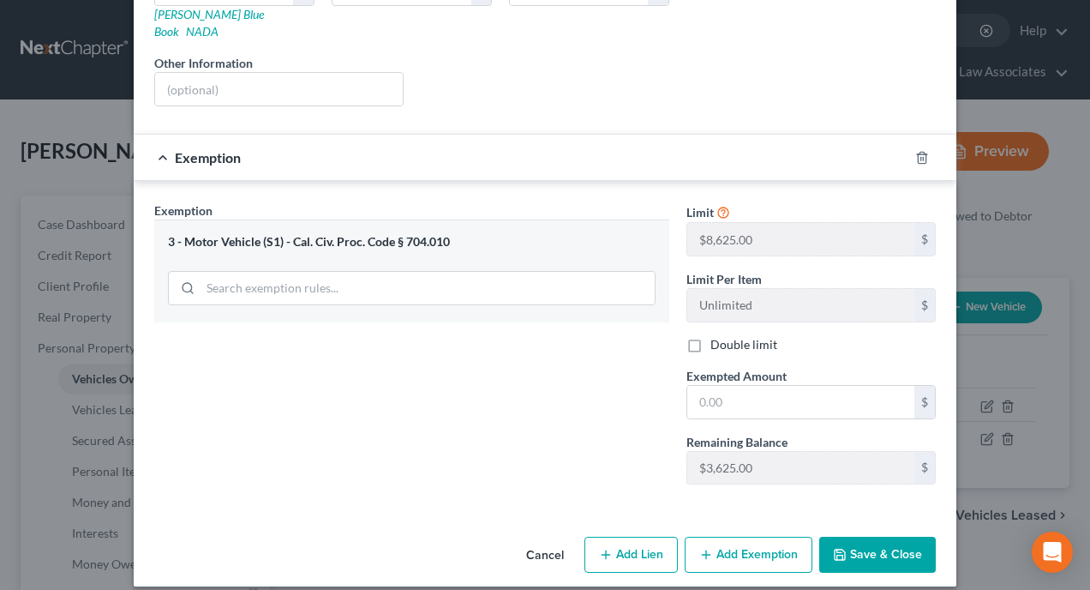
click at [894, 537] on button "Save & Close" at bounding box center [878, 555] width 117 height 36
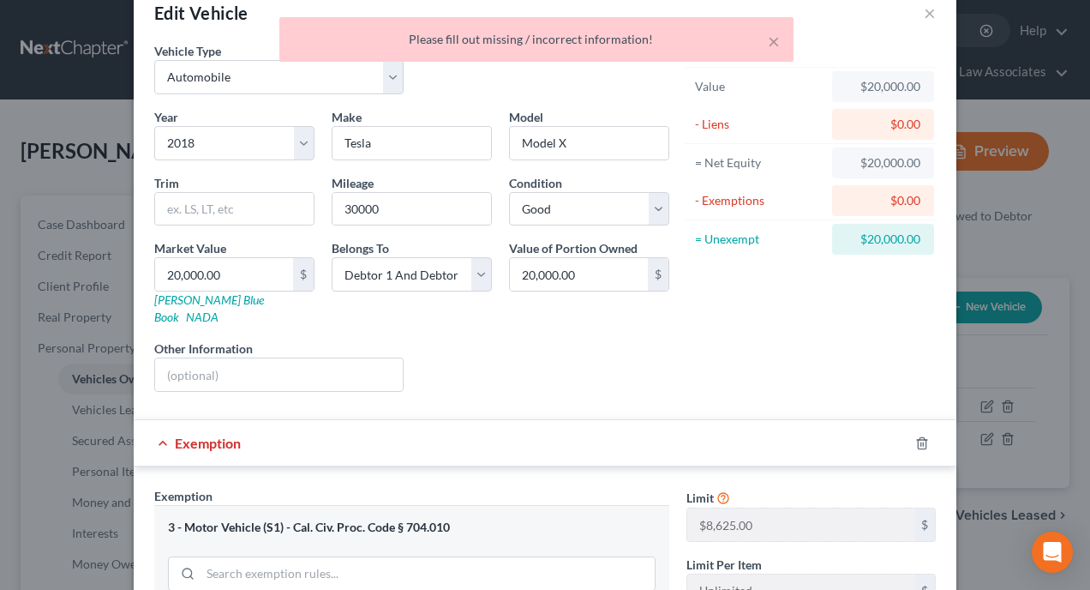
scroll to position [0, 0]
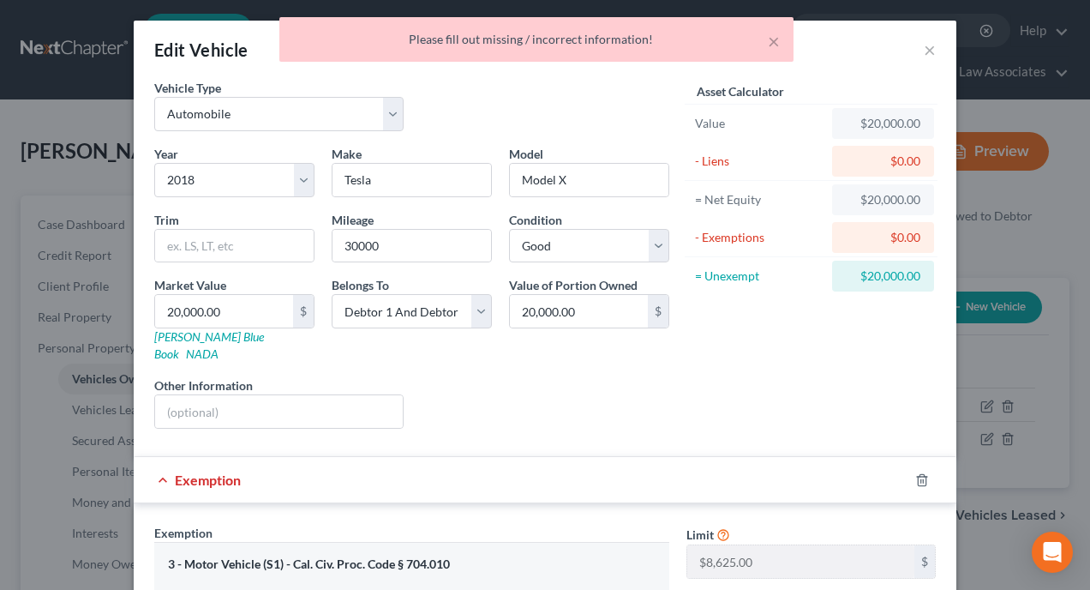
click at [781, 39] on div "× Please fill out missing / incorrect information!" at bounding box center [536, 39] width 514 height 45
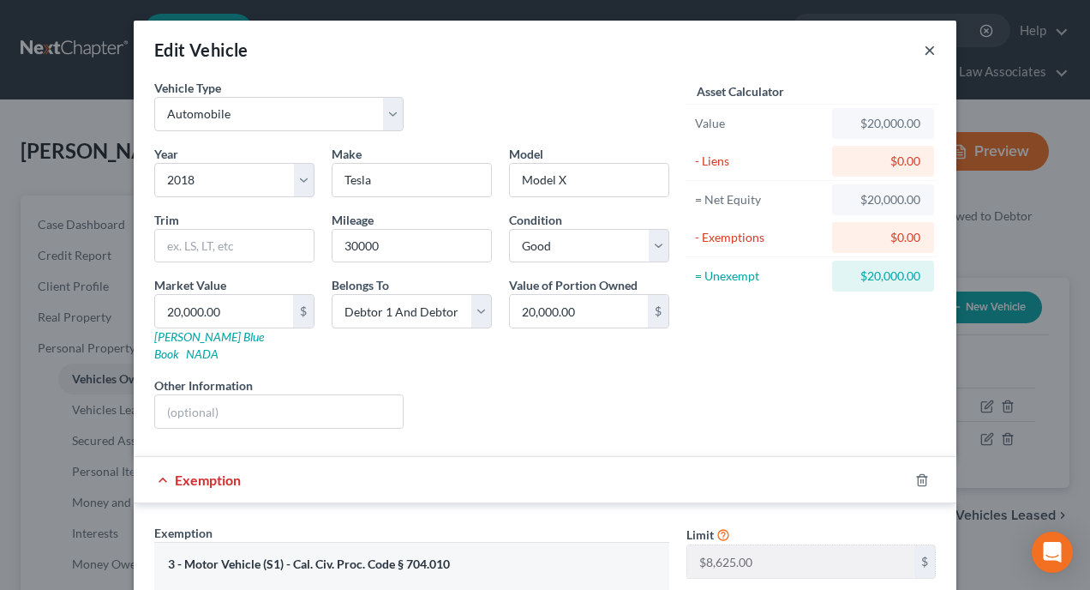
click at [924, 52] on button "×" at bounding box center [930, 49] width 12 height 21
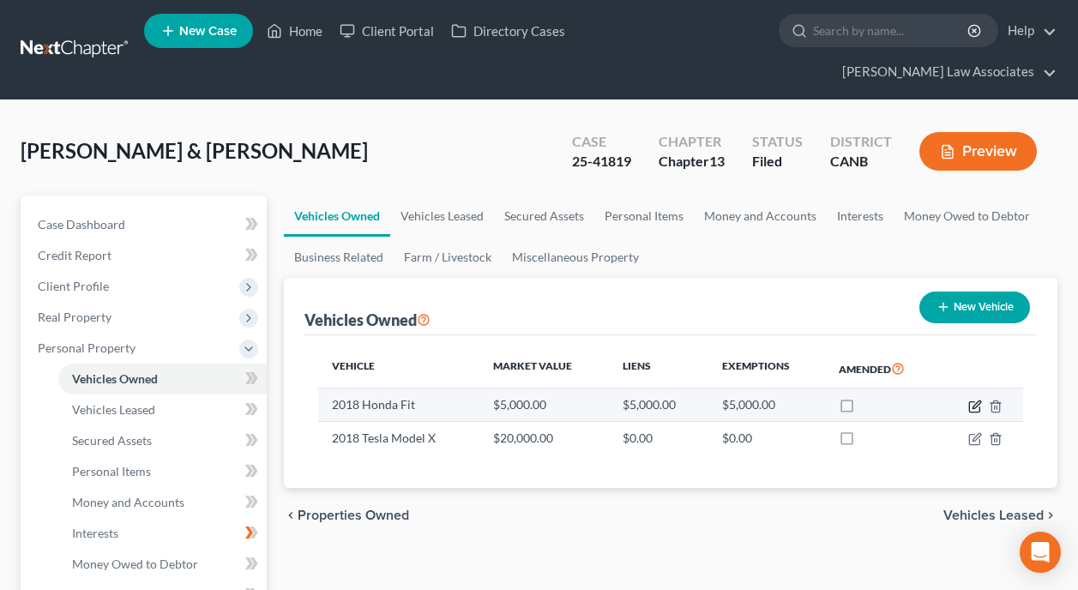
click at [975, 400] on icon "button" at bounding box center [976, 404] width 8 height 8
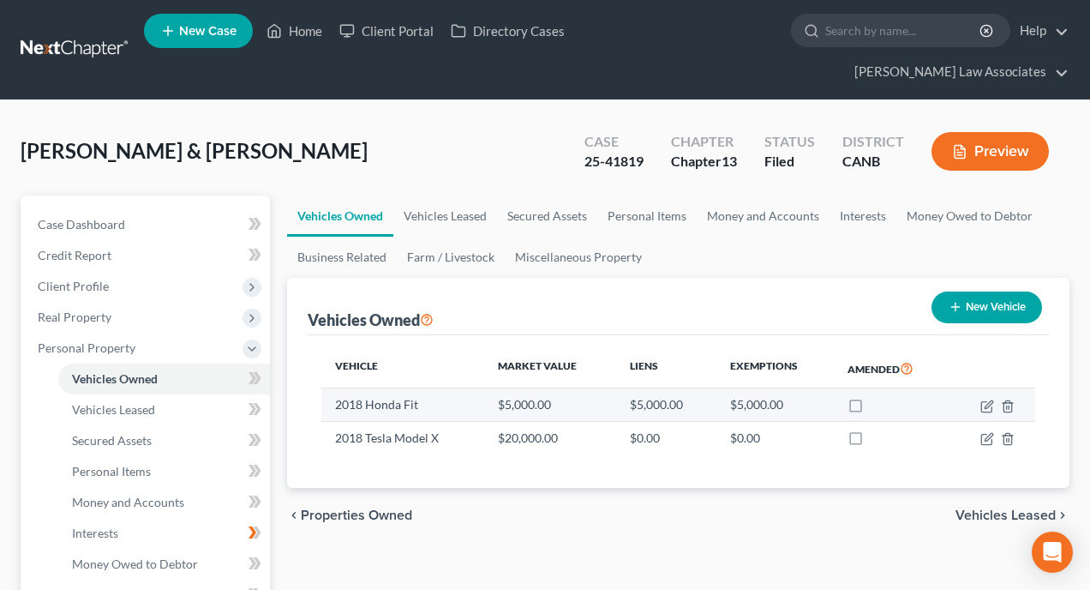
select select "0"
select select "8"
select select "2"
select select "4"
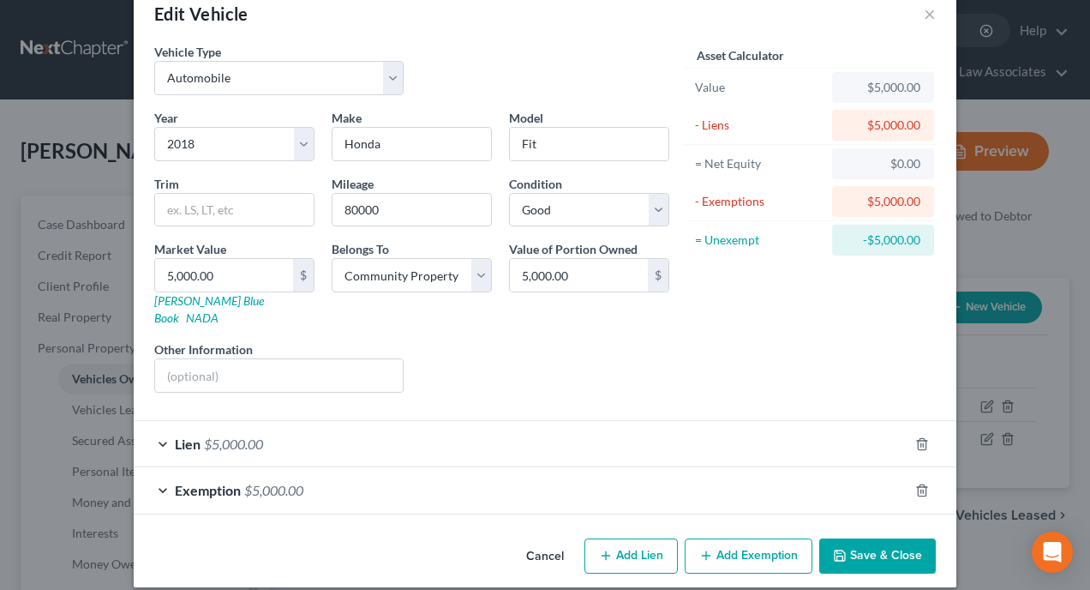
scroll to position [37, 0]
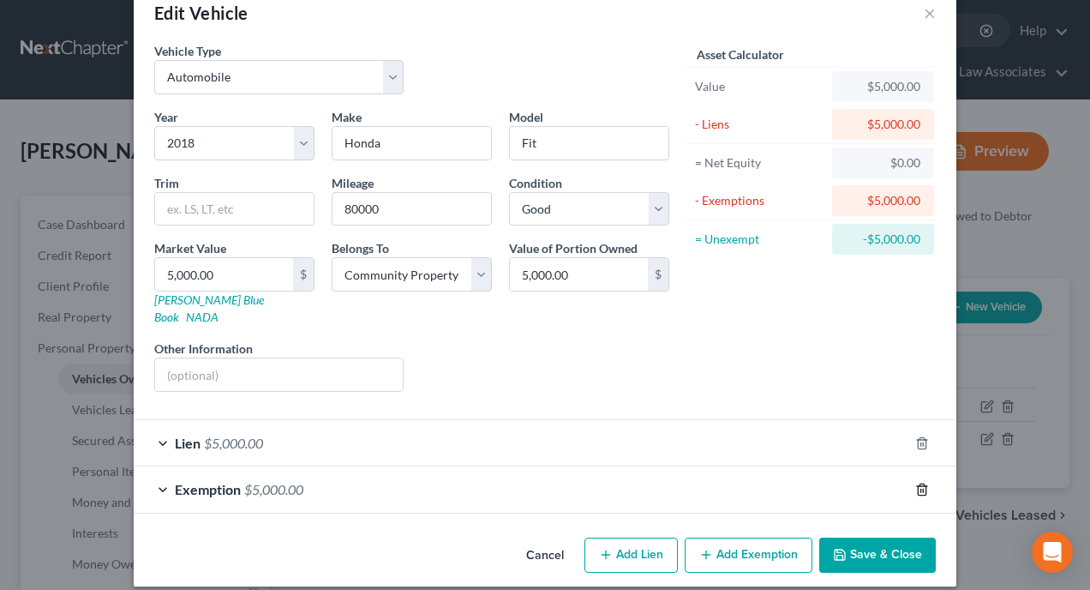
click at [920, 484] on icon "button" at bounding box center [922, 489] width 8 height 11
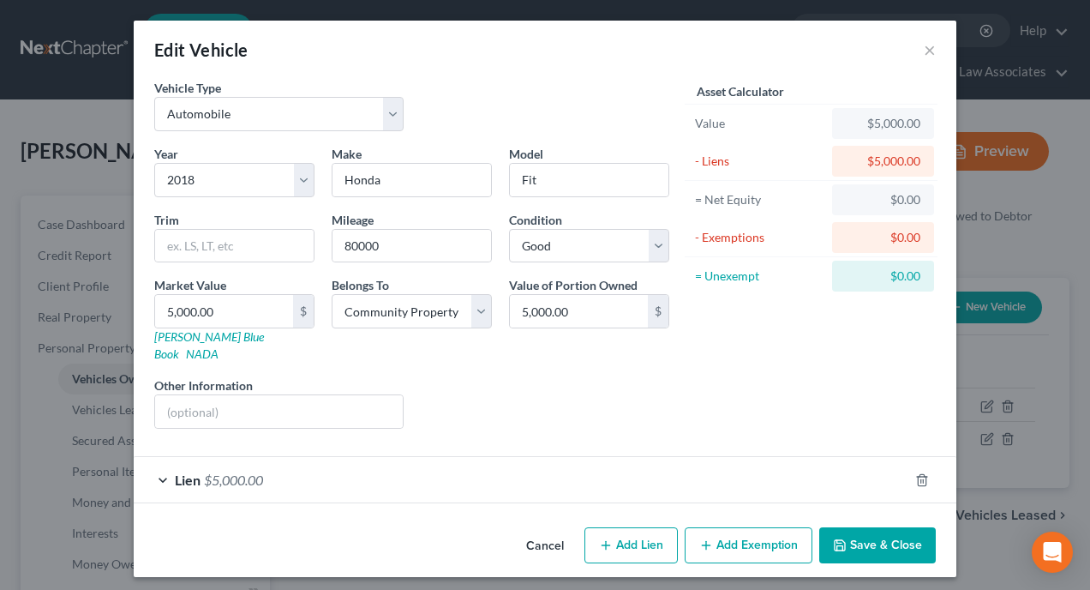
click at [863, 528] on button "Save & Close" at bounding box center [878, 545] width 117 height 36
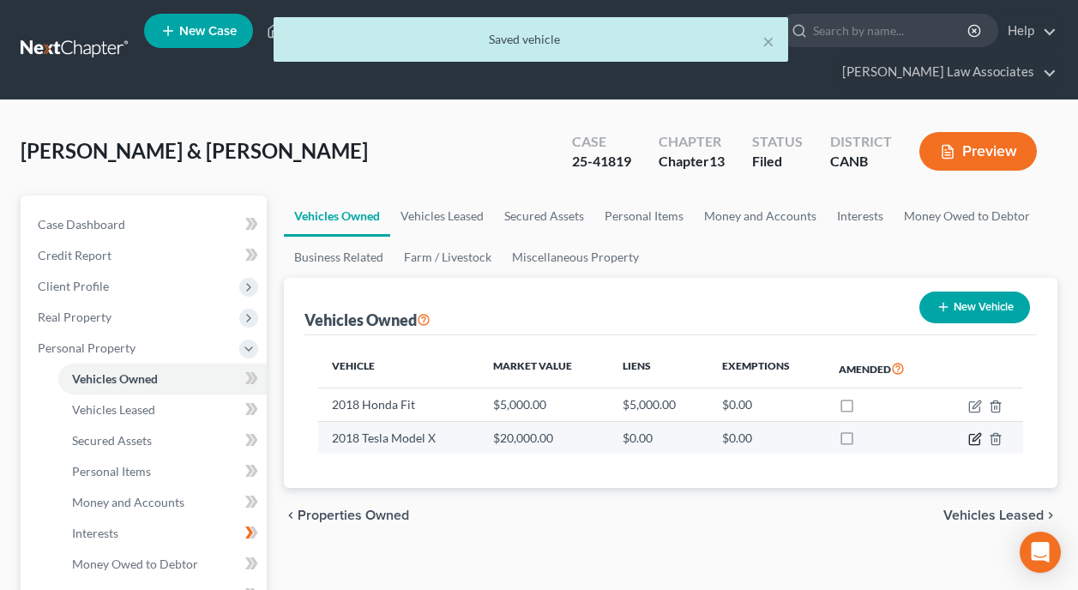
click at [974, 432] on icon "button" at bounding box center [975, 439] width 14 height 14
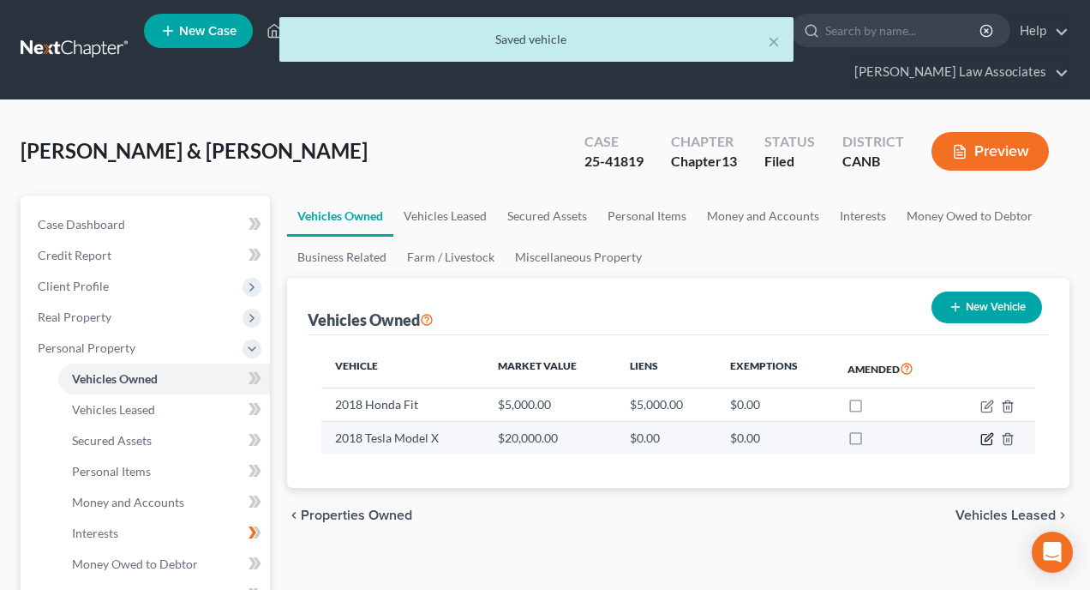
select select "0"
select select "8"
select select "2"
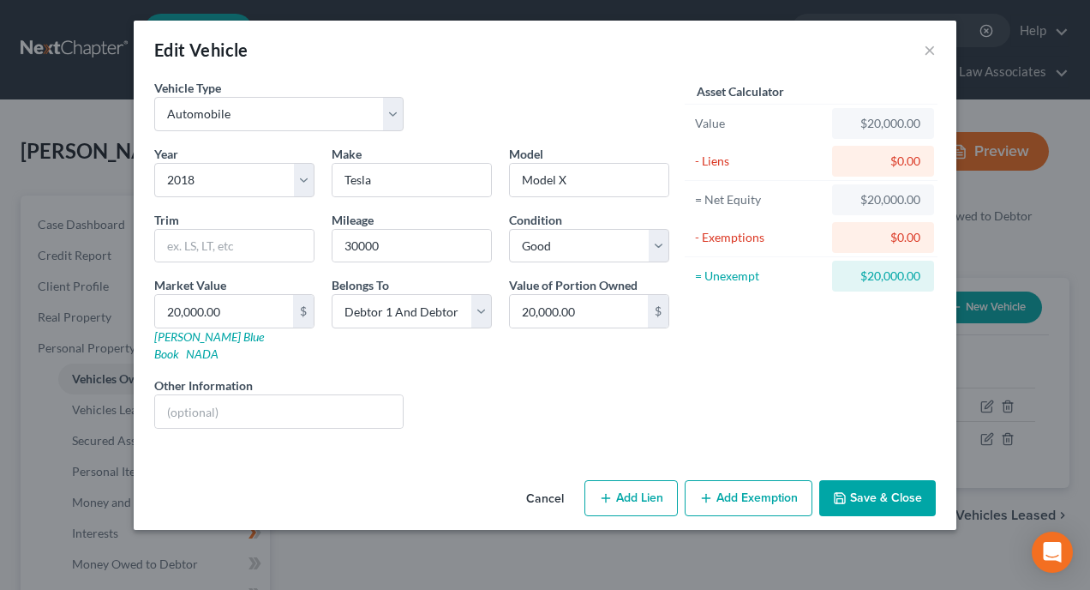
click at [741, 480] on button "Add Exemption" at bounding box center [749, 498] width 128 height 36
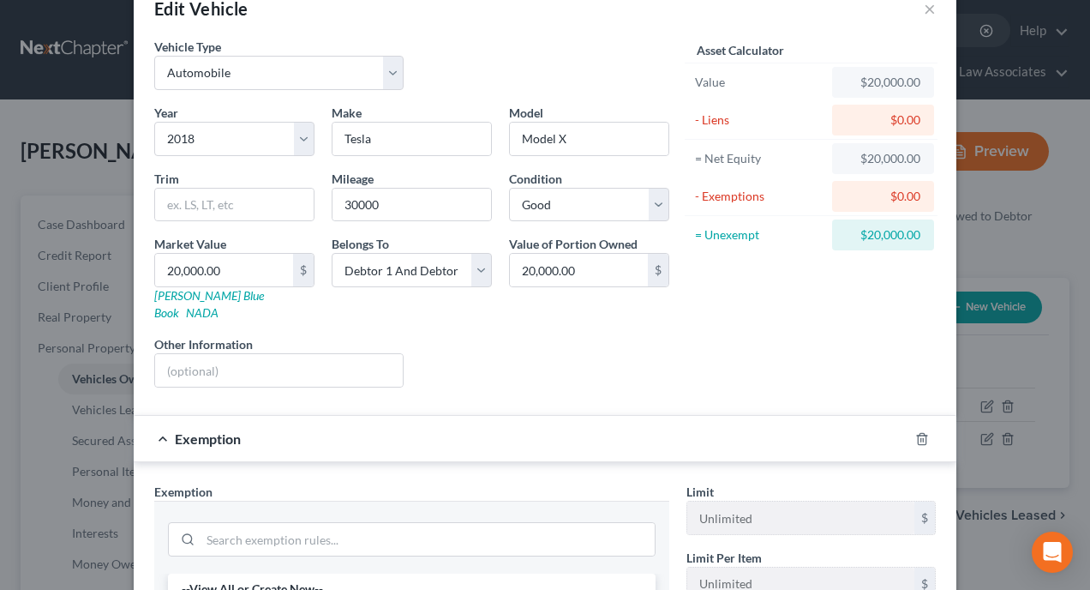
scroll to position [257, 0]
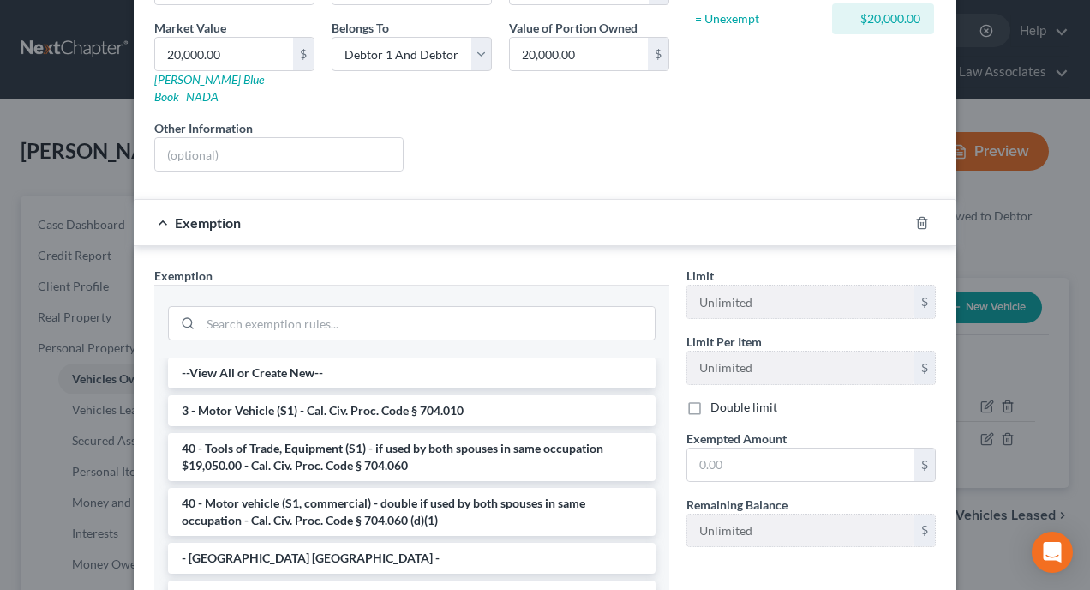
click at [326, 395] on li "3 - Motor Vehicle (S1) - Cal. Civ. Proc. Code § 704.010" at bounding box center [412, 410] width 488 height 31
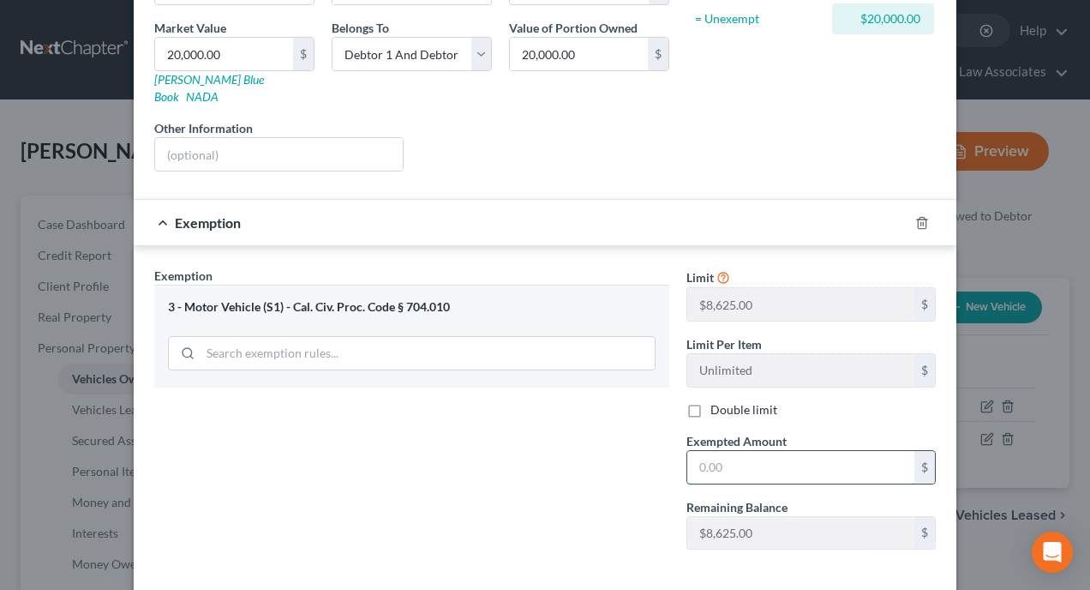
click at [841, 456] on input "text" at bounding box center [801, 467] width 227 height 33
type input "8,625"
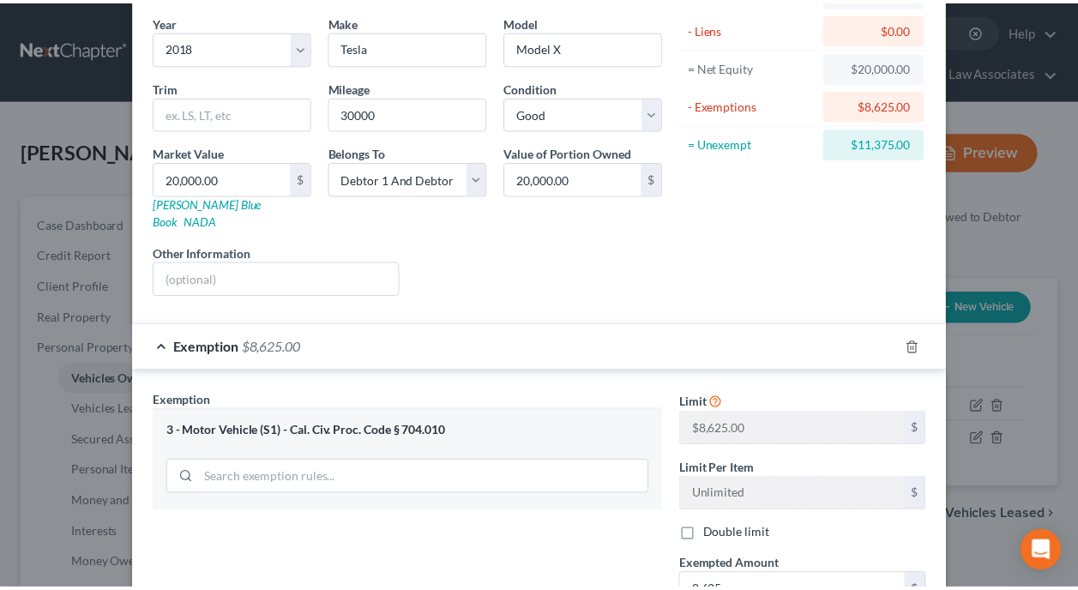
scroll to position [322, 0]
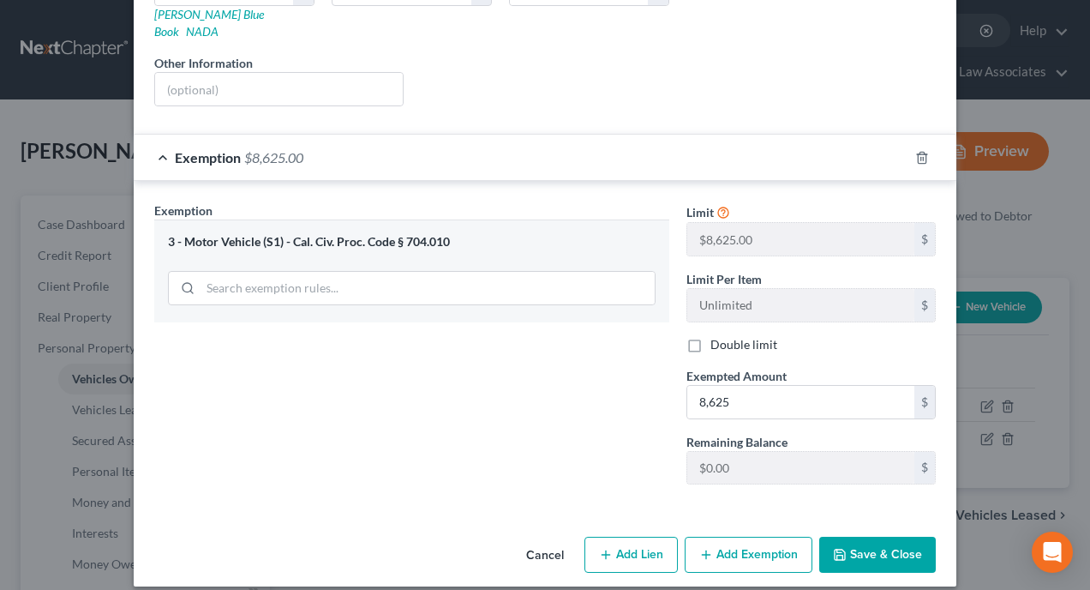
click at [871, 537] on button "Save & Close" at bounding box center [878, 555] width 117 height 36
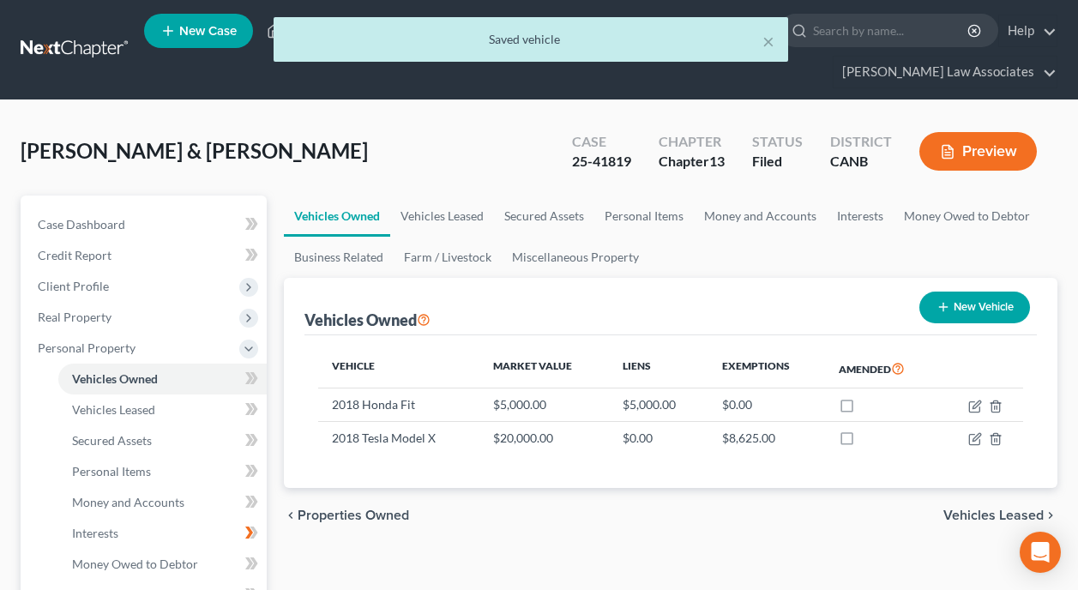
click at [802, 443] on div "Vehicle Market Value Liens Exemptions Amended 2018 Honda Fit $5,000.00 $5,000.0…" at bounding box center [670, 411] width 732 height 153
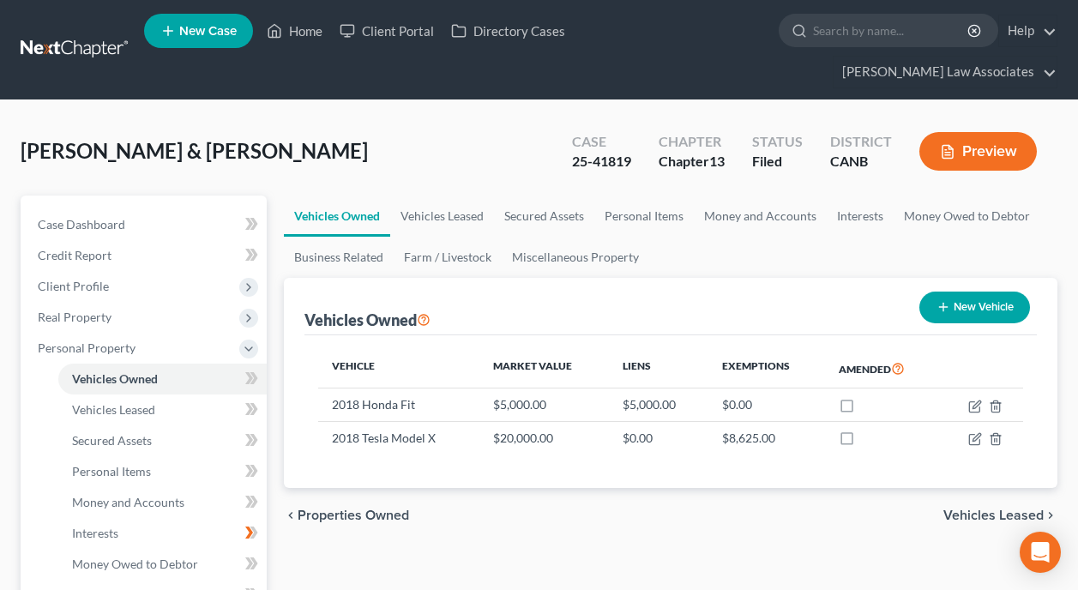
click at [796, 453] on div "Vehicle Market Value Liens Exemptions Amended 2018 Honda Fit $5,000.00 $5,000.0…" at bounding box center [670, 411] width 732 height 153
click at [165, 456] on link "Personal Items" at bounding box center [162, 471] width 208 height 31
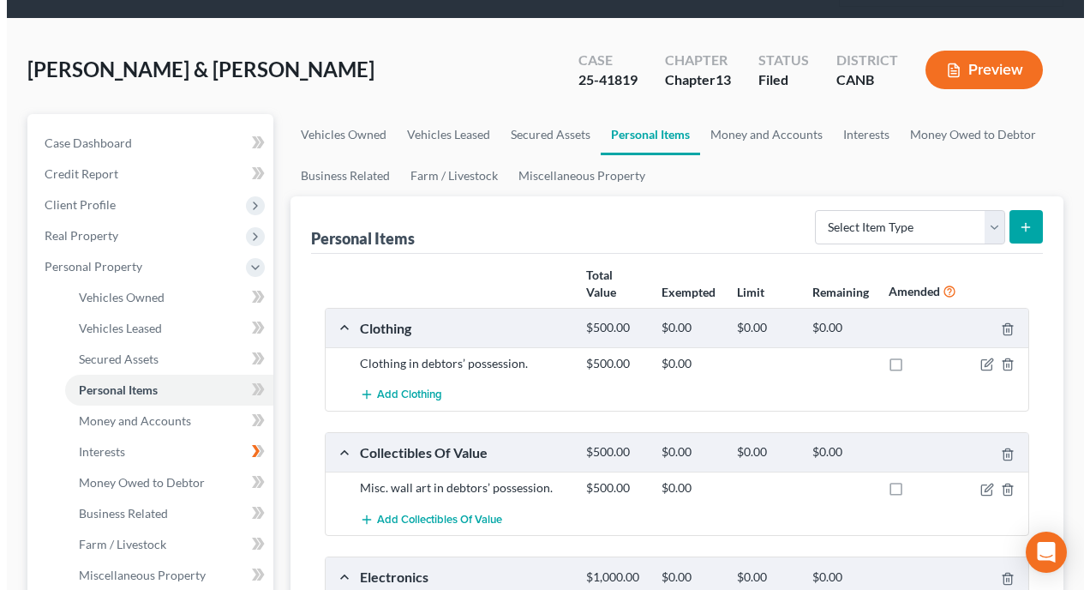
scroll to position [86, 0]
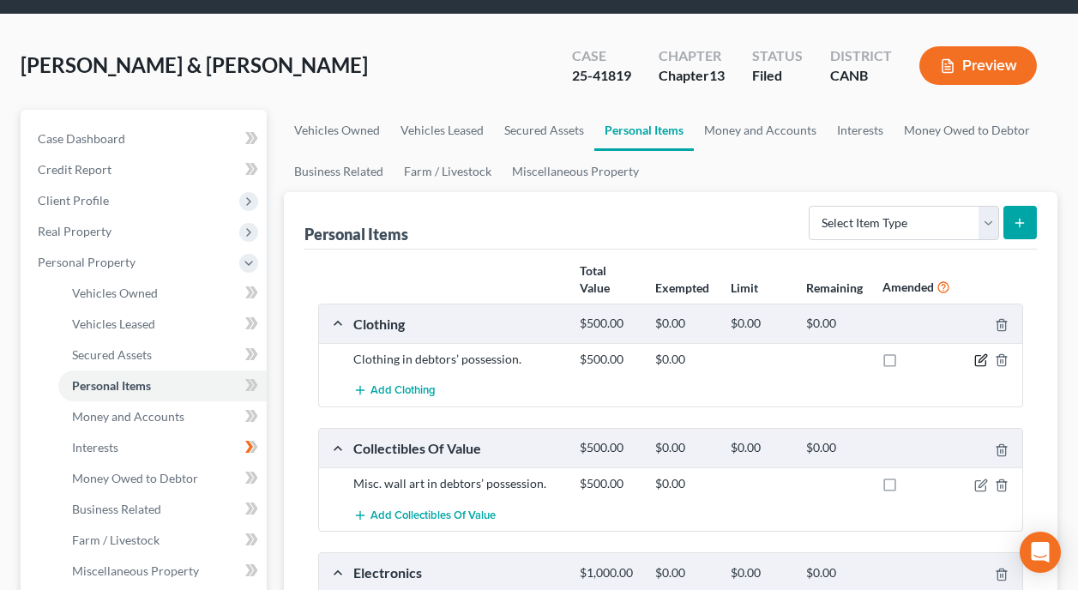
click at [977, 353] on icon "button" at bounding box center [981, 360] width 14 height 14
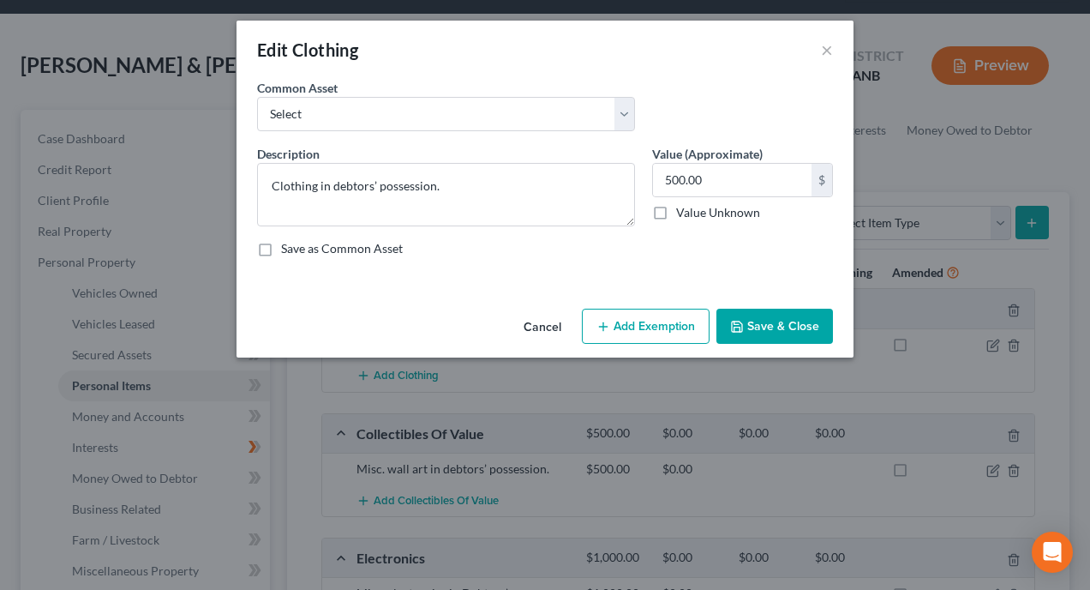
click at [655, 322] on button "Add Exemption" at bounding box center [646, 327] width 128 height 36
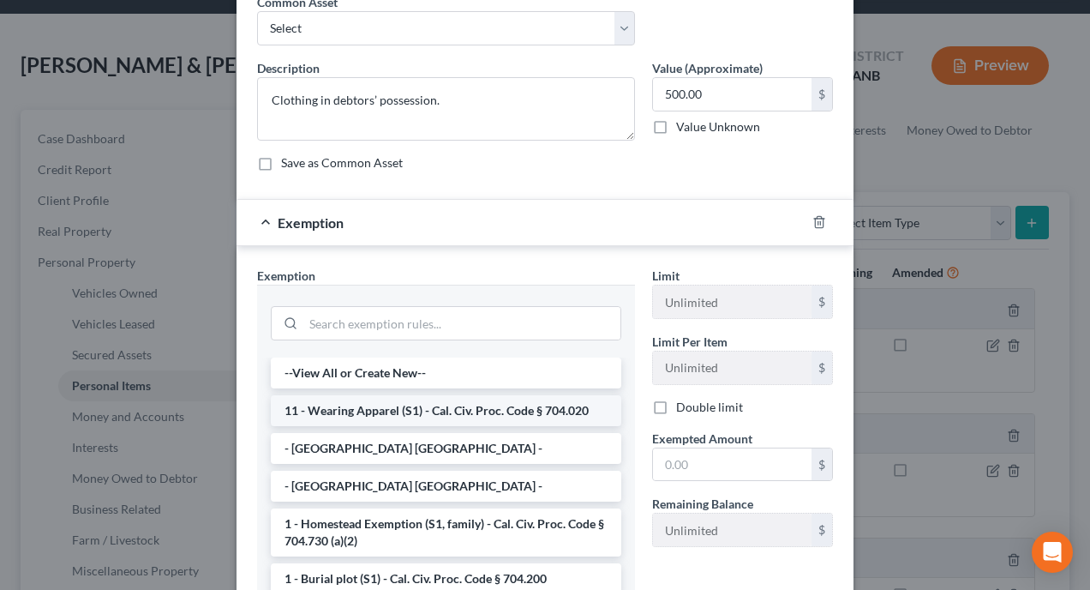
click at [487, 415] on li "11 - Wearing Apparel (S1) - Cal. Civ. Proc. Code § 704.020" at bounding box center [446, 410] width 351 height 31
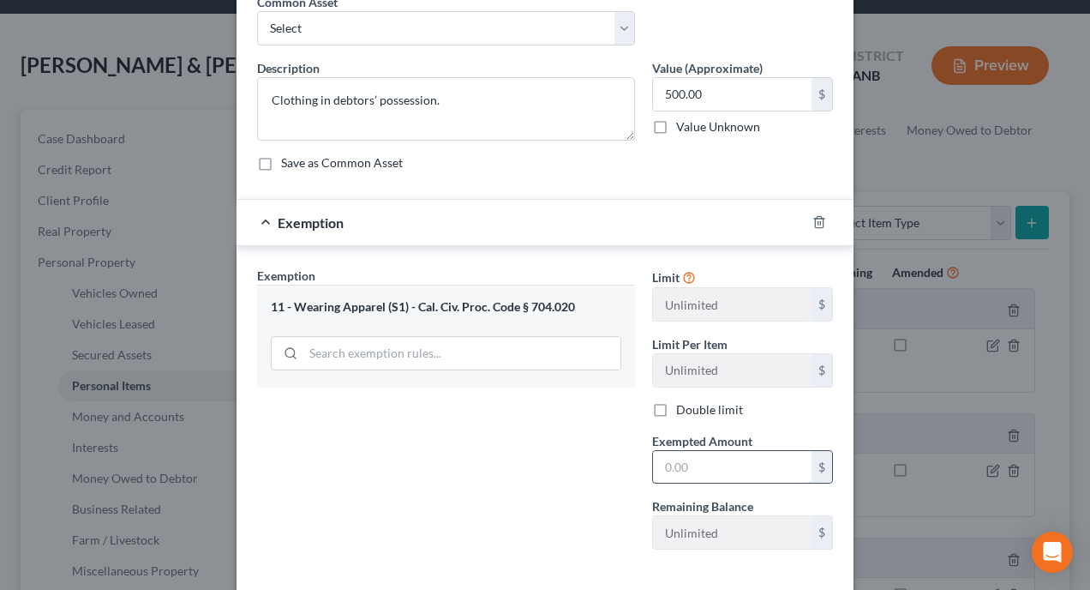
click at [728, 466] on input "text" at bounding box center [732, 467] width 159 height 33
type input "500"
click at [401, 496] on div "Exemption Set must be selected for CA. Exemption * 11 - Wearing Apparel (S1) - …" at bounding box center [446, 415] width 395 height 297
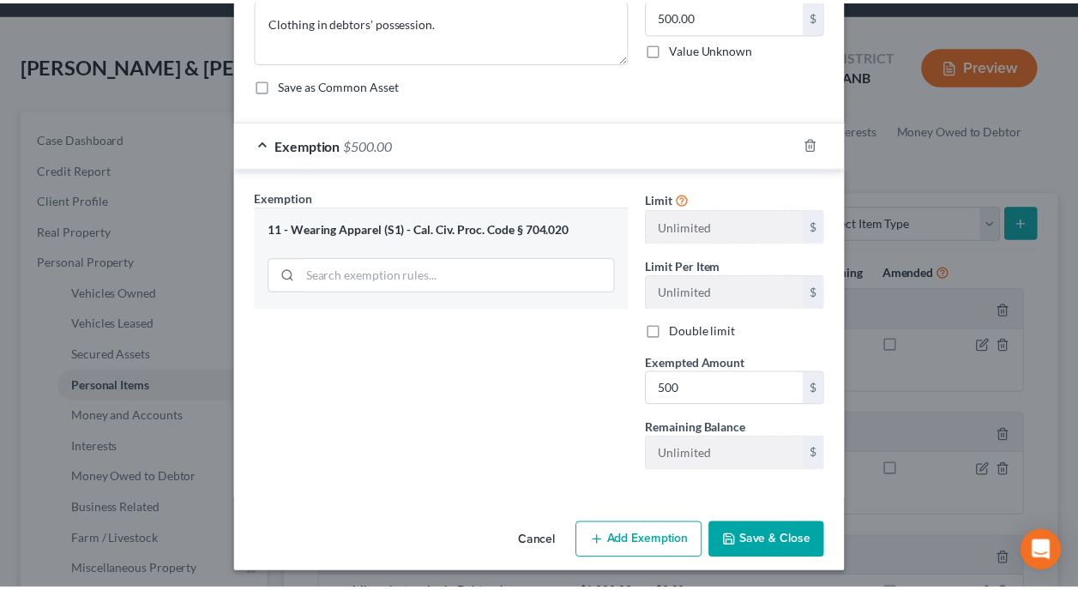
scroll to position [168, 0]
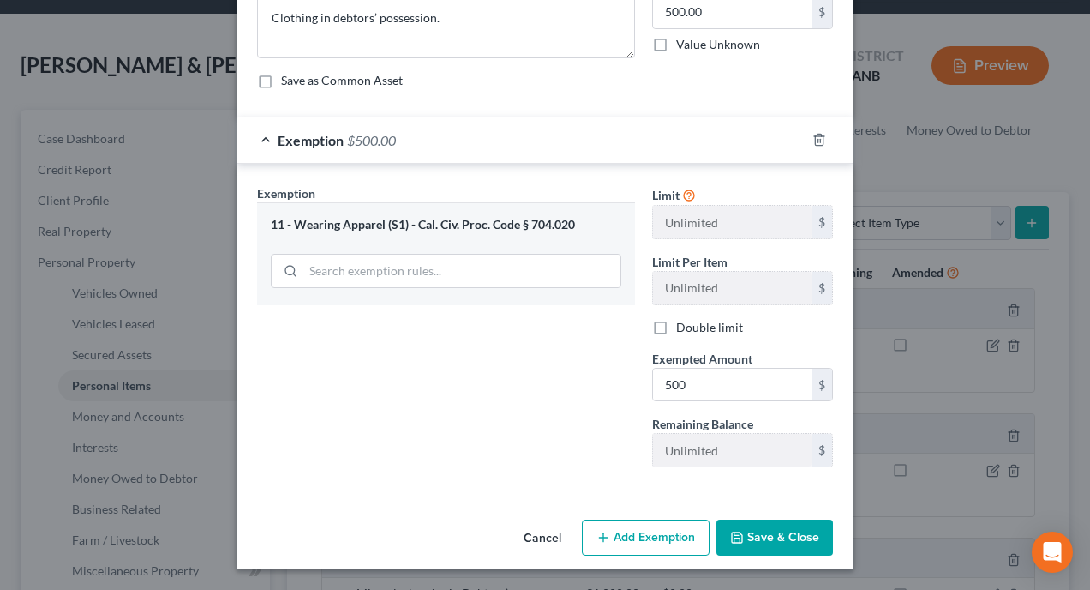
click at [773, 534] on button "Save & Close" at bounding box center [775, 538] width 117 height 36
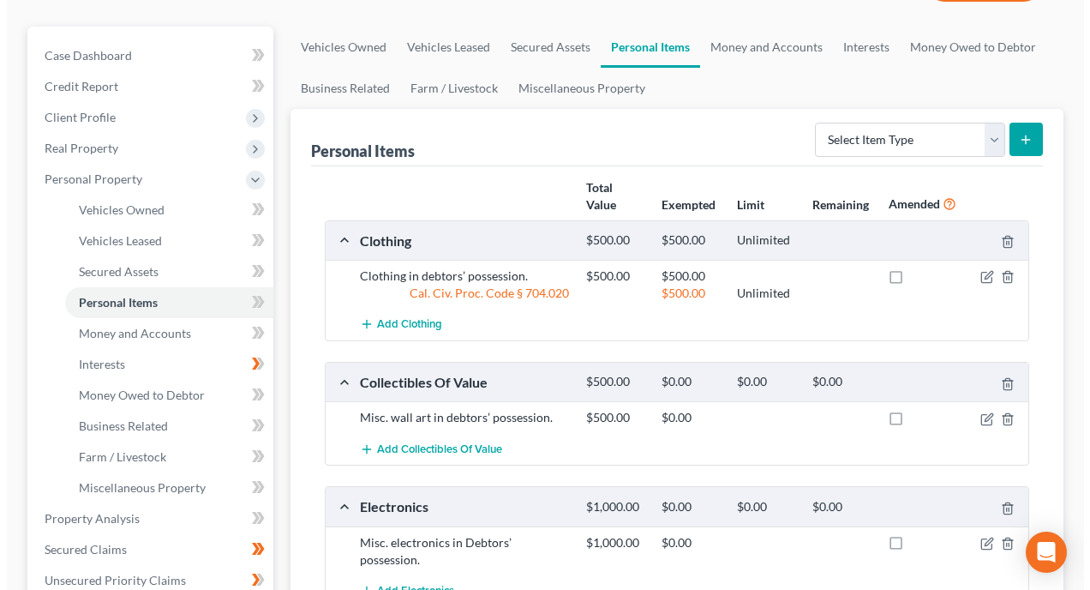
scroll to position [171, 0]
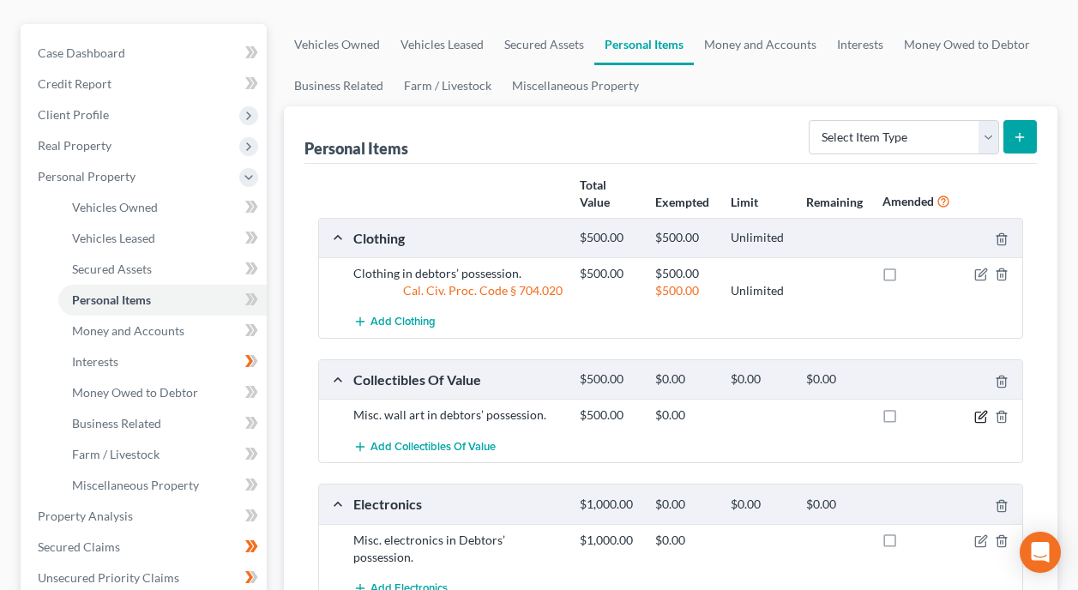
click at [981, 410] on icon "button" at bounding box center [981, 417] width 14 height 14
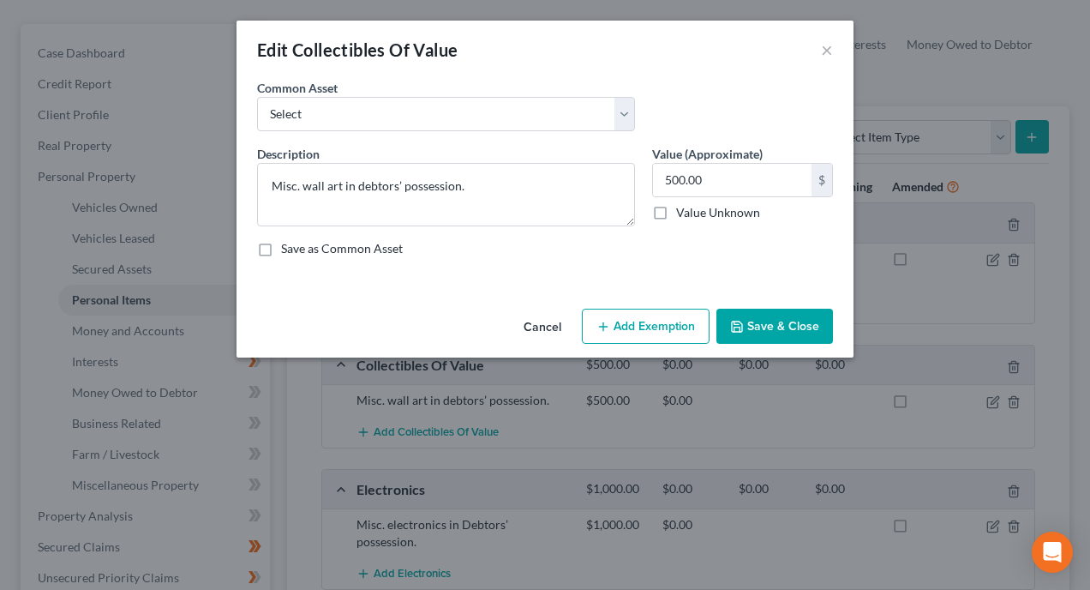
click at [641, 321] on button "Add Exemption" at bounding box center [646, 327] width 128 height 36
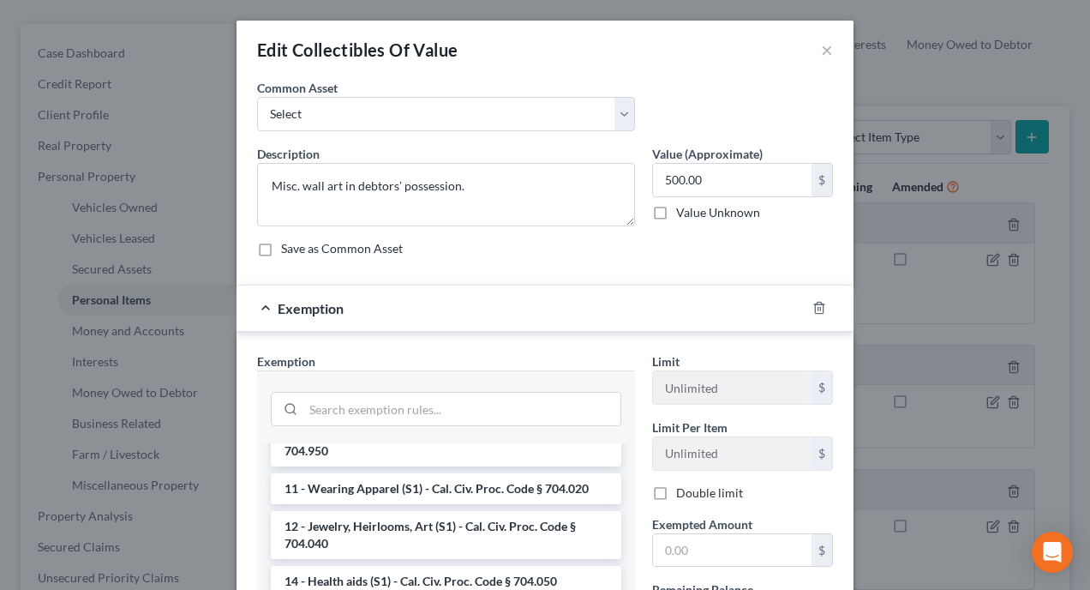
scroll to position [343, 0]
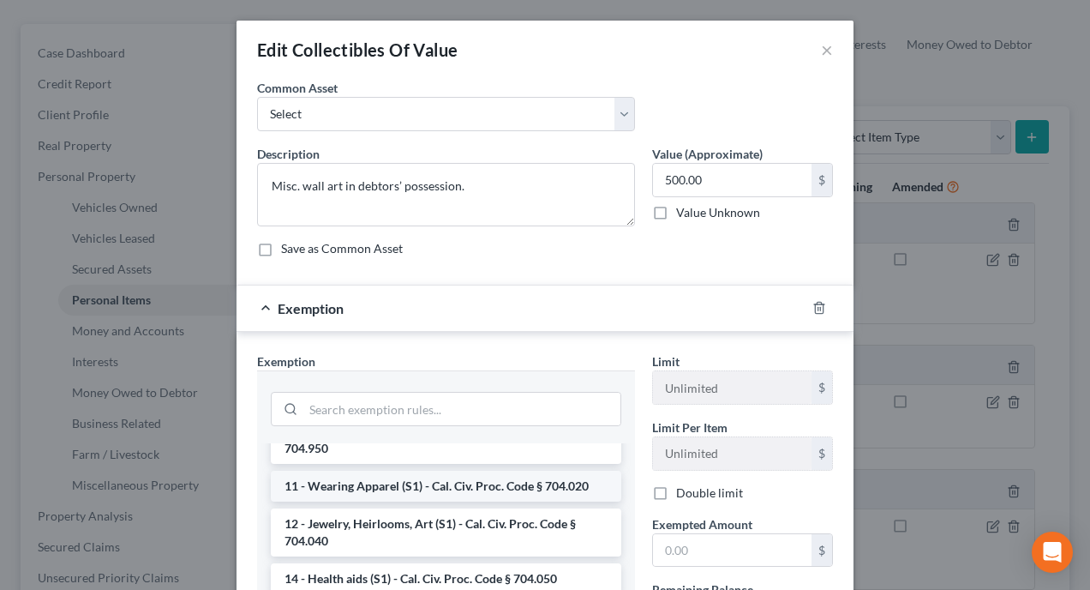
click at [490, 489] on li "11 - Wearing Apparel (S1) - Cal. Civ. Proc. Code § 704.020" at bounding box center [446, 486] width 351 height 31
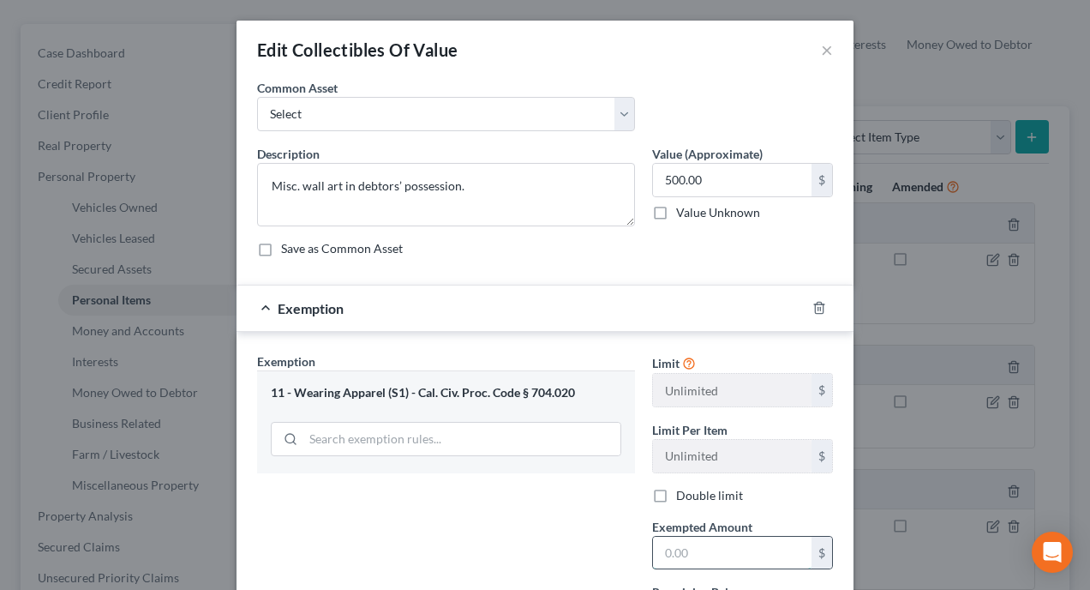
click at [719, 547] on input "text" at bounding box center [732, 553] width 159 height 33
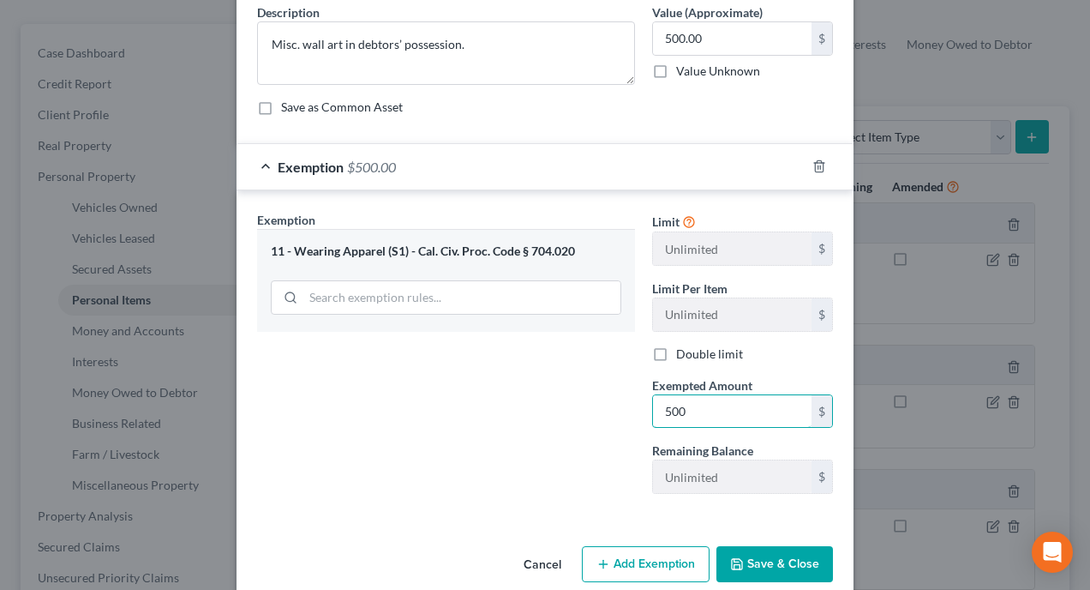
scroll to position [168, 0]
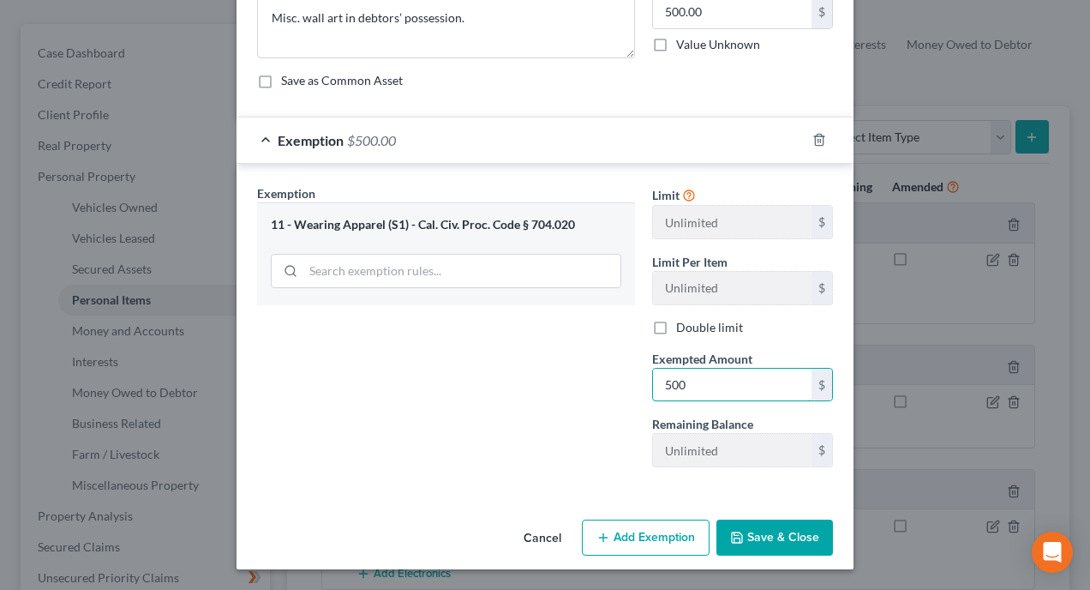
type input "500"
click at [760, 533] on button "Save & Close" at bounding box center [775, 538] width 117 height 36
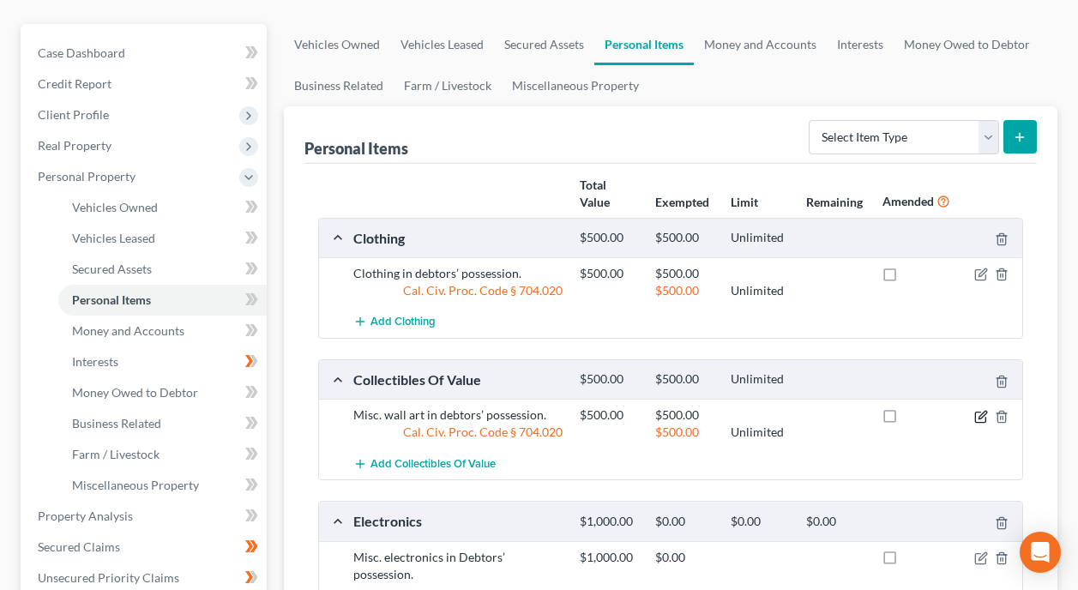
click at [982, 410] on icon "button" at bounding box center [981, 417] width 14 height 14
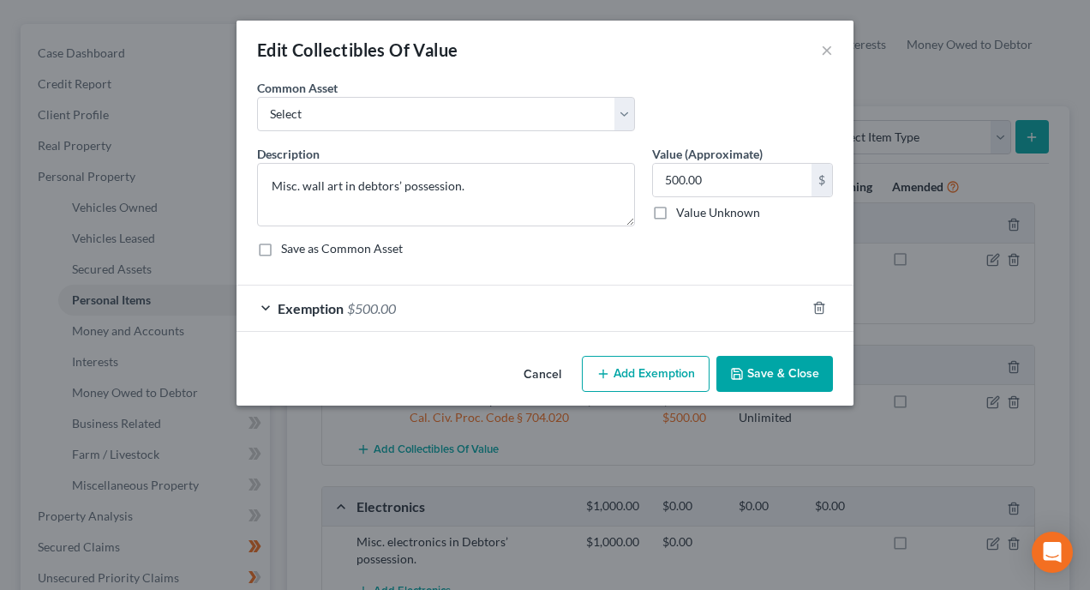
click at [263, 305] on div "Exemption $500.00" at bounding box center [521, 307] width 569 height 45
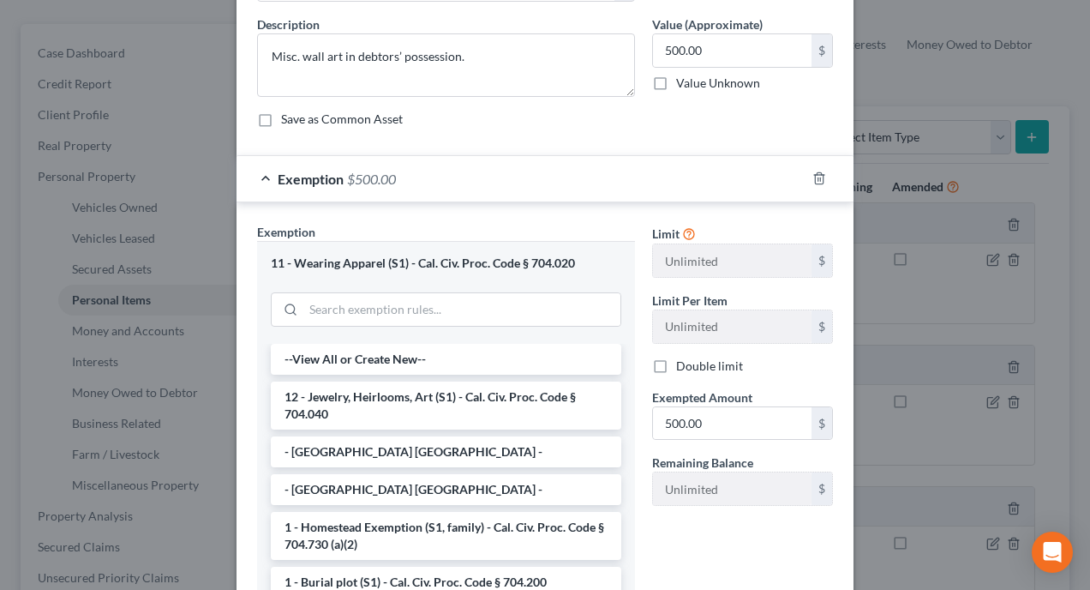
scroll to position [171, 0]
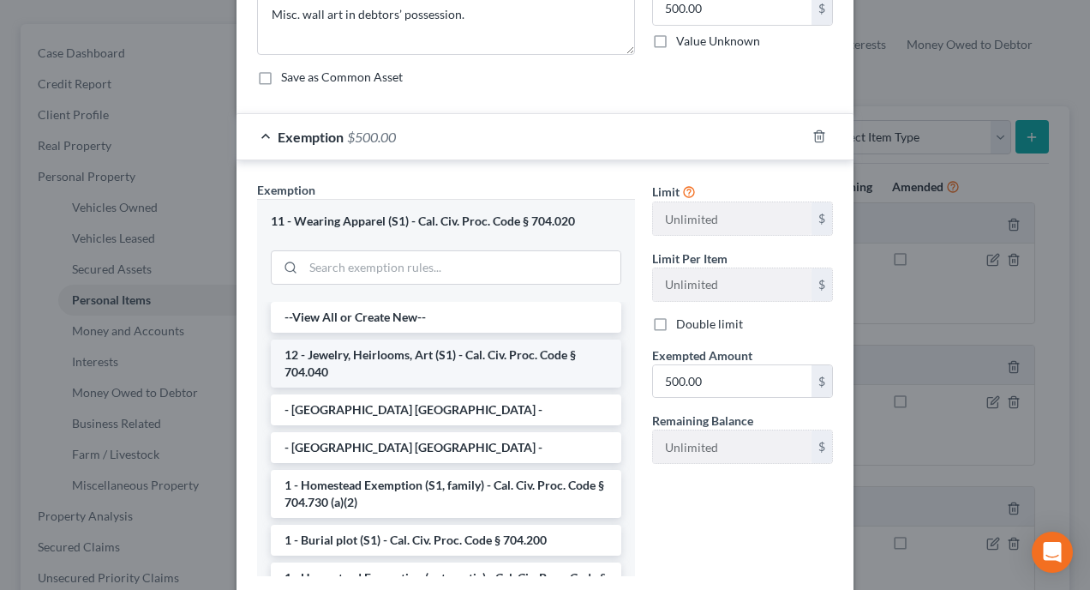
click at [423, 357] on li "12 - Jewelry, Heirlooms, Art (S1) - Cal. Civ. Proc. Code § 704.040" at bounding box center [446, 363] width 351 height 48
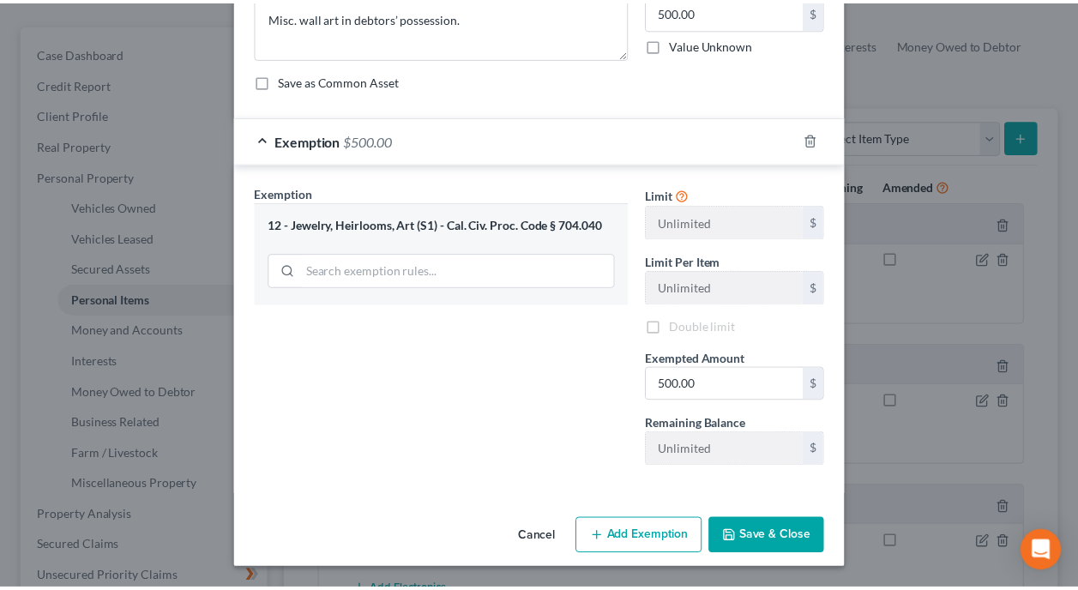
scroll to position [168, 0]
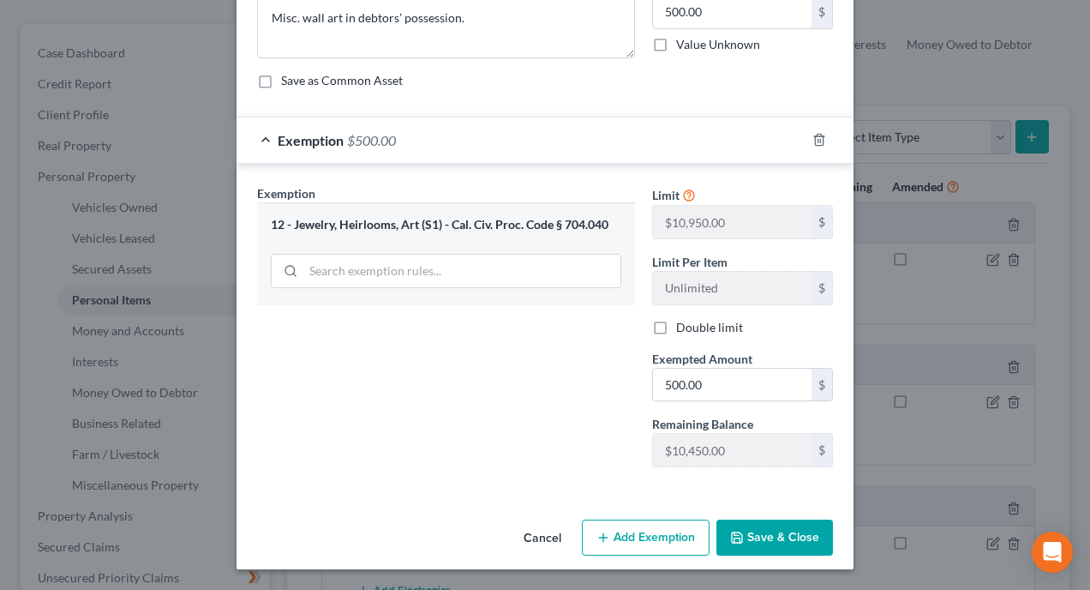
click at [775, 536] on button "Save & Close" at bounding box center [775, 538] width 117 height 36
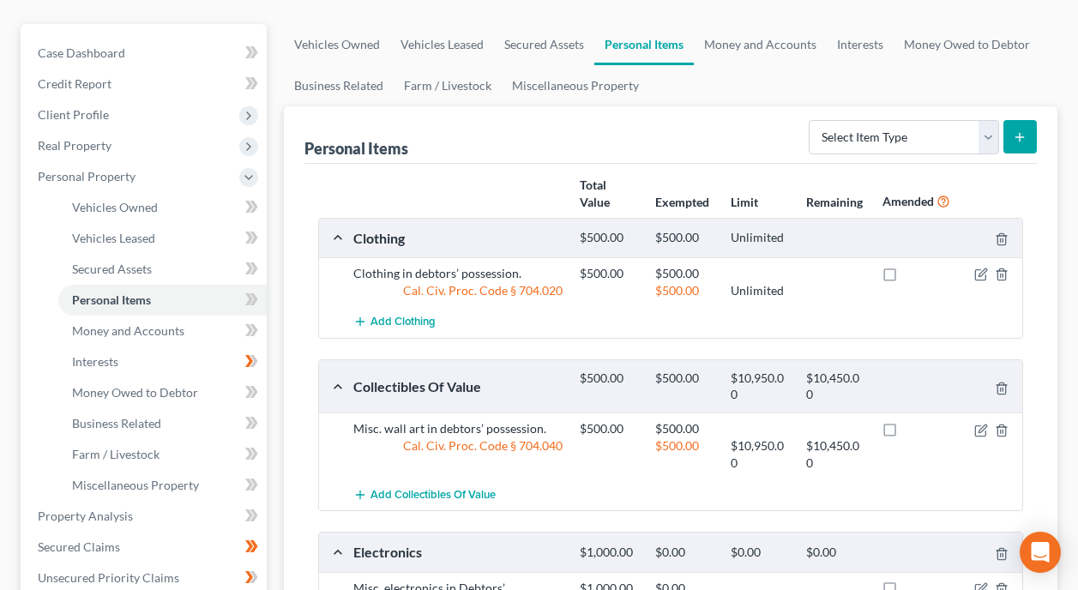
click at [624, 440] on div at bounding box center [608, 454] width 75 height 34
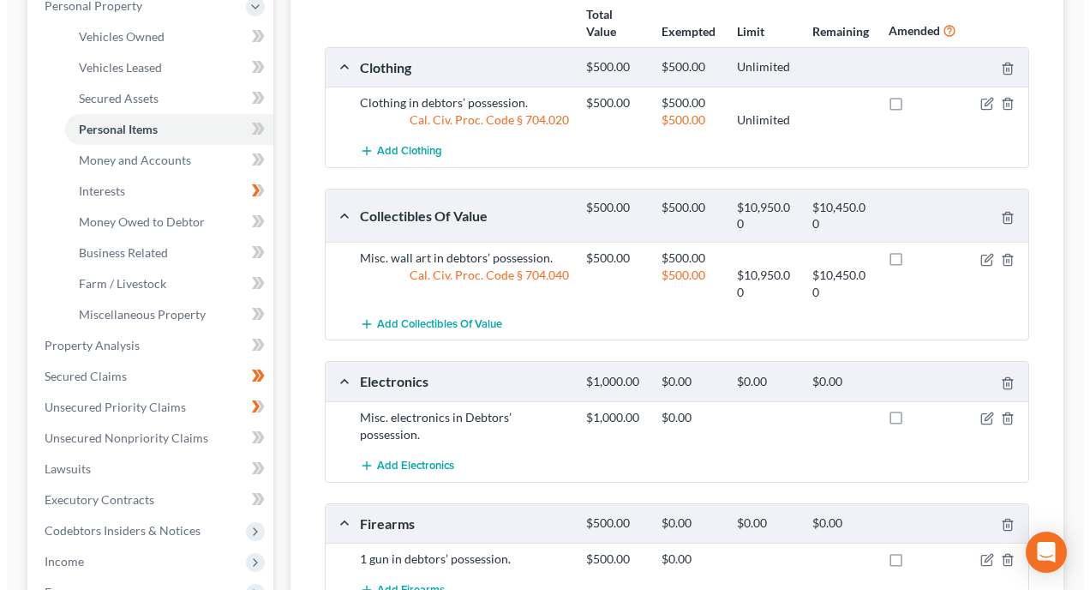
scroll to position [343, 0]
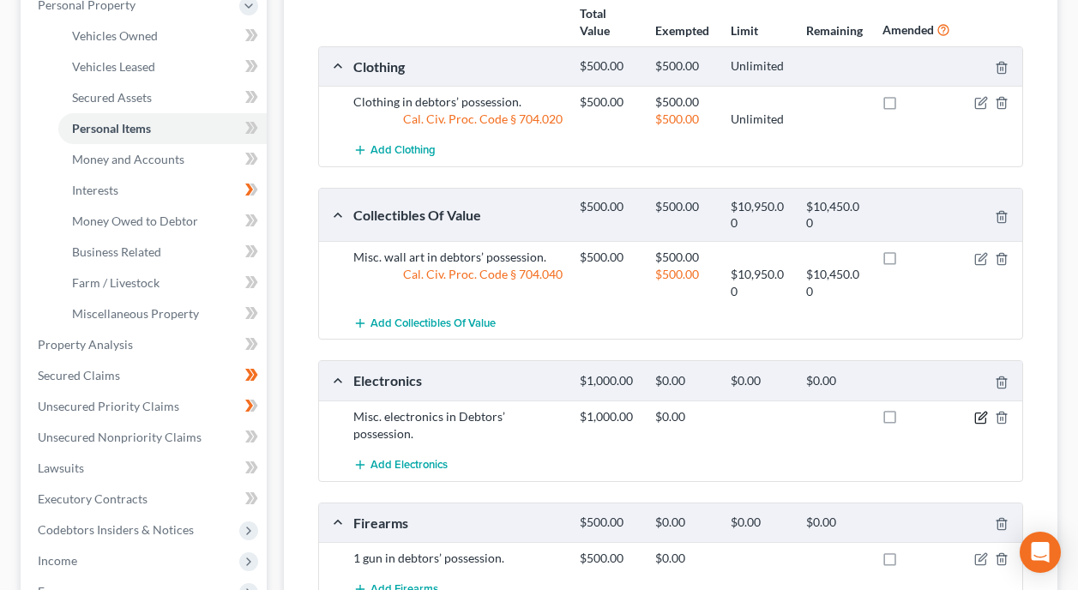
click at [977, 411] on icon "button" at bounding box center [981, 418] width 14 height 14
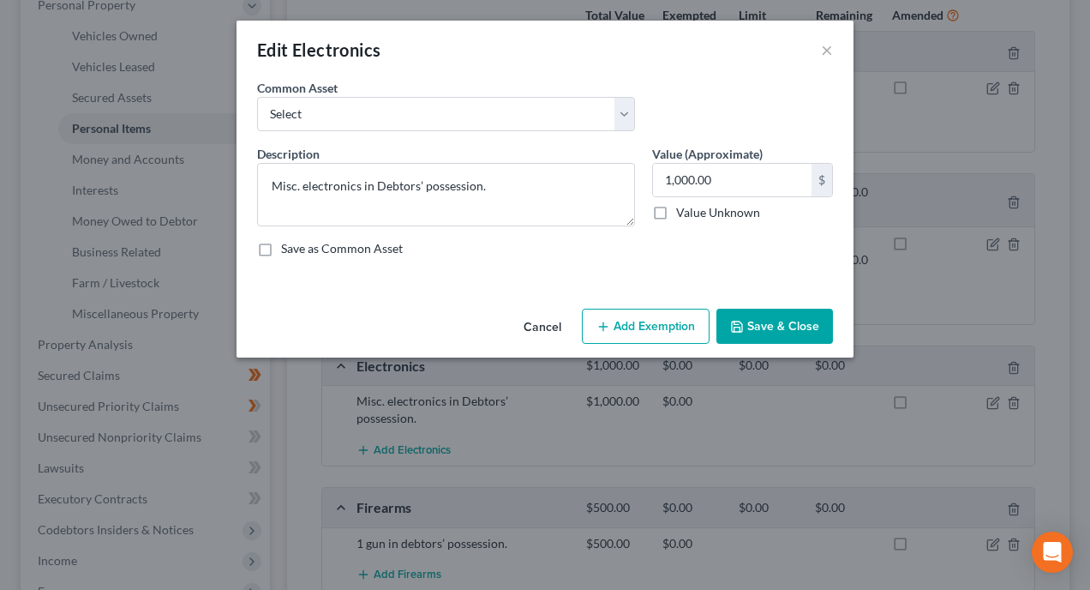
click at [648, 327] on button "Add Exemption" at bounding box center [646, 327] width 128 height 36
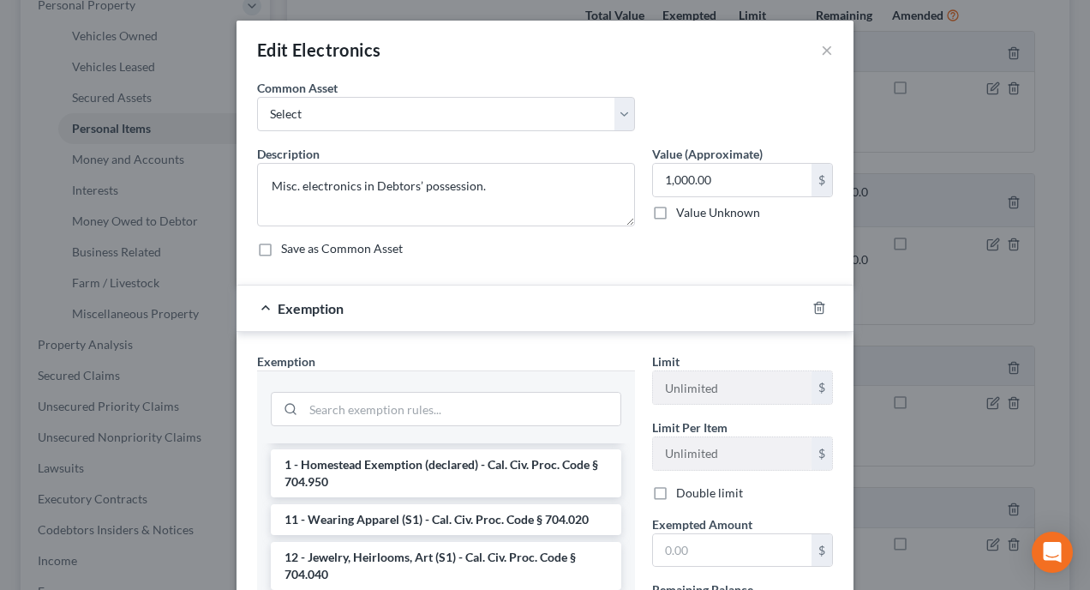
scroll to position [257, 0]
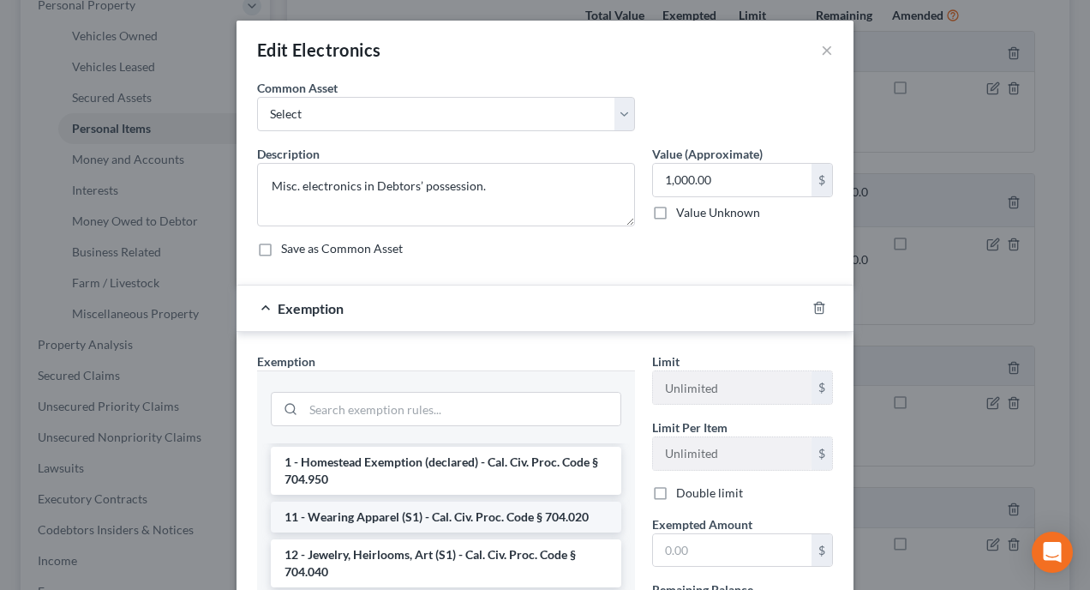
click at [438, 514] on li "11 - Wearing Apparel (S1) - Cal. Civ. Proc. Code § 704.020" at bounding box center [446, 517] width 351 height 31
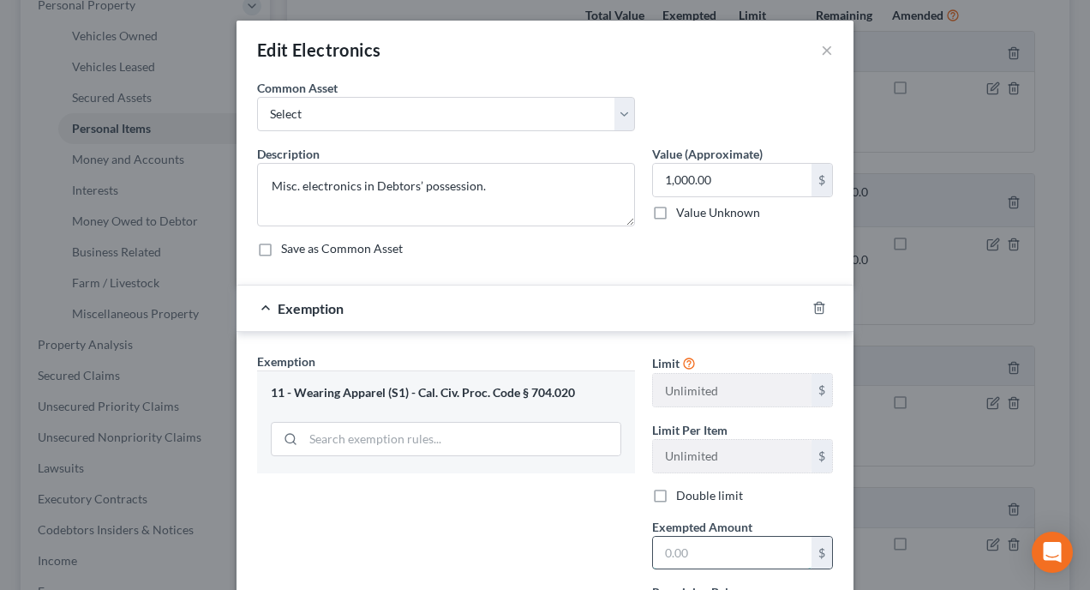
click at [711, 559] on input "text" at bounding box center [732, 553] width 159 height 33
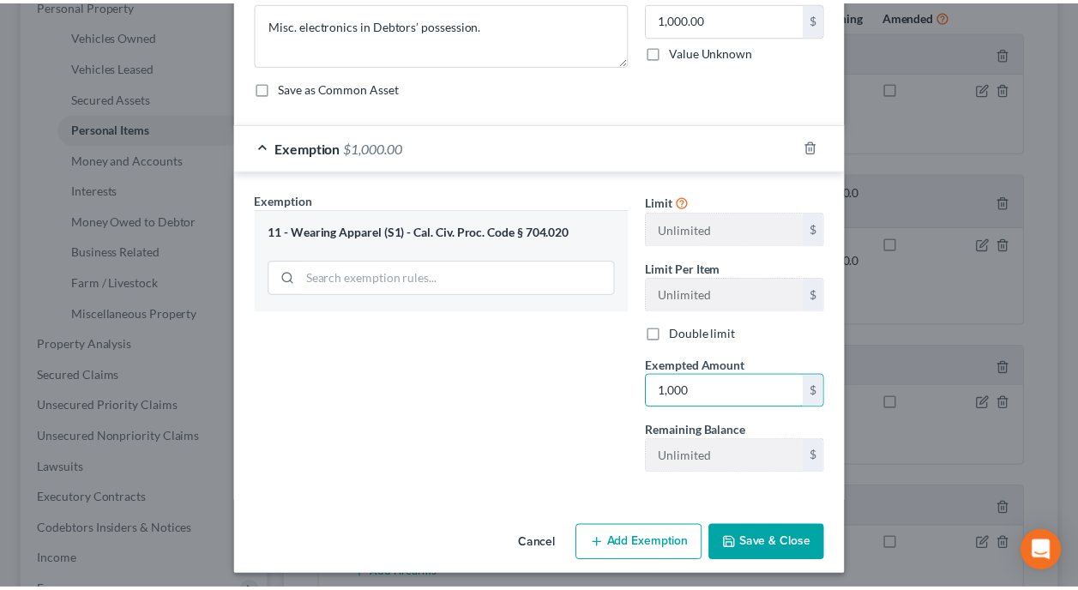
scroll to position [168, 0]
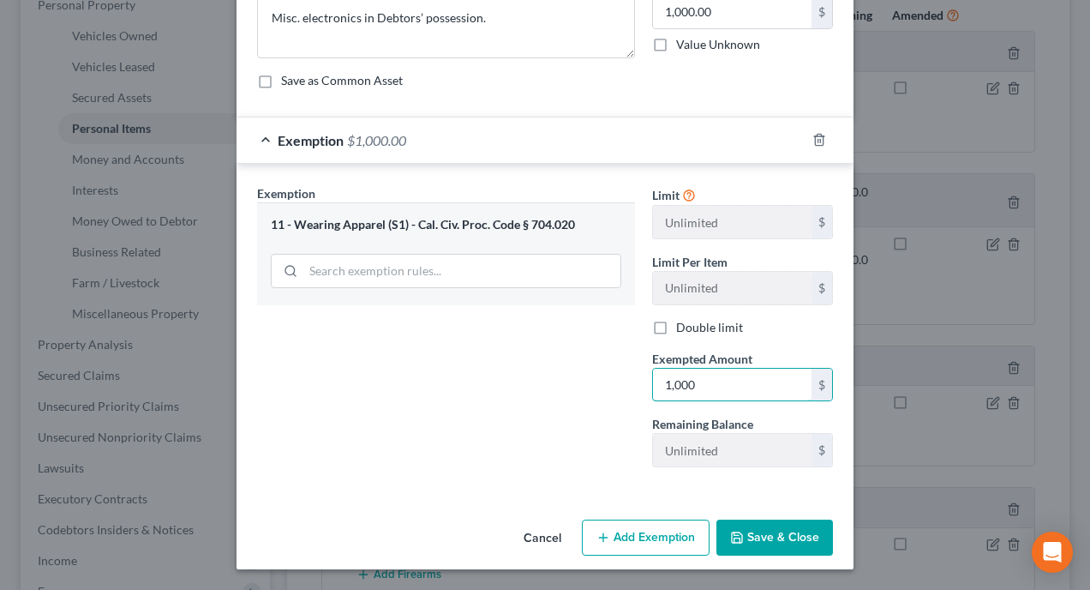
type input "1,000"
click at [773, 534] on button "Save & Close" at bounding box center [775, 538] width 117 height 36
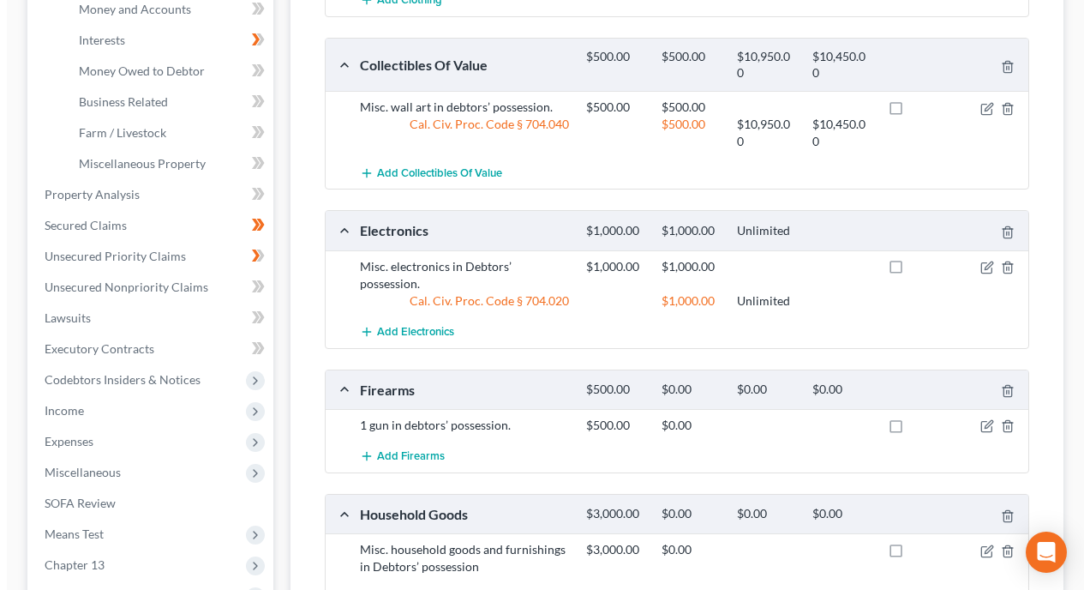
scroll to position [514, 0]
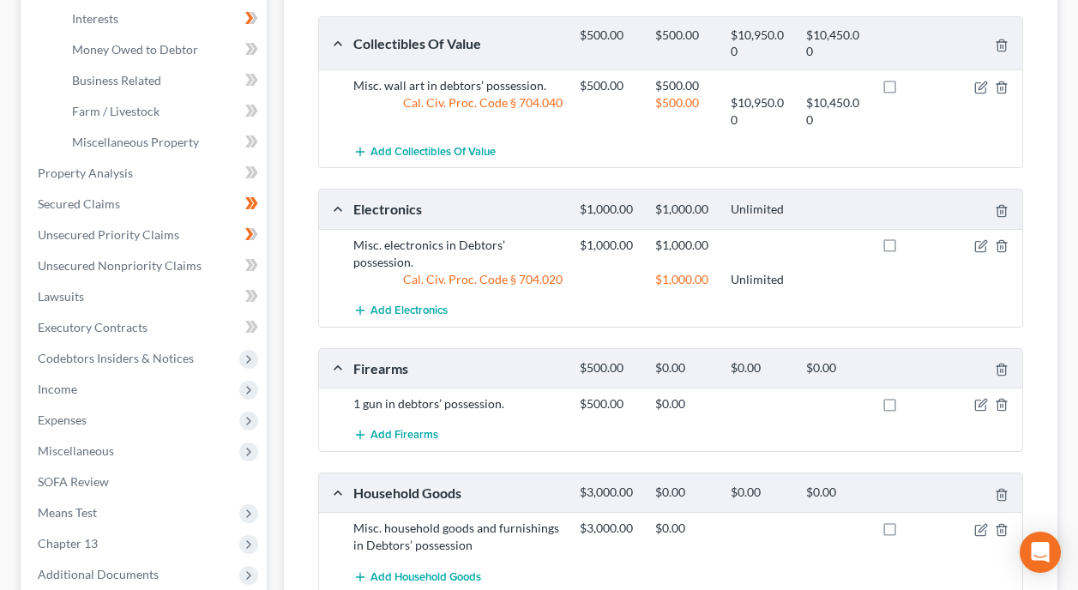
click at [755, 419] on div "Add Firearms" at bounding box center [684, 435] width 679 height 32
click at [982, 400] on icon "button" at bounding box center [982, 404] width 8 height 8
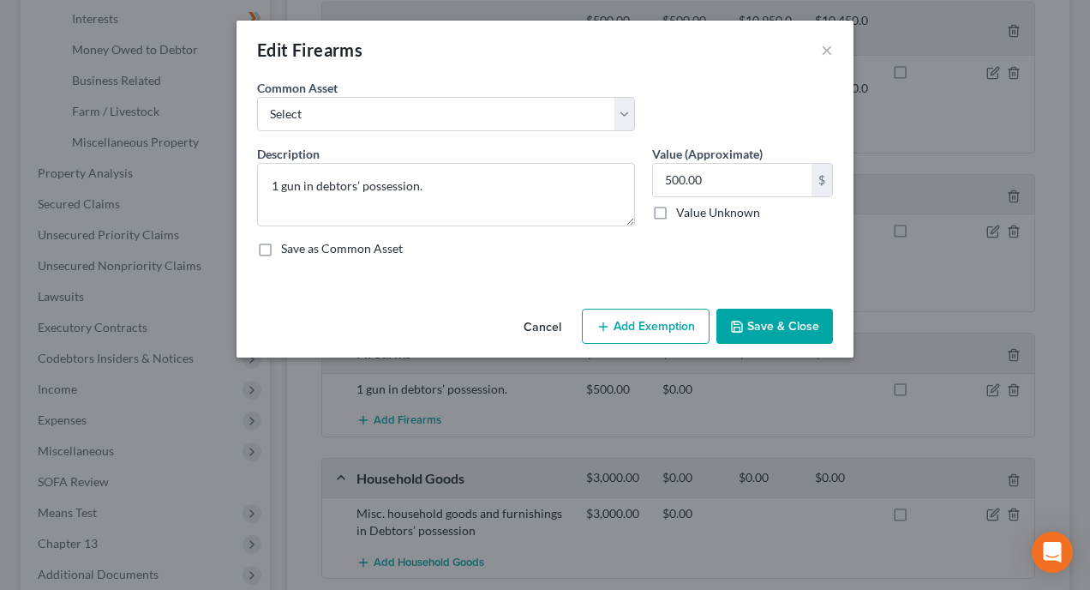
click at [676, 325] on button "Add Exemption" at bounding box center [646, 327] width 128 height 36
